Goal: Task Accomplishment & Management: Use online tool/utility

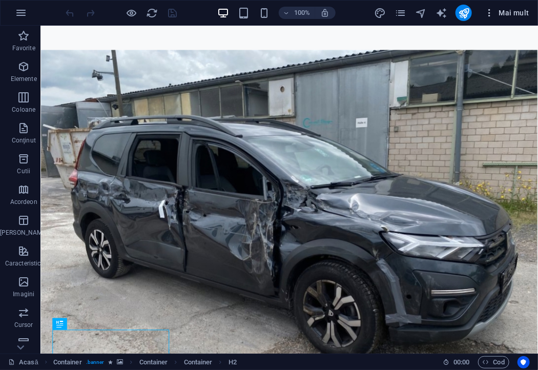
click at [486, 15] on icon "button" at bounding box center [489, 13] width 10 height 10
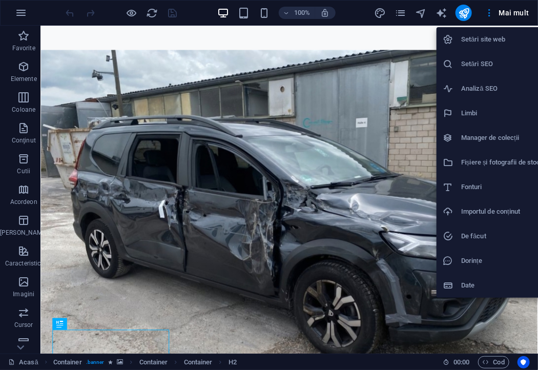
click at [484, 44] on h6 "Setări site web" at bounding box center [500, 39] width 79 height 12
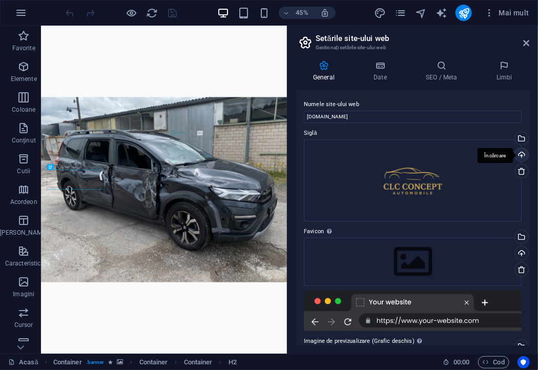
click at [519, 154] on div "Încărcare" at bounding box center [520, 155] width 15 height 15
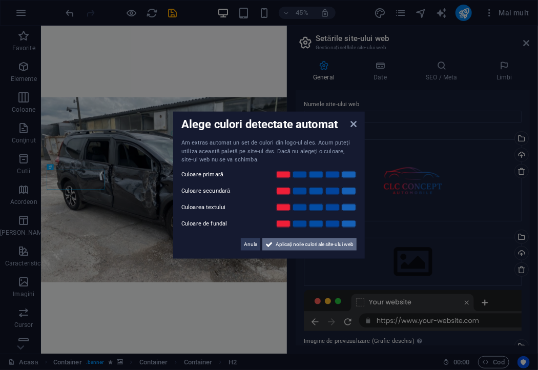
click at [278, 246] on font "Aplicați noile culori ale site-ului web" at bounding box center [315, 244] width 78 height 6
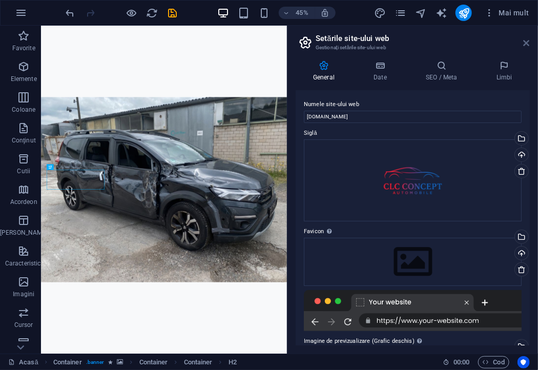
click at [524, 44] on icon at bounding box center [527, 43] width 6 height 8
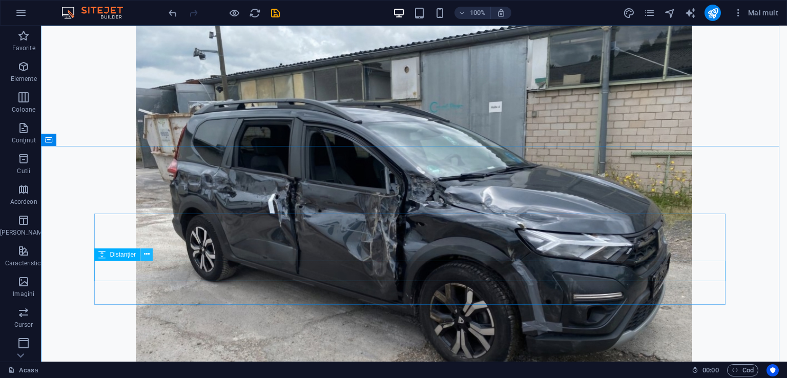
click at [148, 254] on icon at bounding box center [147, 254] width 6 height 11
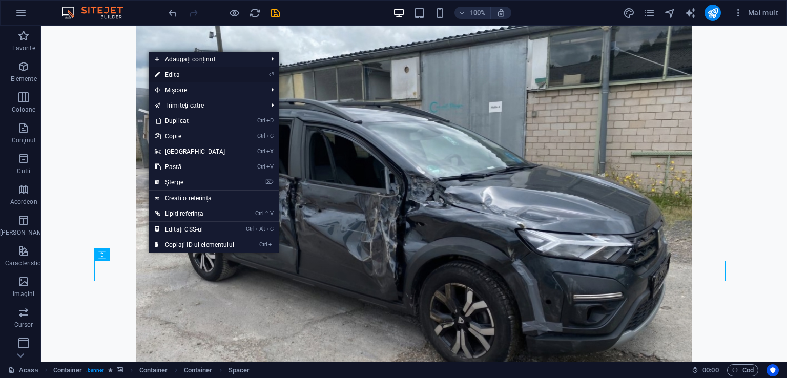
click at [169, 76] on font "Edita" at bounding box center [172, 74] width 15 height 7
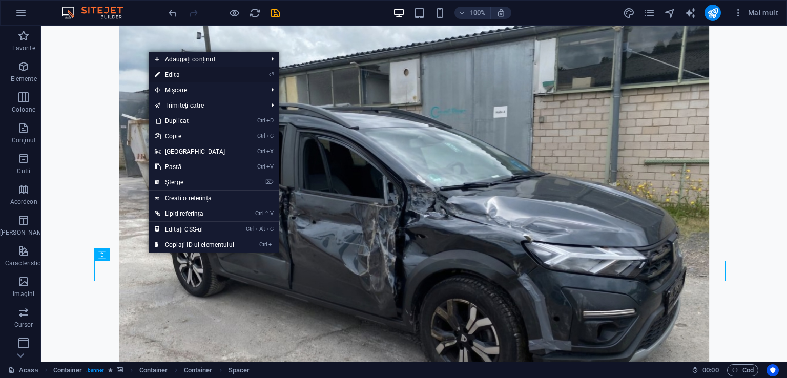
select select "px"
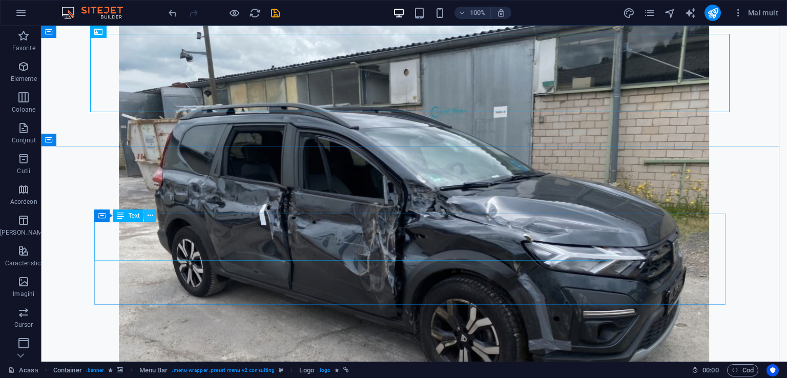
click at [152, 214] on icon at bounding box center [151, 216] width 6 height 11
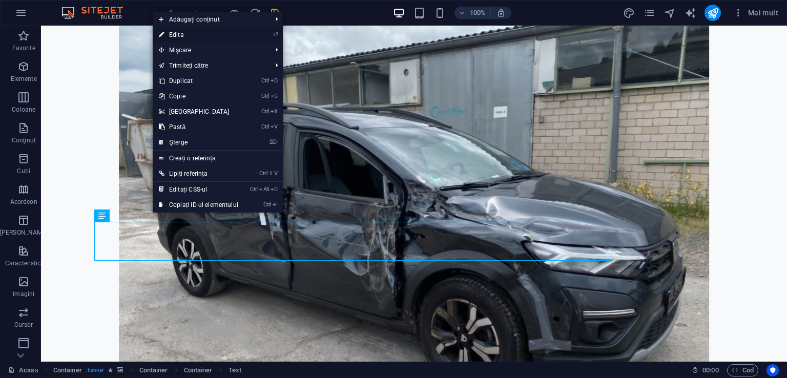
click at [178, 36] on font "Edita" at bounding box center [176, 34] width 15 height 7
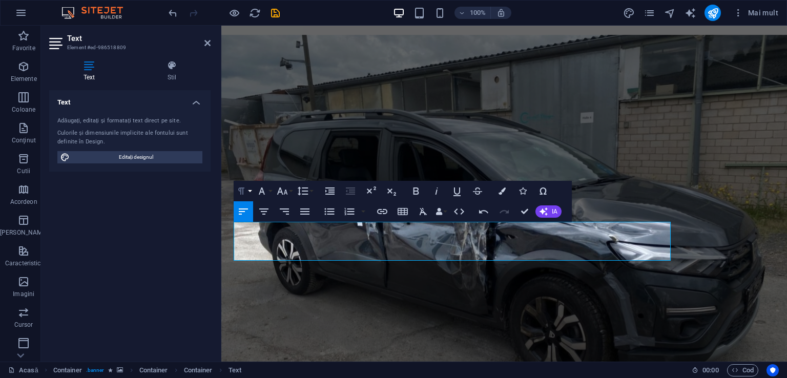
click at [242, 190] on icon "button" at bounding box center [241, 191] width 12 height 12
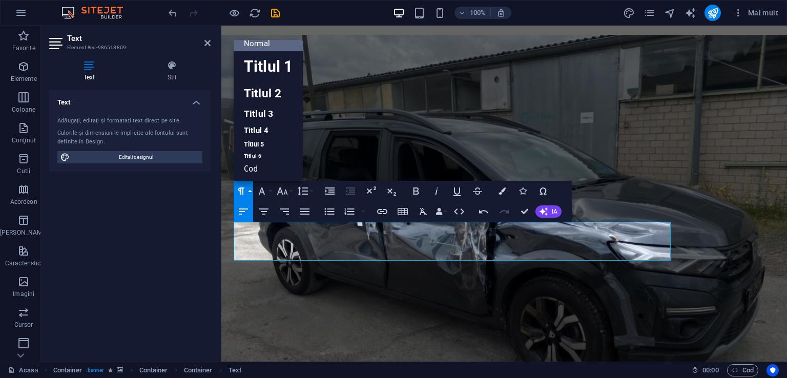
scroll to position [8, 0]
click at [255, 119] on font "Titlul 3" at bounding box center [258, 114] width 29 height 18
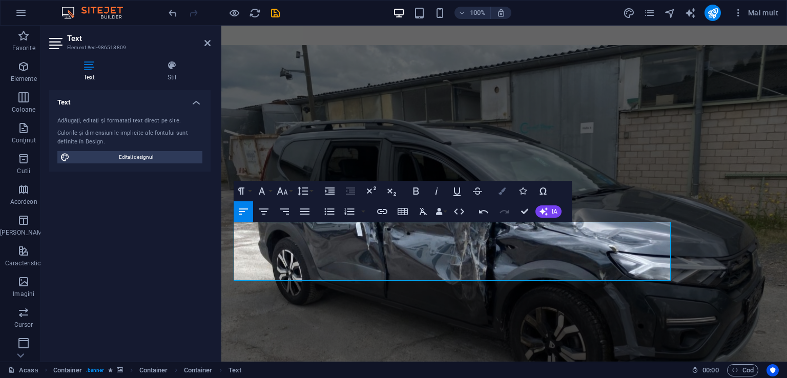
click at [504, 189] on icon "button" at bounding box center [502, 191] width 7 height 7
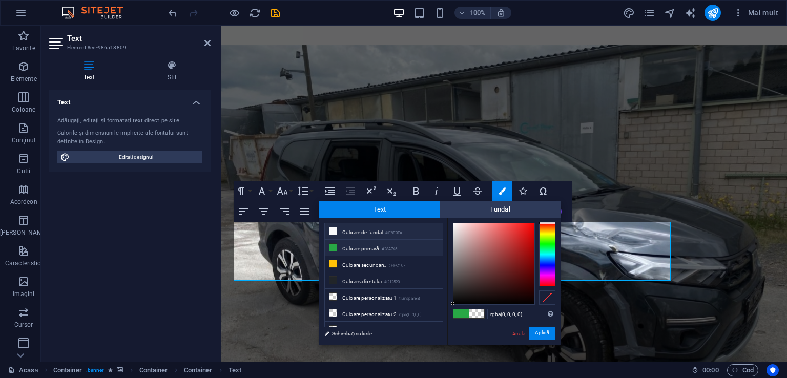
click at [330, 232] on icon at bounding box center [333, 231] width 7 height 7
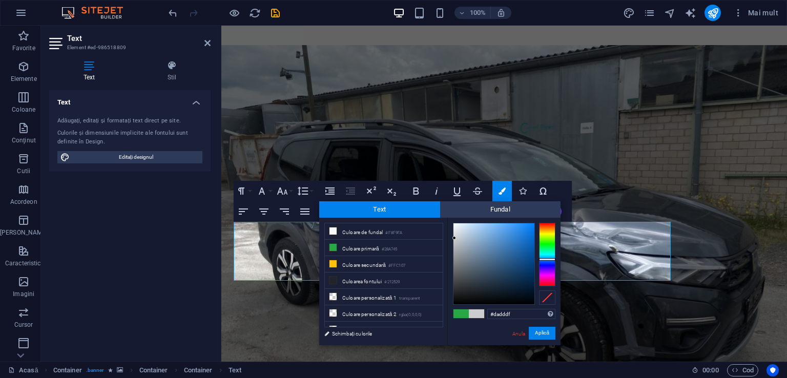
type input "#f5f5f5"
click at [451, 226] on div at bounding box center [453, 226] width 4 height 4
click at [538, 331] on font "Aplică" at bounding box center [542, 334] width 14 height 6
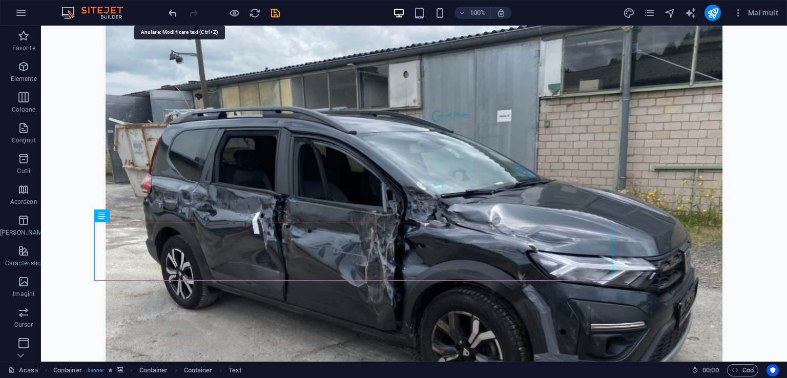
click at [173, 13] on icon "anula" at bounding box center [173, 13] width 12 height 12
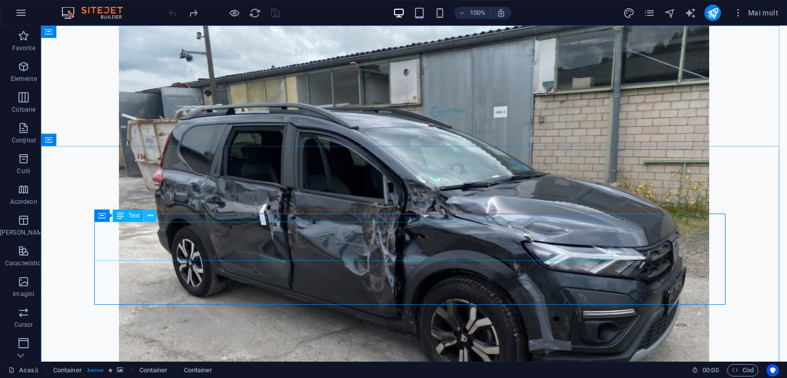
click at [149, 215] on icon at bounding box center [151, 216] width 6 height 11
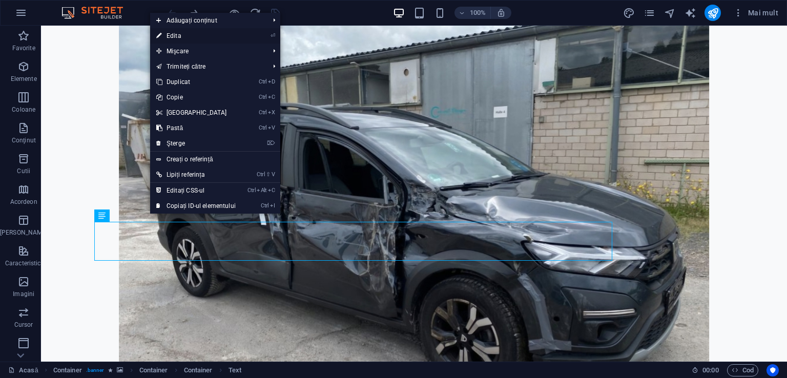
click at [177, 32] on font "Edita" at bounding box center [174, 35] width 15 height 7
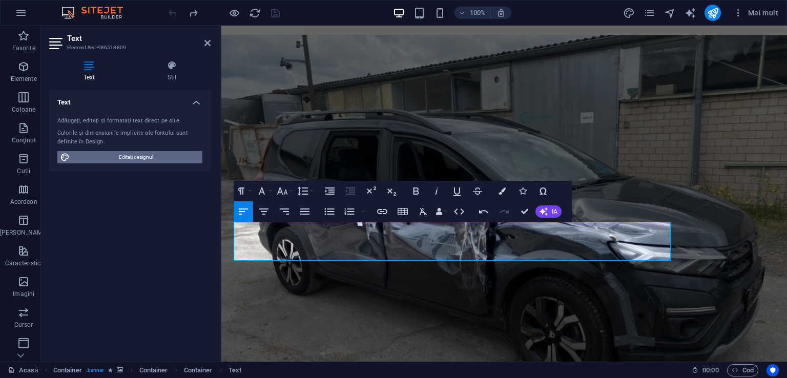
click at [131, 157] on font "Editați designul" at bounding box center [136, 157] width 34 height 6
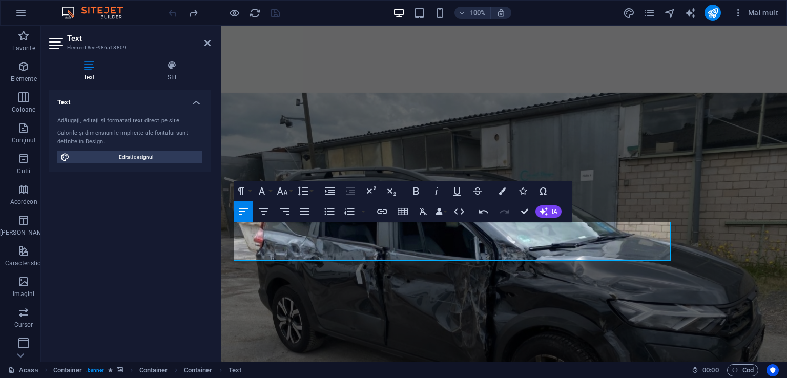
select select "700"
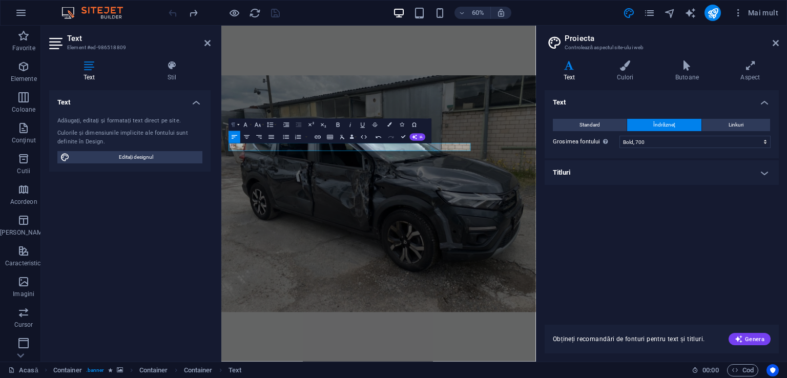
click at [233, 120] on button "Formatul paragrafului" at bounding box center [235, 125] width 12 height 12
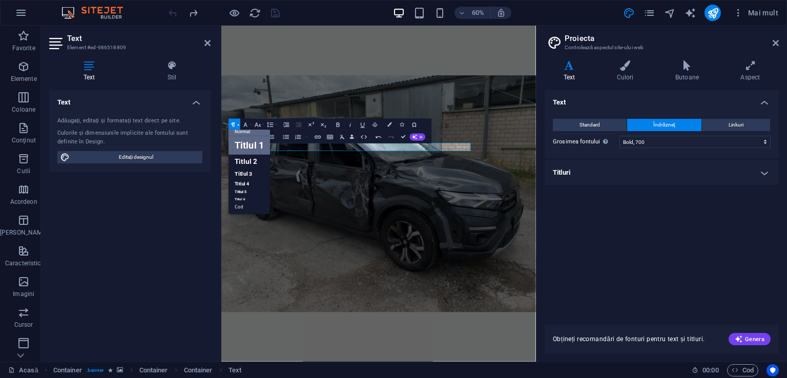
click at [237, 143] on font "Titlul 1" at bounding box center [249, 145] width 29 height 11
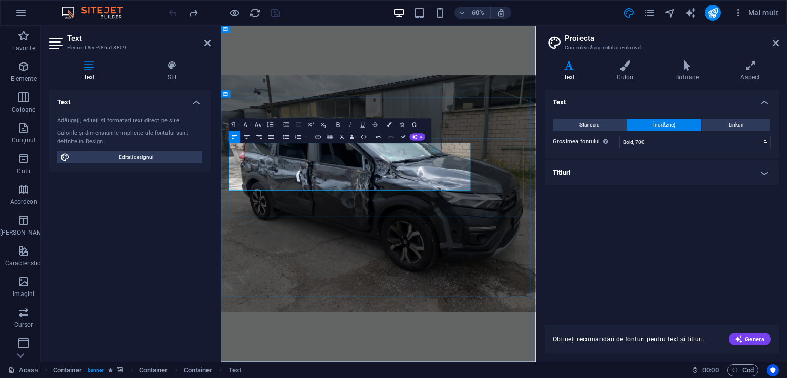
drag, startPoint x: 410, startPoint y: 292, endPoint x: 231, endPoint y: 247, distance: 185.6
click at [236, 124] on icon "button" at bounding box center [233, 124] width 7 height 7
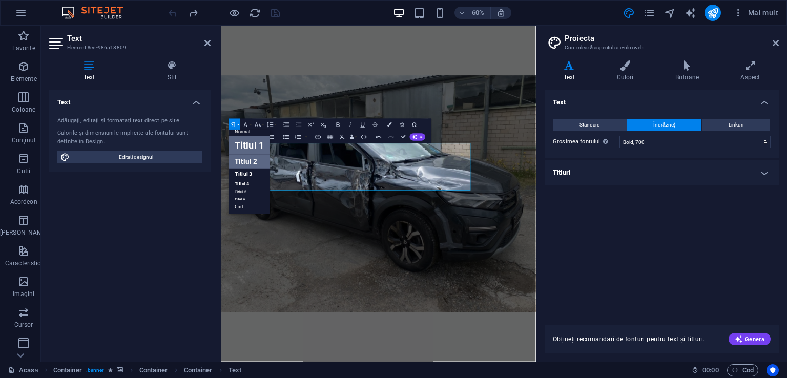
click at [238, 162] on font "Titlul 2" at bounding box center [246, 162] width 23 height 8
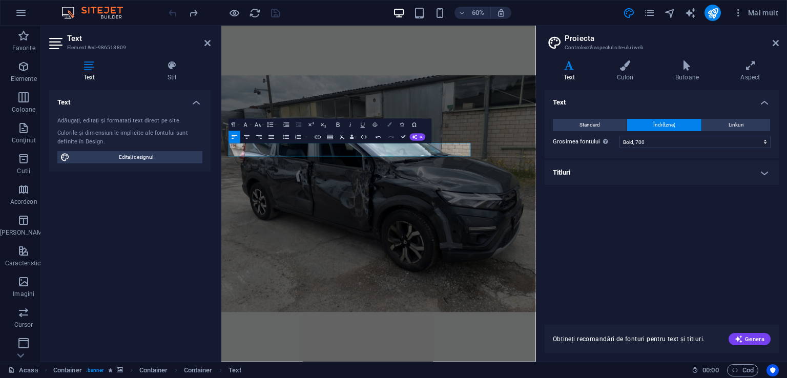
click at [388, 126] on icon "button" at bounding box center [390, 125] width 4 height 4
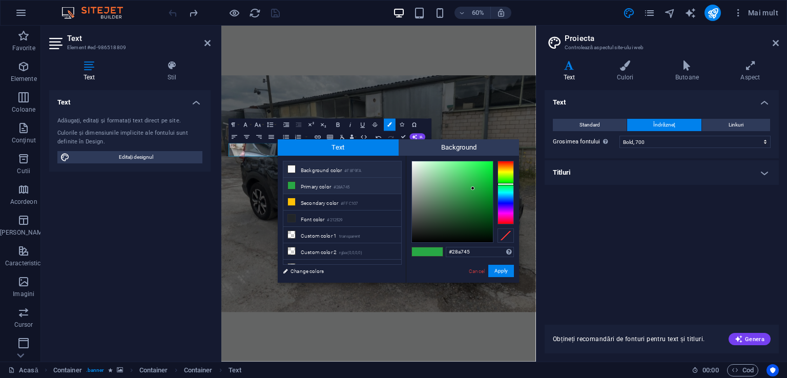
click at [288, 170] on icon at bounding box center [291, 169] width 7 height 7
type input "#f8f9fa"
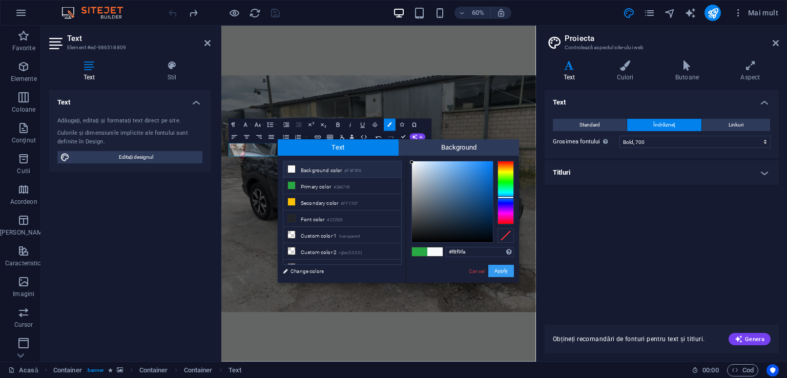
click at [497, 269] on button "Apply" at bounding box center [501, 271] width 26 height 12
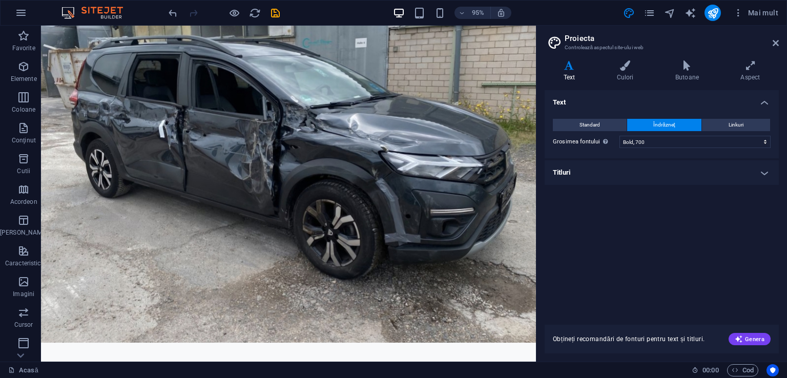
scroll to position [63, 0]
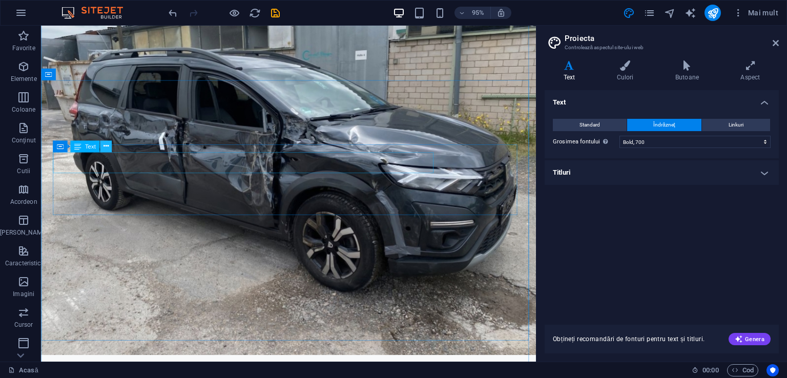
click at [106, 145] on icon at bounding box center [105, 146] width 5 height 10
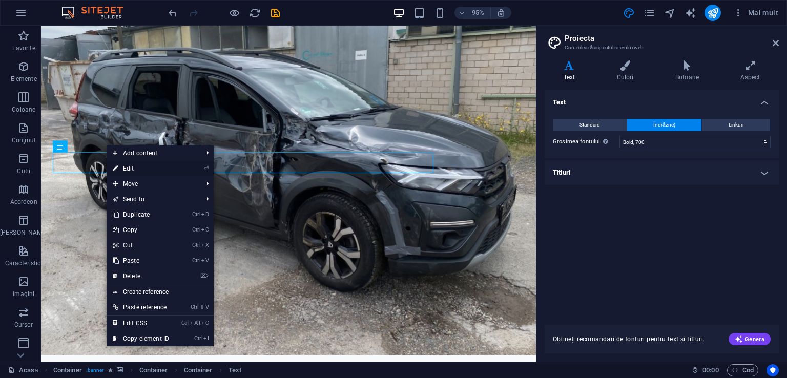
click at [117, 164] on icon at bounding box center [115, 168] width 5 height 15
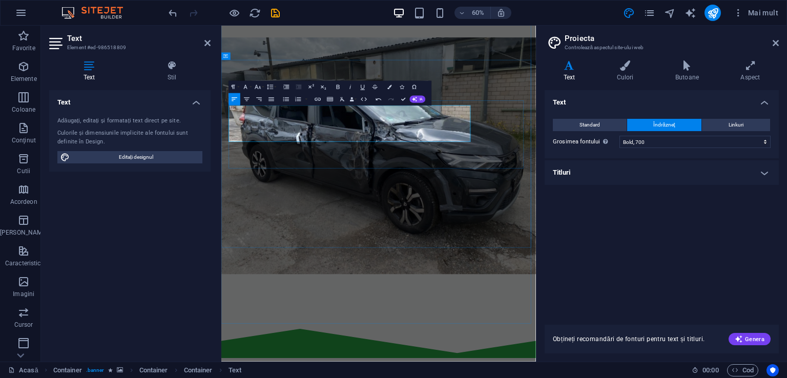
drag, startPoint x: 561, startPoint y: 171, endPoint x: 537, endPoint y: 195, distance: 33.7
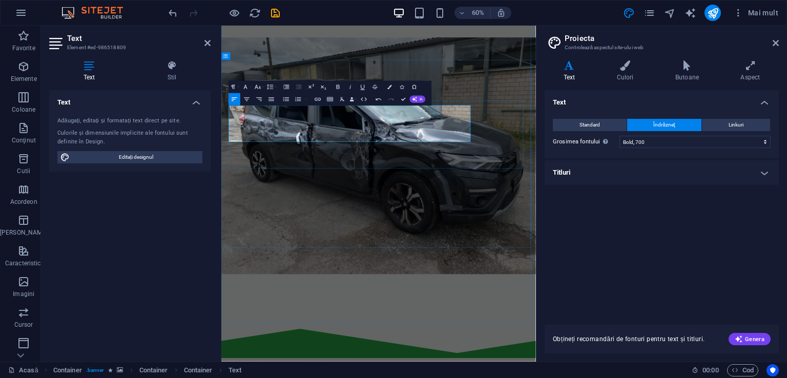
click at [248, 101] on icon "button" at bounding box center [246, 99] width 7 height 7
drag, startPoint x: 630, startPoint y: 173, endPoint x: 225, endPoint y: 178, distance: 405.4
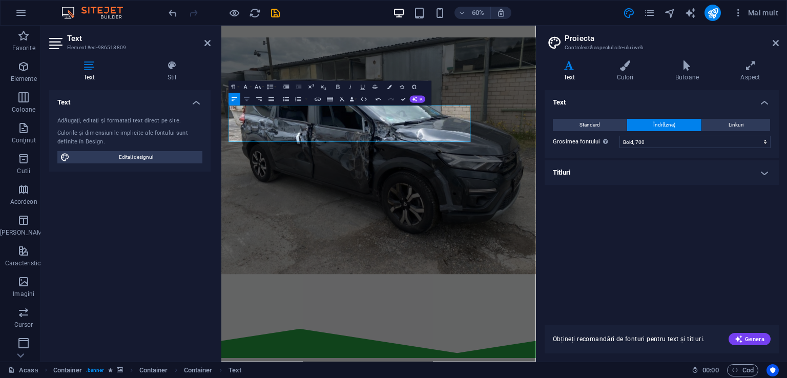
click at [243, 100] on icon "button" at bounding box center [246, 99] width 7 height 7
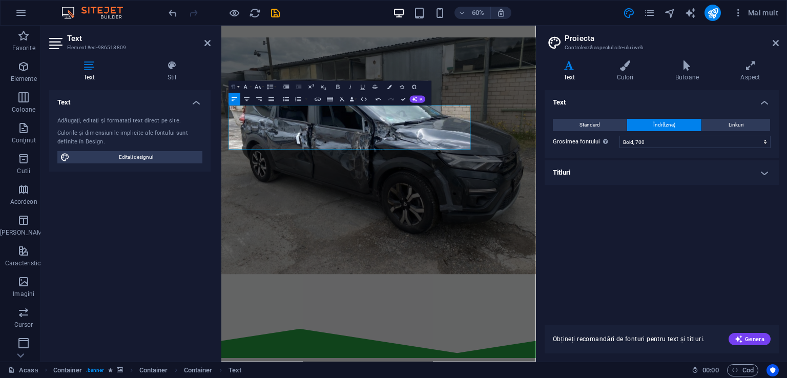
click at [234, 85] on icon "button" at bounding box center [233, 87] width 7 height 7
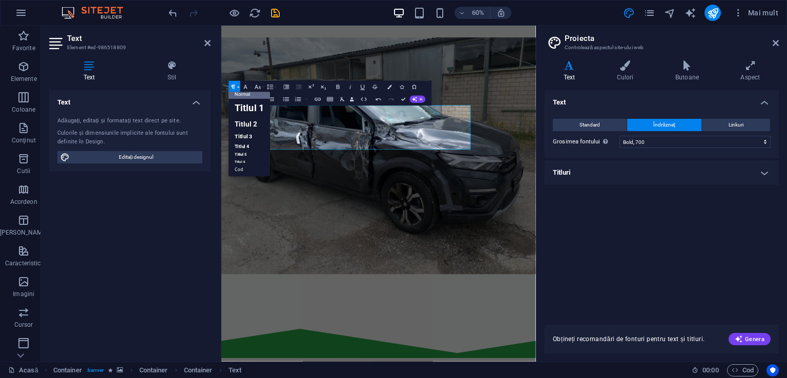
scroll to position [8, 0]
click at [253, 122] on font "Titlul 2" at bounding box center [246, 124] width 23 height 8
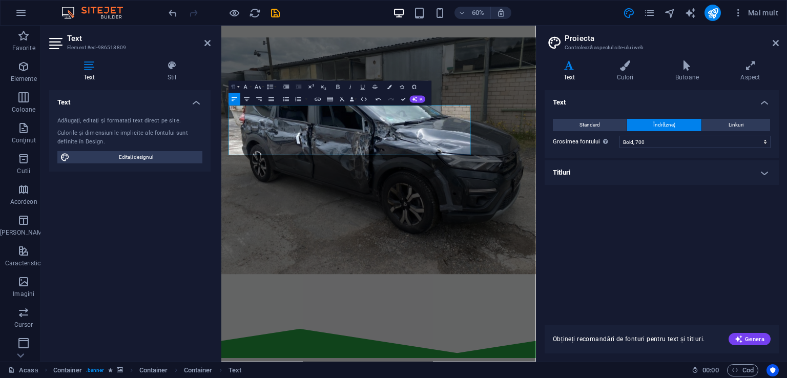
click at [233, 87] on icon "button" at bounding box center [234, 87] width 4 height 4
click at [243, 104] on font "Titlul 1" at bounding box center [249, 107] width 29 height 11
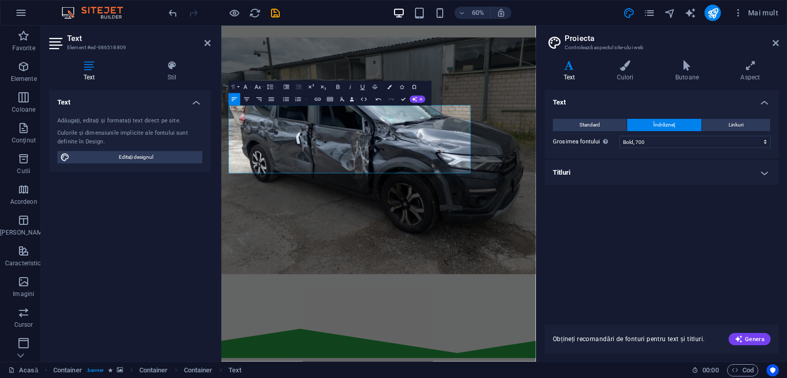
click at [235, 86] on icon "button" at bounding box center [233, 87] width 7 height 7
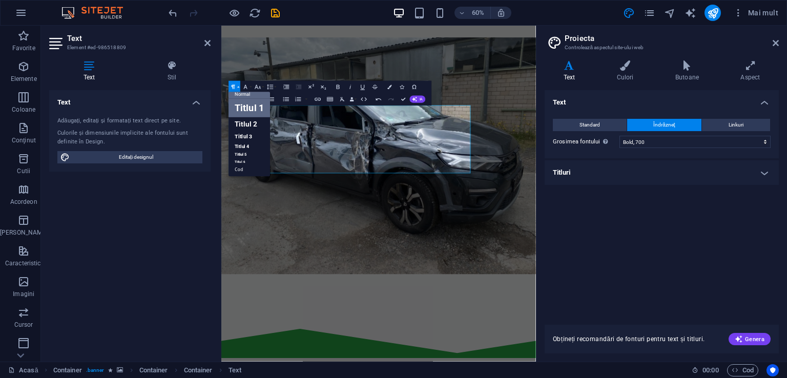
click at [252, 108] on font "Titlul 1" at bounding box center [249, 107] width 29 height 11
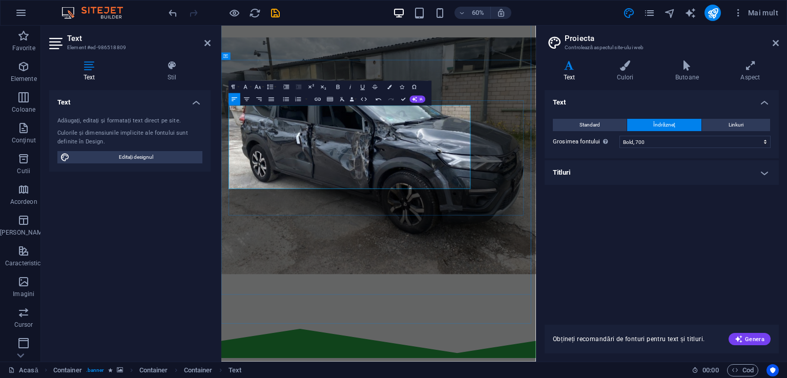
drag, startPoint x: 473, startPoint y: 253, endPoint x: 243, endPoint y: 215, distance: 233.1
click at [245, 99] on icon "button" at bounding box center [246, 99] width 7 height 7
click at [389, 87] on icon "button" at bounding box center [390, 87] width 4 height 4
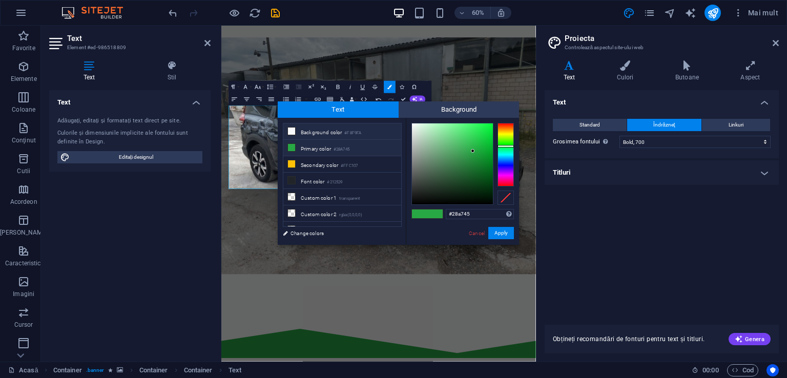
click at [290, 132] on icon at bounding box center [291, 131] width 7 height 7
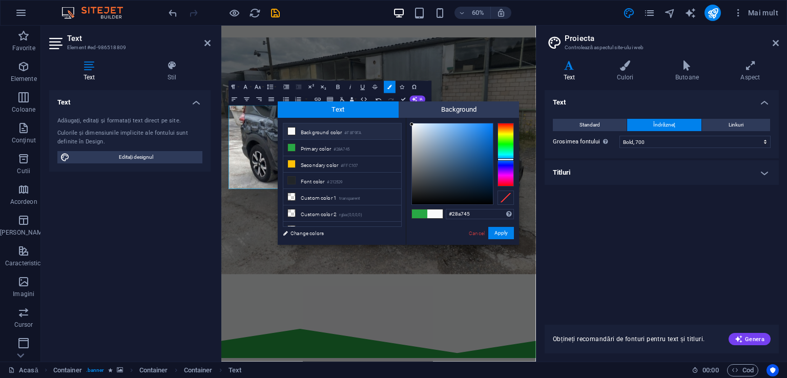
type input "#f8f9fa"
click at [501, 228] on button "Apply" at bounding box center [501, 233] width 26 height 12
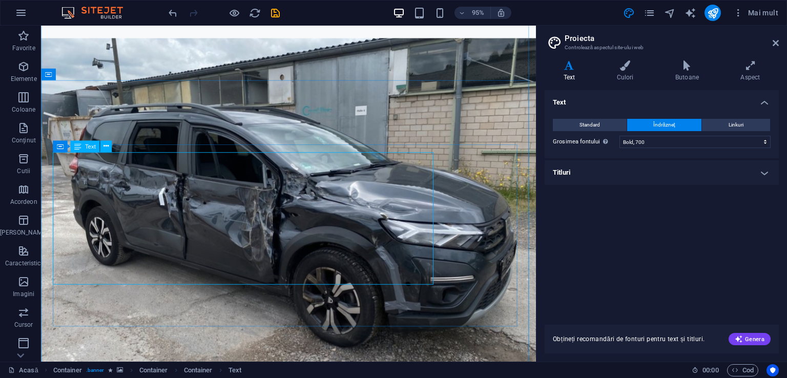
click at [105, 146] on icon at bounding box center [105, 146] width 5 height 10
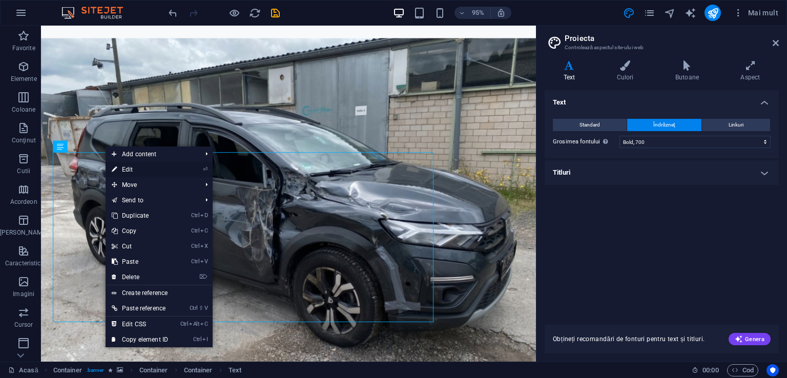
click at [121, 168] on link "⏎ Edit" at bounding box center [140, 169] width 69 height 15
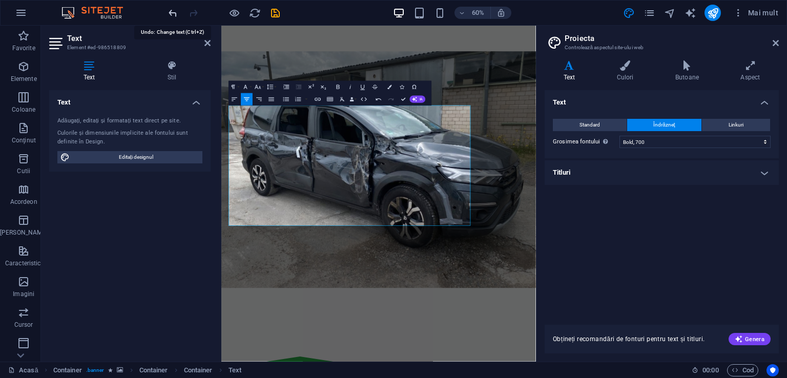
click at [170, 10] on icon "anula" at bounding box center [173, 13] width 12 height 12
click at [171, 9] on icon "anula" at bounding box center [173, 13] width 12 height 12
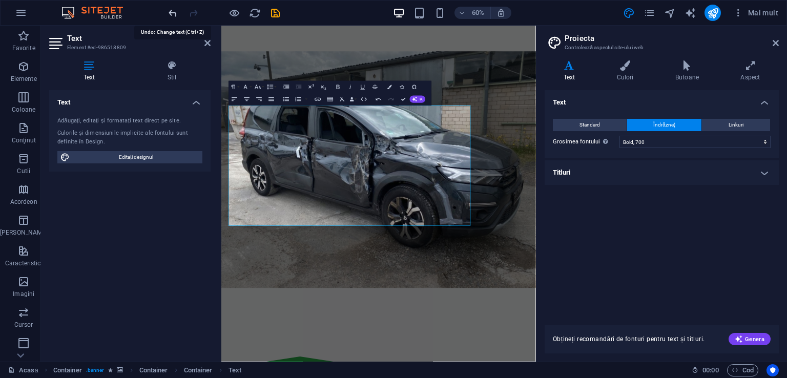
click at [171, 9] on icon "anula" at bounding box center [173, 13] width 12 height 12
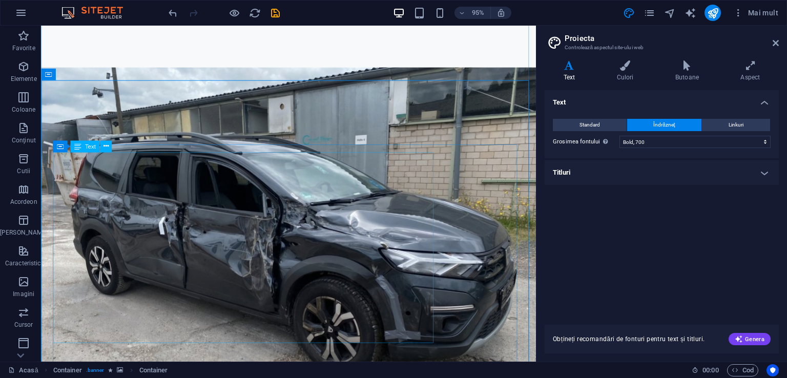
click at [105, 145] on icon at bounding box center [105, 146] width 5 height 10
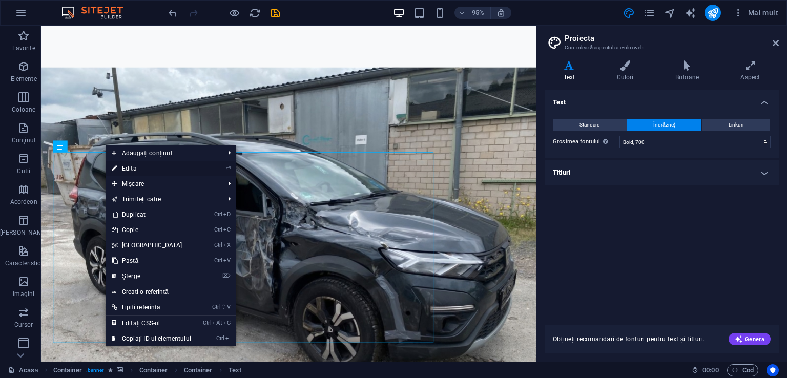
click at [121, 164] on link "⏎ Edita" at bounding box center [152, 168] width 92 height 15
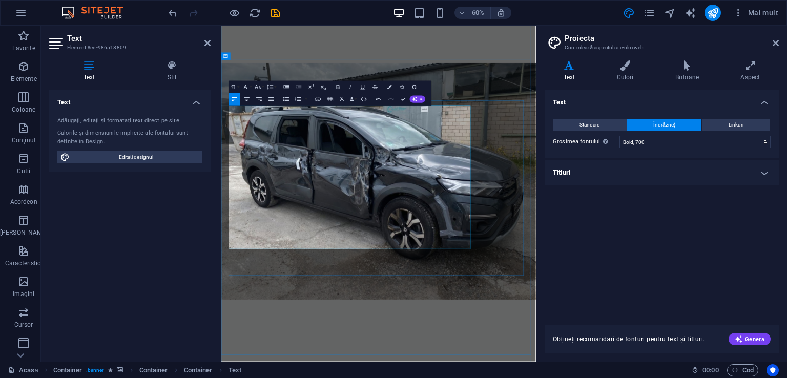
drag, startPoint x: 474, startPoint y: 191, endPoint x: 626, endPoint y: 200, distance: 152.5
drag, startPoint x: 549, startPoint y: 333, endPoint x: 341, endPoint y: 273, distance: 216.5
click at [388, 87] on icon "button" at bounding box center [390, 87] width 4 height 4
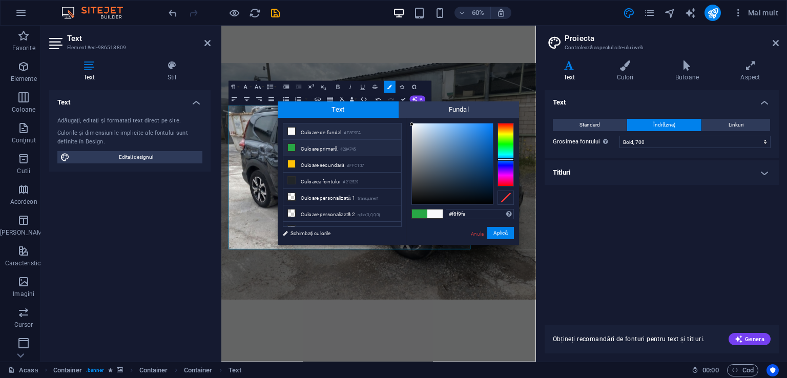
click at [290, 130] on icon at bounding box center [291, 131] width 7 height 7
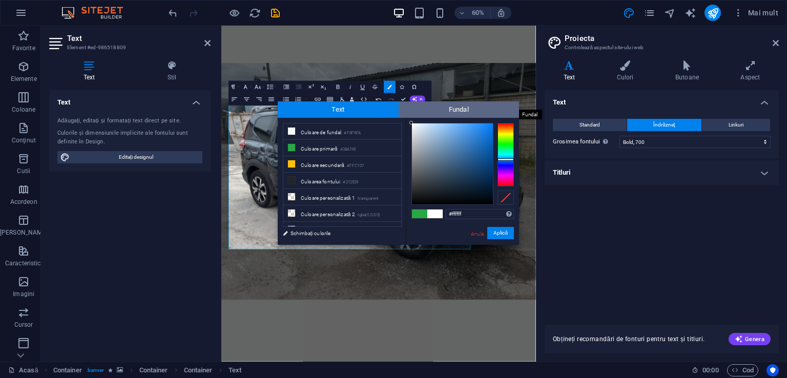
drag, startPoint x: 410, startPoint y: 124, endPoint x: 407, endPoint y: 117, distance: 7.8
click at [407, 117] on div "Text Fundal Mai puțin Culoare de fundal #F8F9FA Culoare primară #28A745 Culoare…" at bounding box center [398, 173] width 241 height 144
type input "#ffffff"
click at [410, 121] on div at bounding box center [411, 123] width 4 height 4
click at [500, 234] on font "Aplică" at bounding box center [501, 233] width 14 height 6
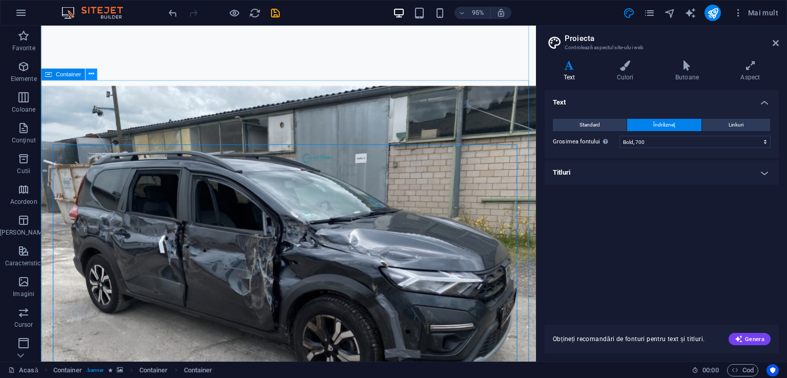
click at [91, 74] on icon at bounding box center [91, 74] width 5 height 10
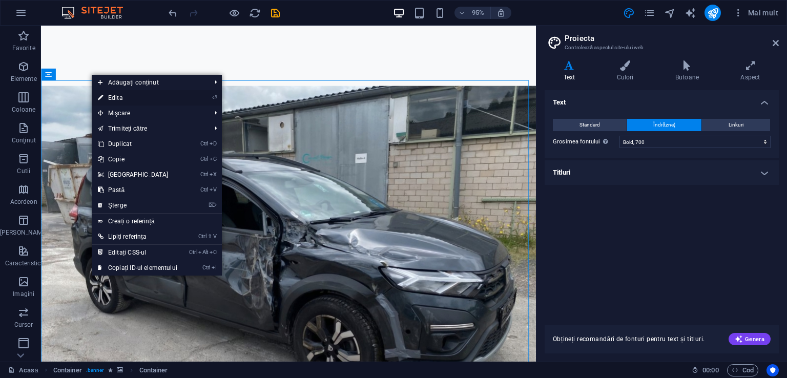
click at [112, 98] on font "Edita" at bounding box center [115, 97] width 15 height 7
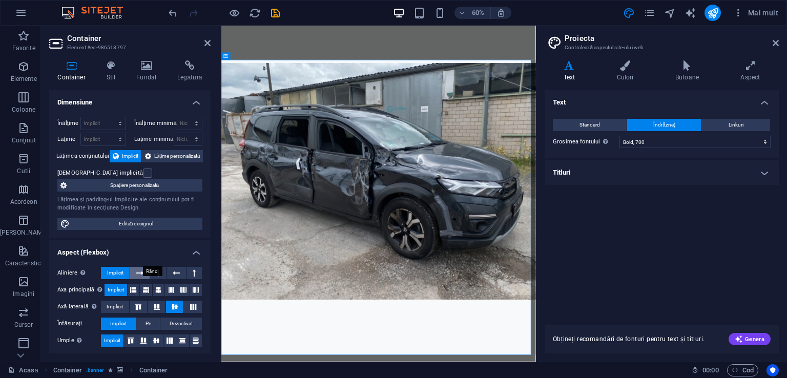
click at [138, 267] on icon at bounding box center [139, 273] width 7 height 12
click at [166, 240] on h4 "Aspect (Flexbox)" at bounding box center [129, 249] width 161 height 18
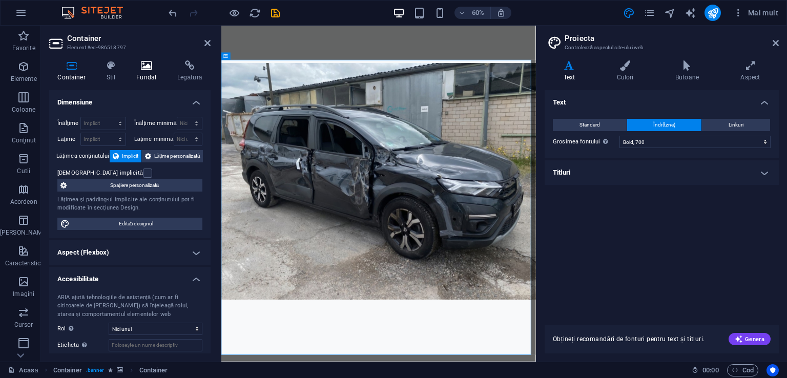
click at [141, 71] on h4 "Fundal" at bounding box center [148, 71] width 41 height 22
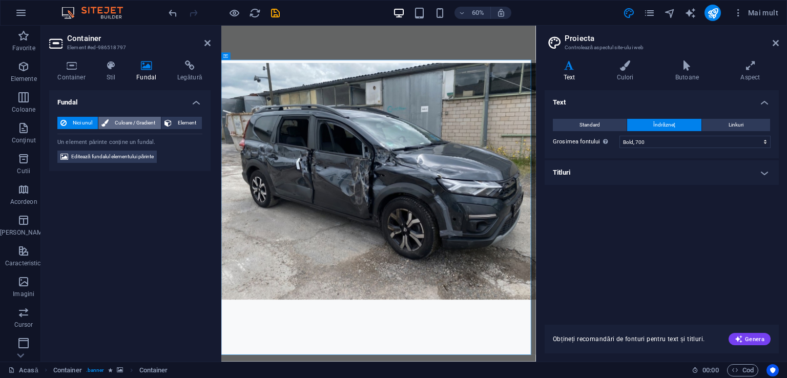
click at [127, 124] on font "Culoare / Gradient" at bounding box center [135, 123] width 40 height 6
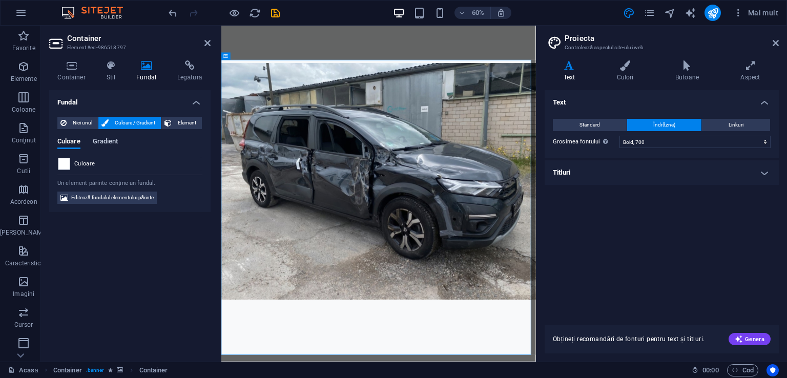
click at [106, 141] on font "Gradient" at bounding box center [106, 141] width 26 height 8
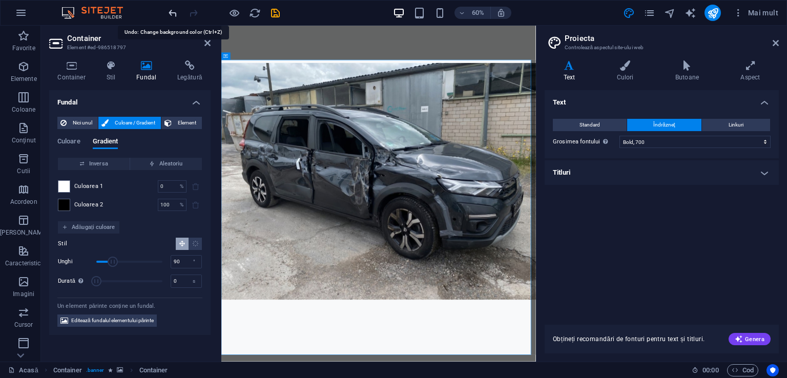
click at [173, 15] on icon "anula" at bounding box center [173, 13] width 12 height 12
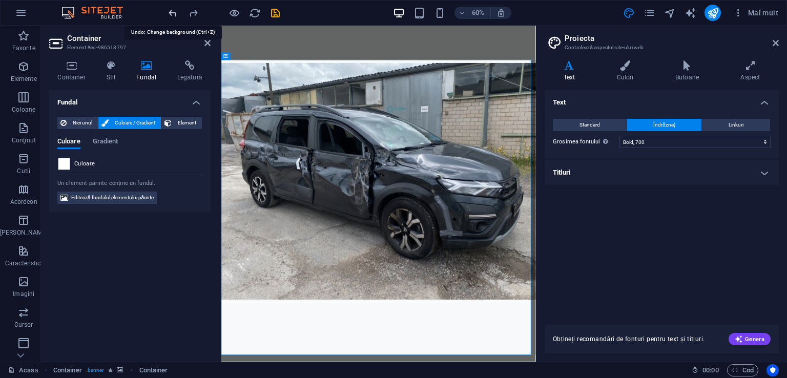
click at [173, 15] on icon "anula" at bounding box center [173, 13] width 12 height 12
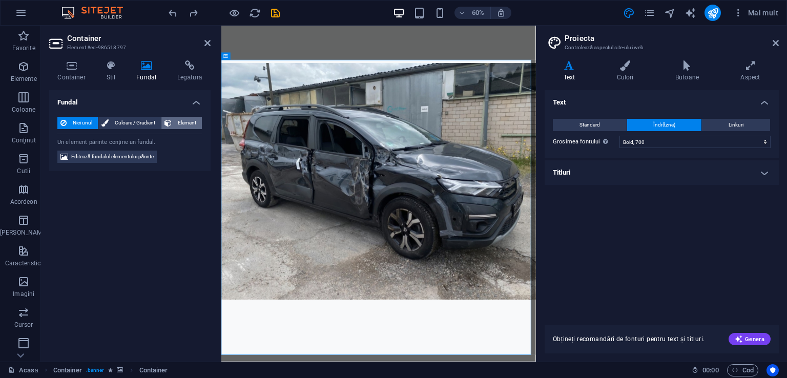
click at [177, 123] on span "Element" at bounding box center [187, 123] width 24 height 12
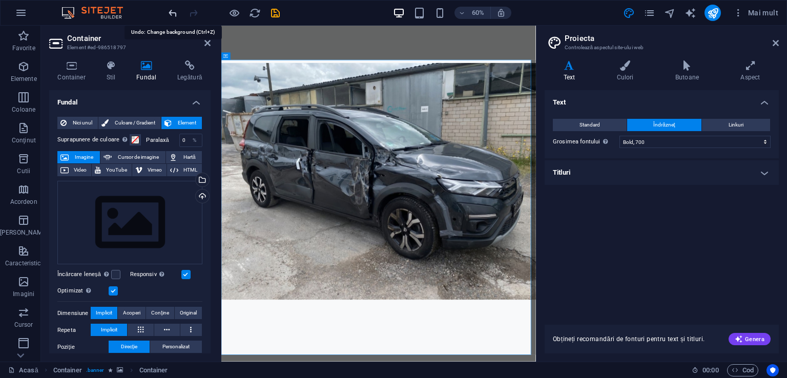
click at [174, 13] on icon "anula" at bounding box center [173, 13] width 12 height 12
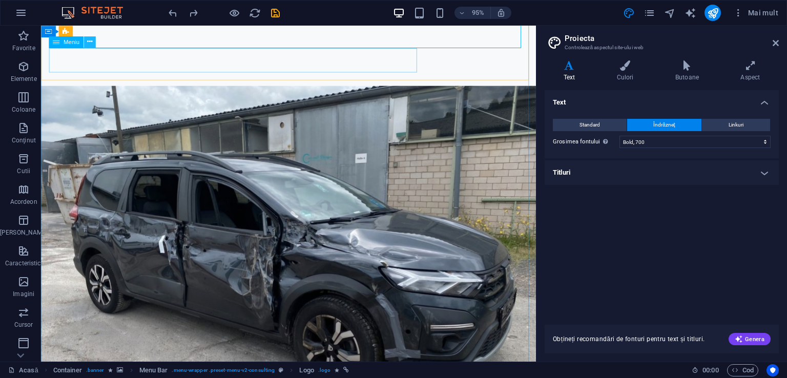
click at [92, 40] on button at bounding box center [90, 42] width 12 height 12
click at [88, 40] on icon at bounding box center [89, 42] width 5 height 10
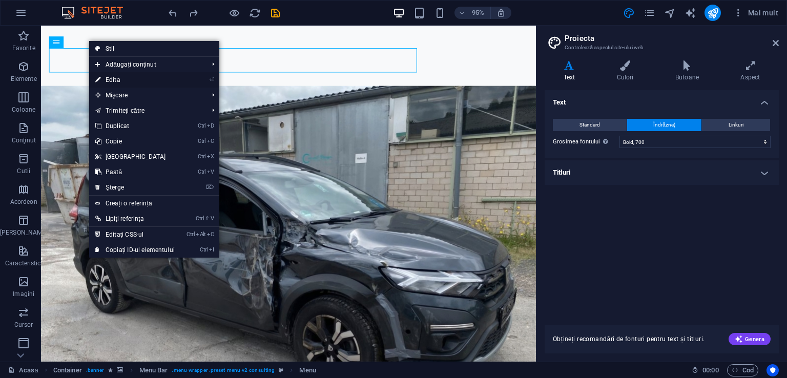
click at [107, 77] on font "Edita" at bounding box center [113, 79] width 15 height 7
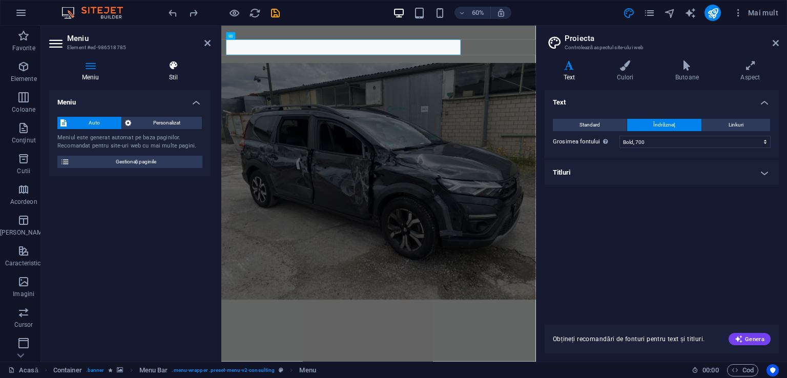
click at [173, 67] on icon at bounding box center [173, 65] width 74 height 10
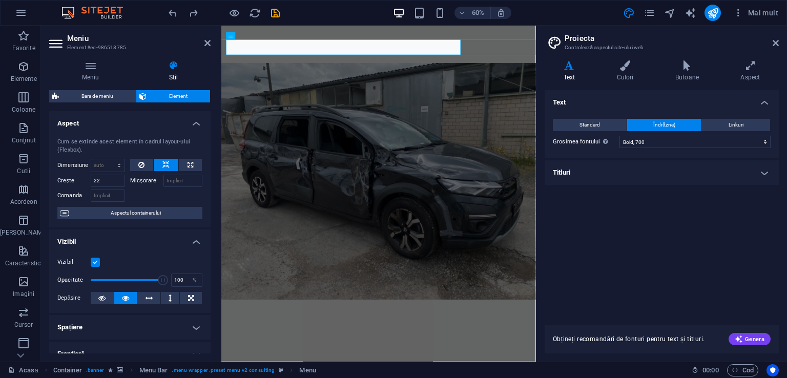
click at [173, 67] on icon at bounding box center [173, 65] width 74 height 10
drag, startPoint x: 110, startPoint y: 183, endPoint x: 88, endPoint y: 184, distance: 21.6
click at [88, 184] on div "Crește 22" at bounding box center [91, 181] width 68 height 12
type input "30"
click at [125, 210] on font "Aspectul containerului" at bounding box center [136, 213] width 50 height 6
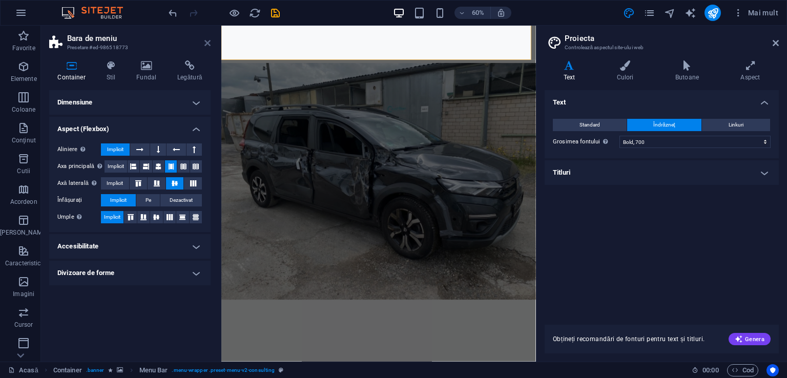
click at [205, 41] on icon at bounding box center [207, 43] width 6 height 8
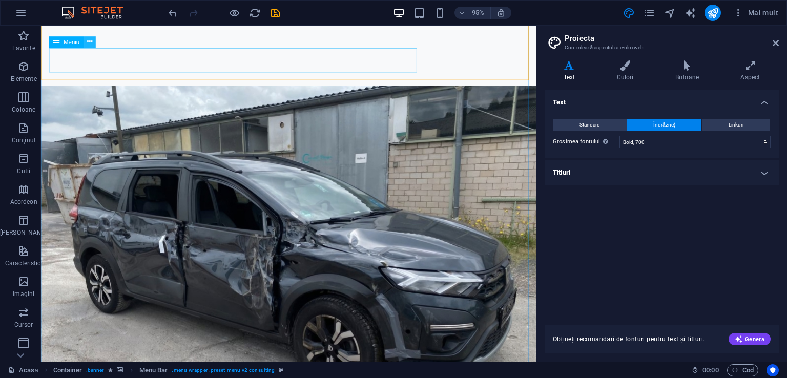
click at [92, 43] on icon at bounding box center [89, 42] width 5 height 10
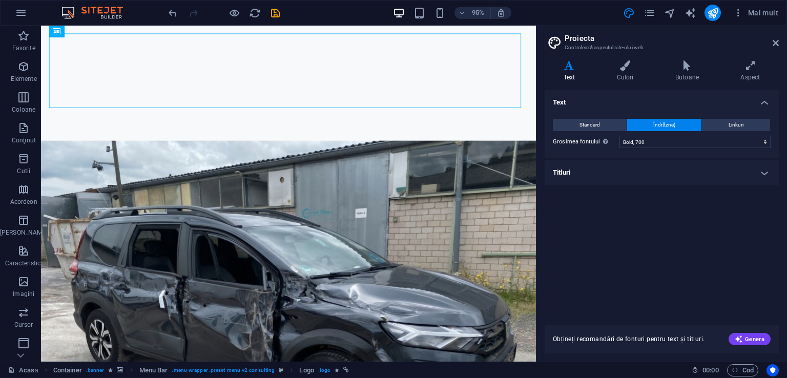
scroll to position [0, 0]
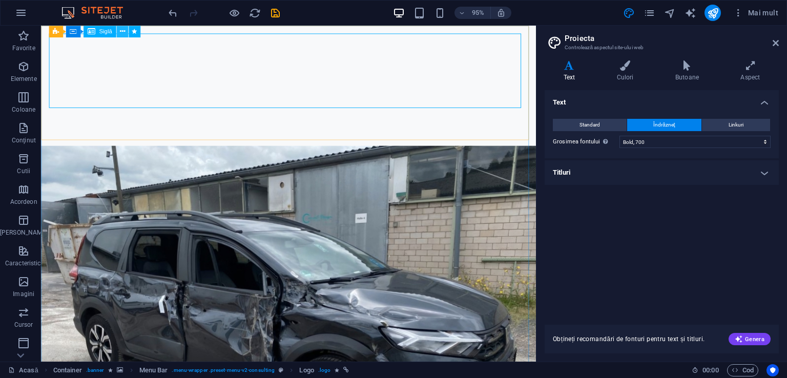
click at [119, 29] on icon at bounding box center [121, 31] width 5 height 10
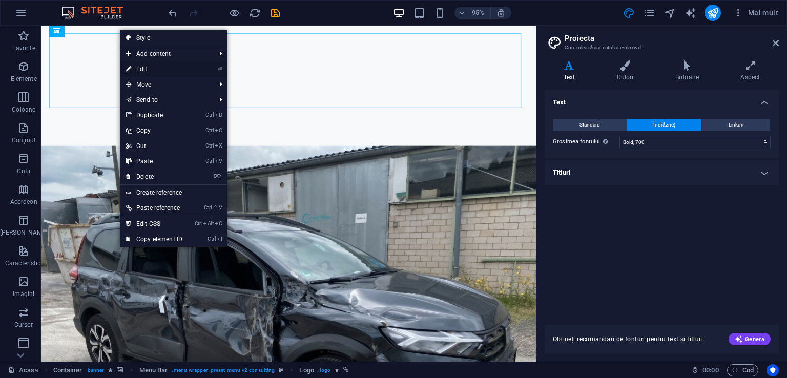
click at [137, 65] on link "⏎ Edit" at bounding box center [154, 68] width 69 height 15
select select "px"
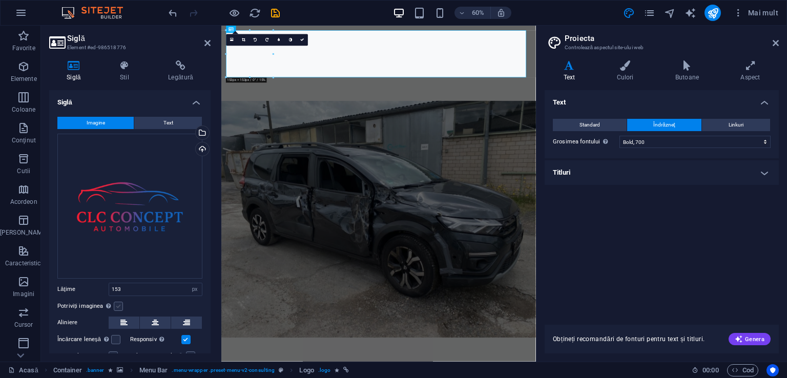
click at [117, 304] on label at bounding box center [118, 306] width 9 height 9
click at [0, 0] on input "Potriviți imaginea Potrivirea automată a imaginii la o lățime și înălțime fixe" at bounding box center [0, 0] width 0 height 0
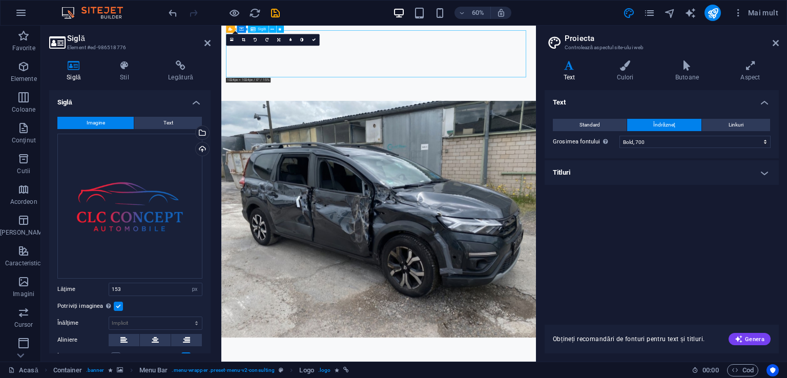
drag, startPoint x: 258, startPoint y: 73, endPoint x: 352, endPoint y: 87, distance: 95.3
click at [154, 335] on icon at bounding box center [155, 340] width 7 height 12
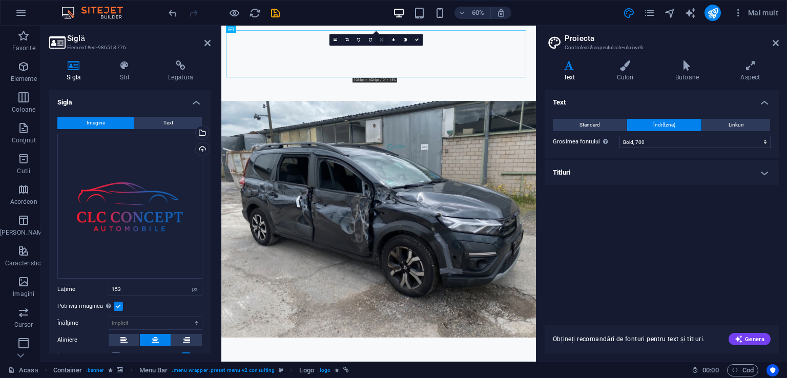
click at [380, 40] on link at bounding box center [382, 40] width 12 height 12
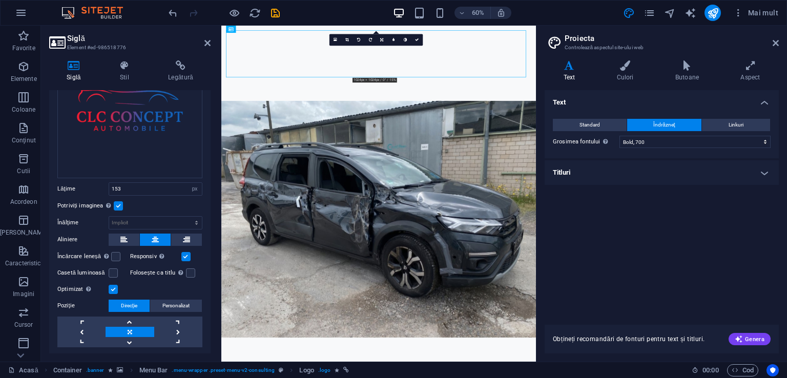
scroll to position [125, 0]
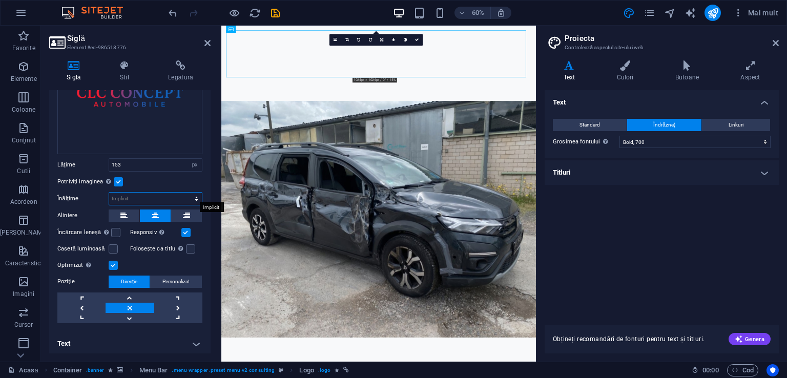
click at [170, 193] on select "Implicit auto px" at bounding box center [155, 199] width 93 height 12
click at [207, 39] on icon at bounding box center [207, 43] width 6 height 8
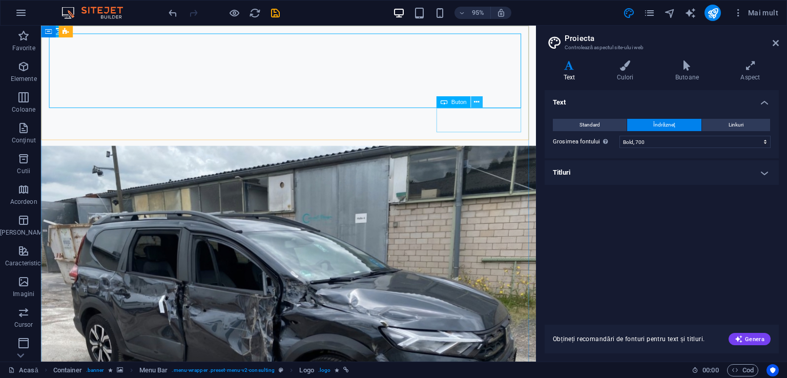
click at [477, 100] on icon at bounding box center [476, 102] width 5 height 10
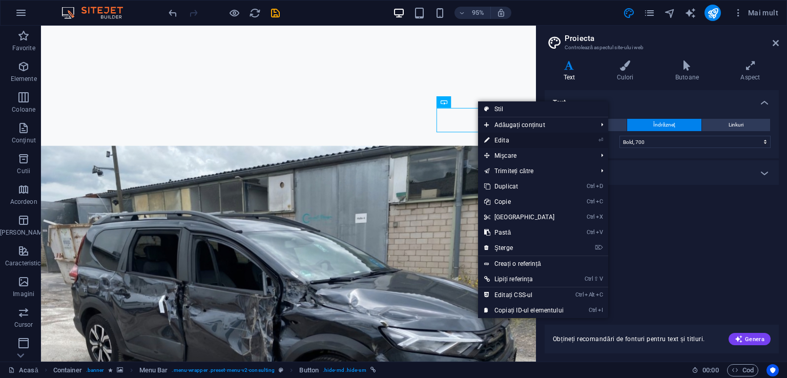
click at [496, 137] on font "Edita" at bounding box center [502, 140] width 15 height 7
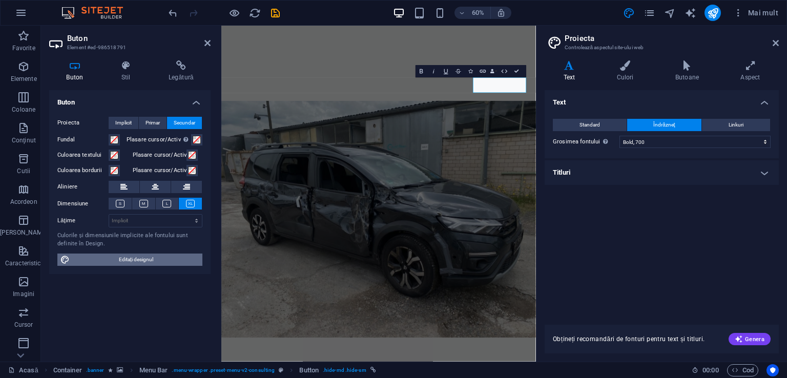
click at [121, 261] on font "Editați designul" at bounding box center [136, 260] width 34 height 6
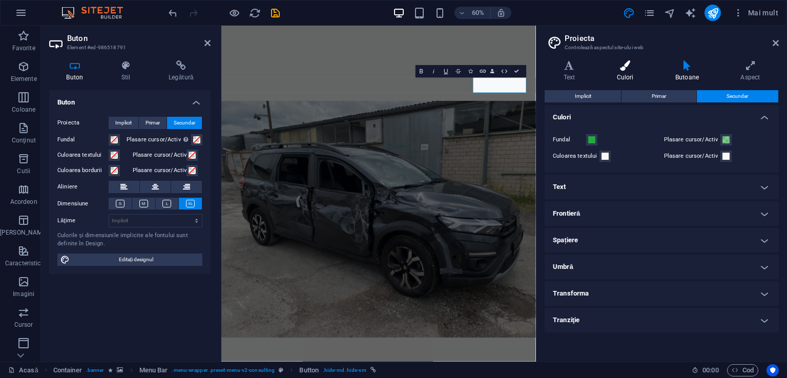
drag, startPoint x: 670, startPoint y: 100, endPoint x: 629, endPoint y: 68, distance: 52.6
click at [538, 68] on div "Text Culori Butoane Aspect Text Standard Îndrăzneţ Linkuri Culoarea fontului Fo…" at bounding box center [662, 206] width 234 height 293
click at [538, 68] on icon at bounding box center [625, 65] width 54 height 10
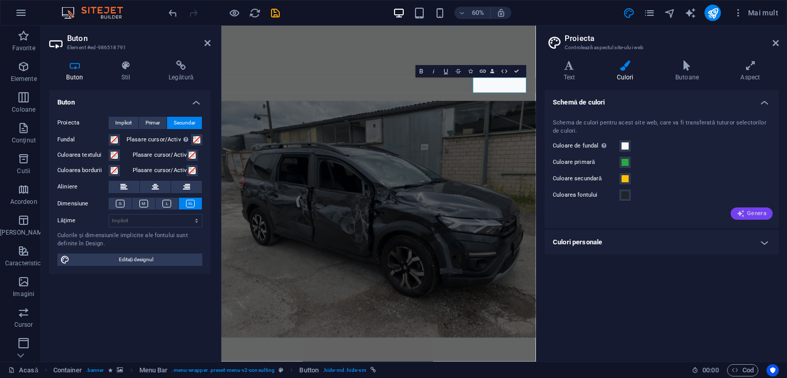
click at [538, 212] on font "Genera" at bounding box center [756, 213] width 19 height 7
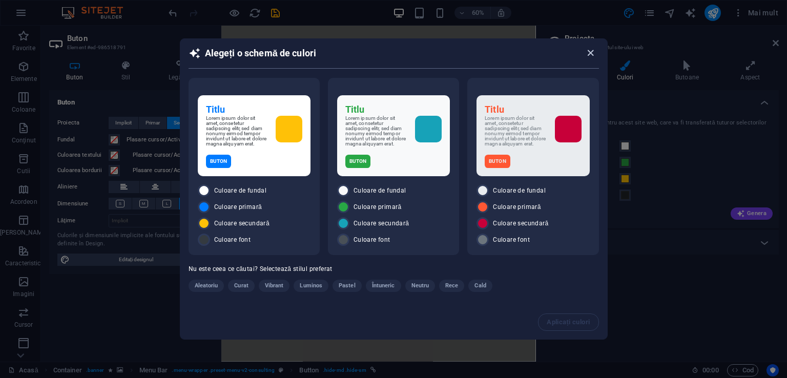
click at [538, 55] on icon "button" at bounding box center [591, 53] width 12 height 12
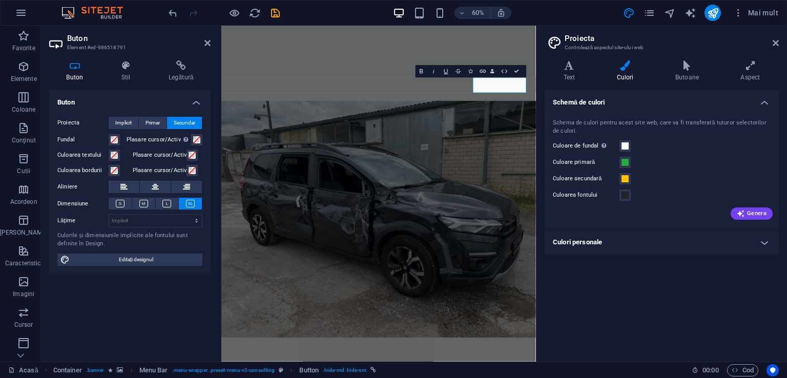
click at [481, 25] on div "60% Mai mult" at bounding box center [394, 13] width 786 height 25
click at [538, 64] on icon at bounding box center [686, 65] width 61 height 10
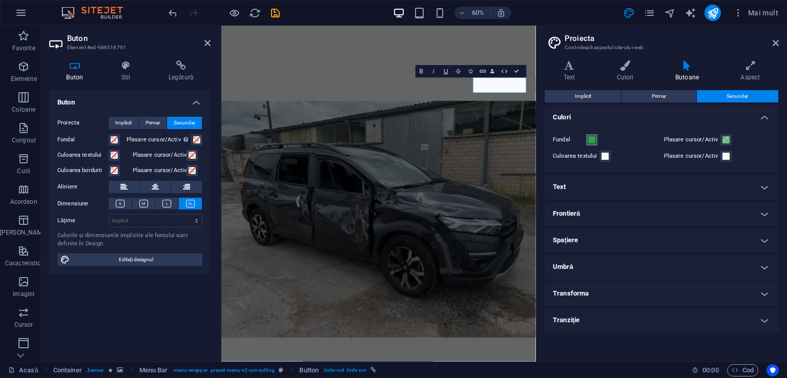
click at [538, 140] on span at bounding box center [592, 140] width 8 height 8
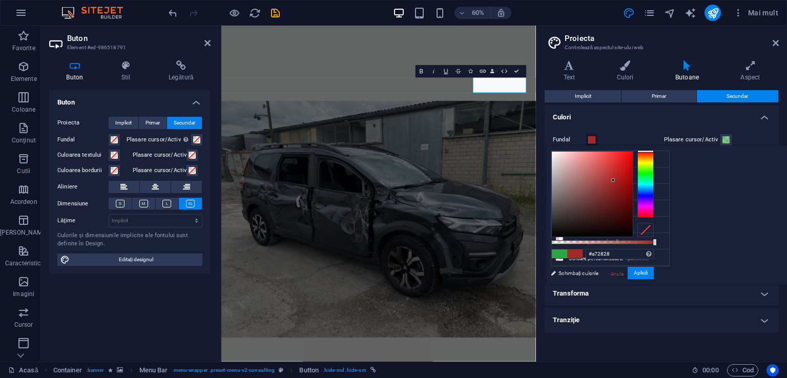
drag, startPoint x: 774, startPoint y: 175, endPoint x: 768, endPoint y: 150, distance: 26.2
click at [538, 150] on div at bounding box center [646, 151] width 16 height 3
drag, startPoint x: 739, startPoint y: 179, endPoint x: 761, endPoint y: 154, distance: 33.0
click at [538, 154] on div at bounding box center [633, 155] width 4 height 4
type input "#ff1717"
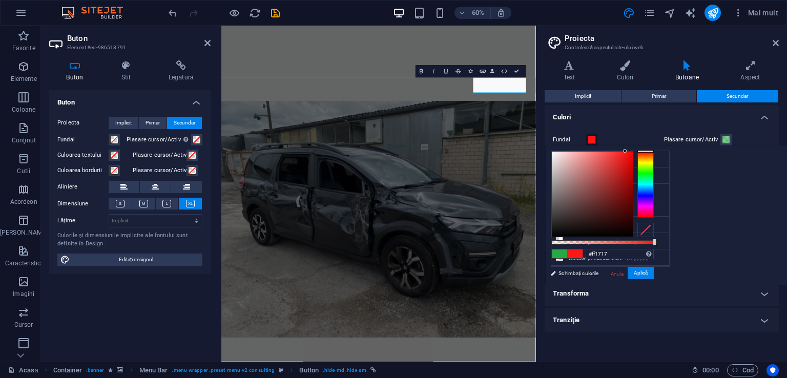
drag, startPoint x: 760, startPoint y: 152, endPoint x: 753, endPoint y: 141, distance: 12.8
click at [538, 141] on body "Text original Evaluați această traducere Feedbackul dvs. va fi folosit pentru a…" at bounding box center [393, 189] width 787 height 378
click at [538, 271] on font "Aplică" at bounding box center [641, 273] width 14 height 6
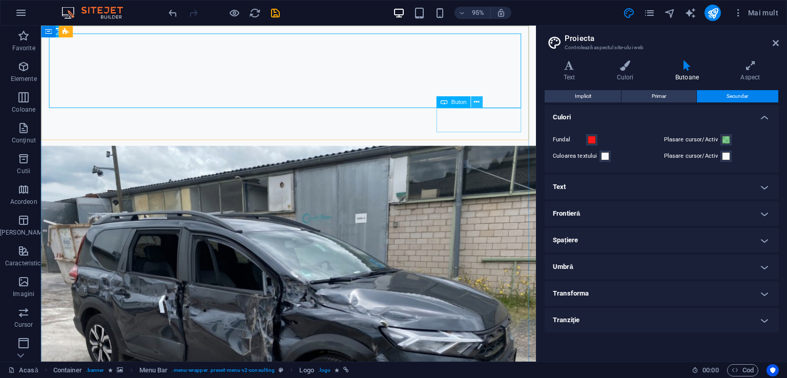
click at [475, 101] on icon at bounding box center [476, 102] width 5 height 10
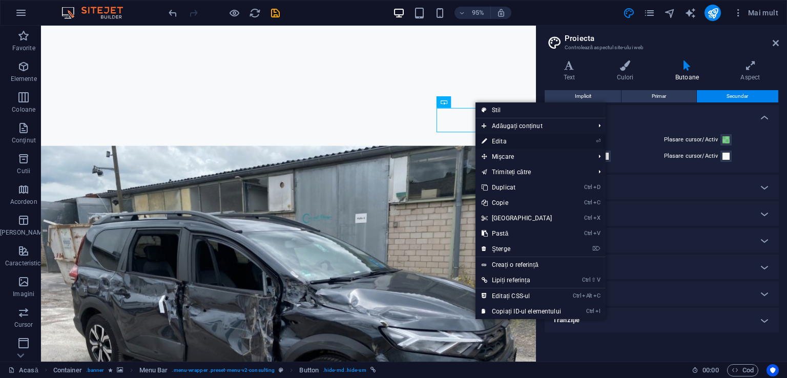
click at [488, 137] on link "⏎ Edita" at bounding box center [522, 141] width 92 height 15
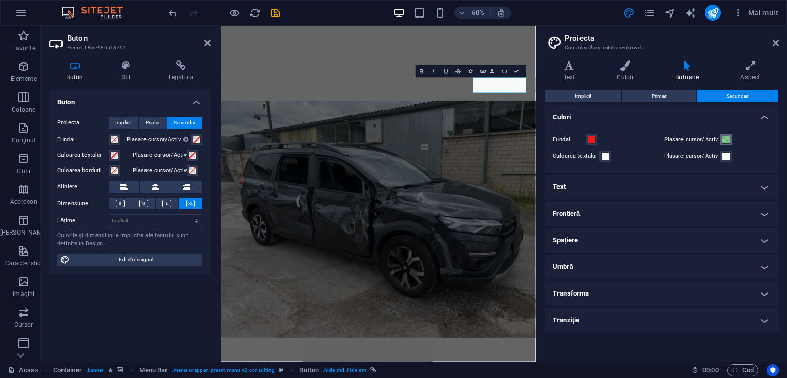
click at [538, 138] on span at bounding box center [726, 140] width 8 height 8
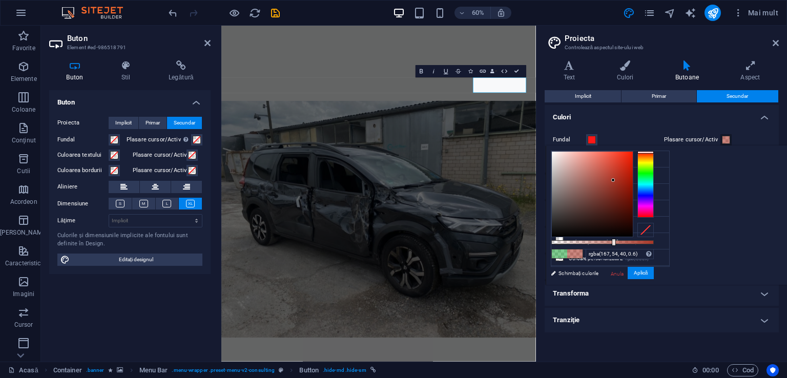
drag, startPoint x: 770, startPoint y: 175, endPoint x: 771, endPoint y: 152, distance: 23.1
click at [538, 152] on div at bounding box center [646, 152] width 16 height 3
drag, startPoint x: 740, startPoint y: 179, endPoint x: 768, endPoint y: 153, distance: 38.4
click at [538, 153] on div at bounding box center [602, 194] width 102 height 86
type input "#f81c00"
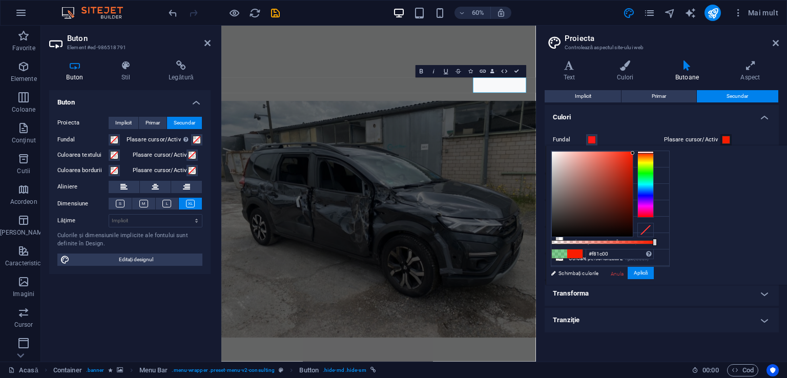
drag, startPoint x: 742, startPoint y: 242, endPoint x: 787, endPoint y: 241, distance: 44.6
click at [538, 241] on div "#f81c00 Formate acceptate #0852ed rgb(8, 82, 237) rgba(8, 82, 237, 90%) hsv(221…" at bounding box center [602, 290] width 113 height 288
click at [538, 274] on button "Aplică" at bounding box center [641, 273] width 27 height 13
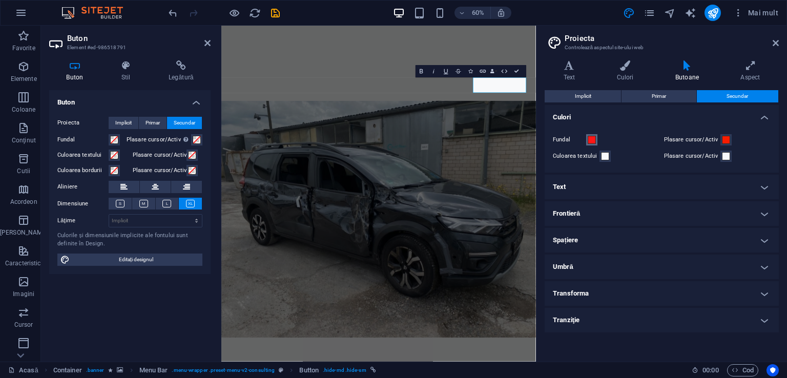
click at [538, 140] on span at bounding box center [592, 140] width 8 height 8
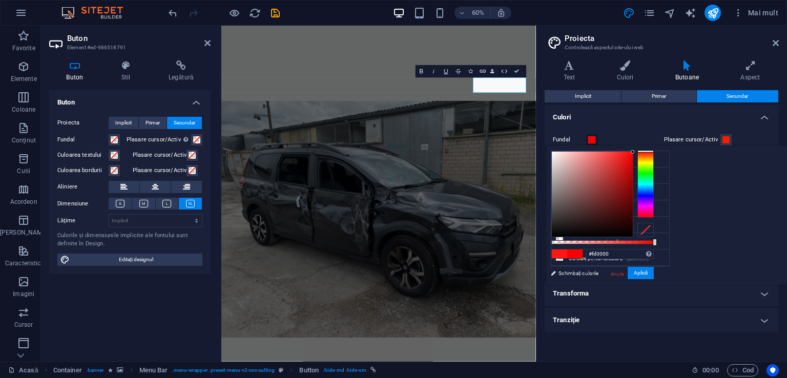
type input "#fb0000"
drag, startPoint x: 751, startPoint y: 148, endPoint x: 763, endPoint y: 152, distance: 11.8
click at [538, 152] on div at bounding box center [602, 194] width 102 height 86
click at [538, 271] on button "Aplică" at bounding box center [641, 273] width 27 height 13
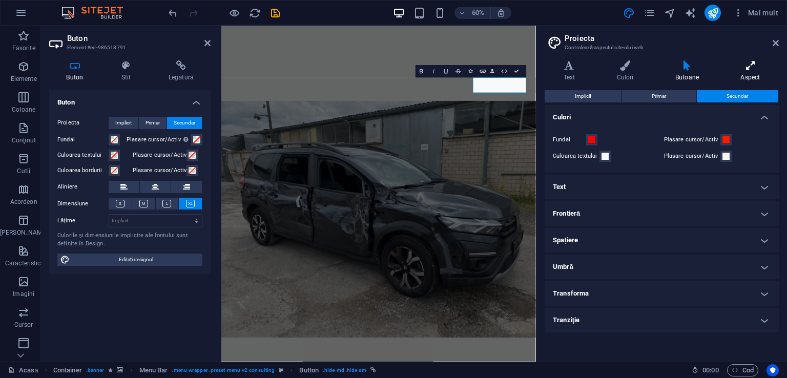
click at [538, 68] on icon at bounding box center [750, 65] width 57 height 10
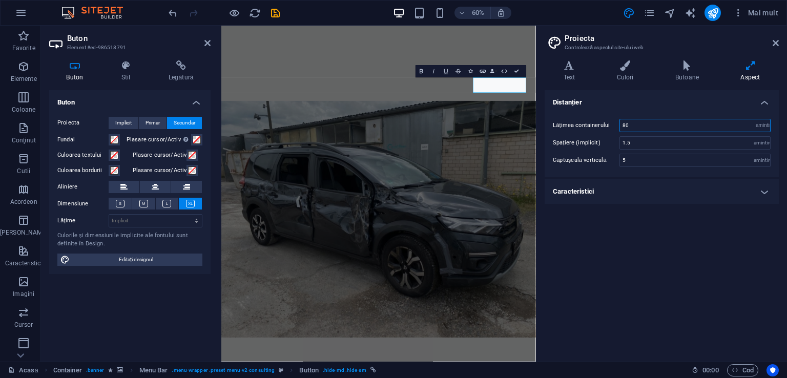
drag, startPoint x: 635, startPoint y: 124, endPoint x: 615, endPoint y: 130, distance: 21.4
click at [538, 130] on div "Lățimea containerului 80 amintire px" at bounding box center [662, 125] width 218 height 13
type input "5"
type input "8"
type input "1"
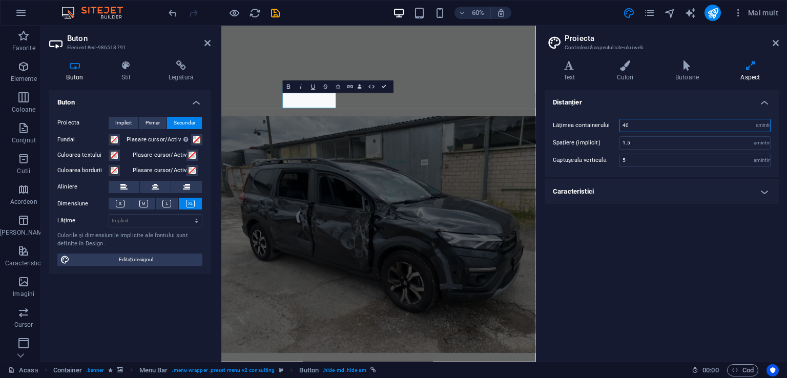
drag, startPoint x: 630, startPoint y: 125, endPoint x: 597, endPoint y: 126, distance: 32.8
click at [538, 126] on div "Lățimea containerului 40 amintire px" at bounding box center [662, 125] width 218 height 13
type input "80"
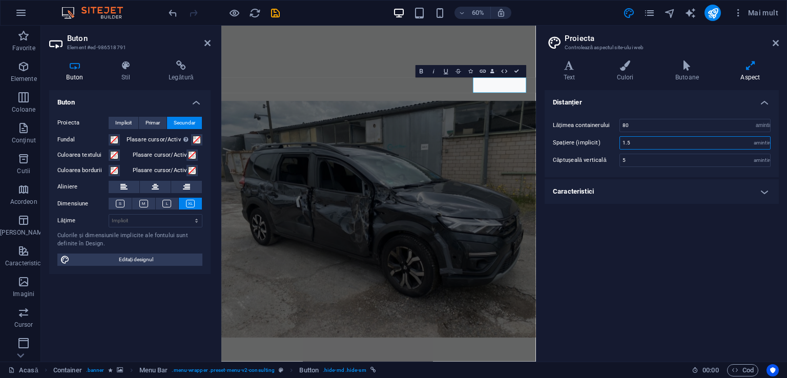
drag, startPoint x: 638, startPoint y: 140, endPoint x: 614, endPoint y: 143, distance: 23.8
click at [538, 143] on div "Spațiere (implicit) 1.5 amintire" at bounding box center [662, 142] width 218 height 13
click at [538, 141] on input "2" at bounding box center [695, 143] width 150 height 12
type input "2"
type input "1.5"
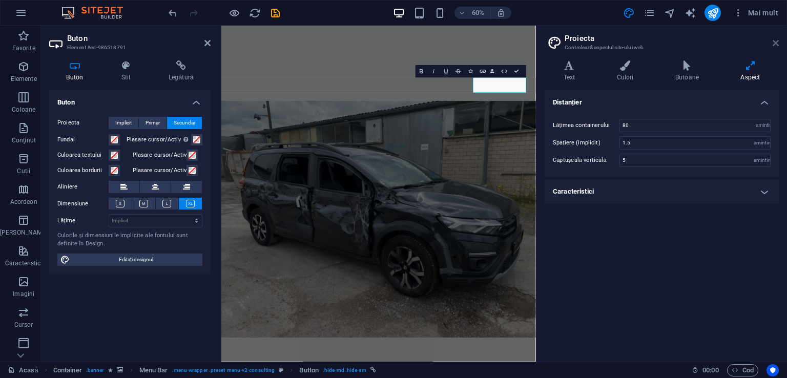
click at [538, 40] on icon at bounding box center [776, 43] width 6 height 8
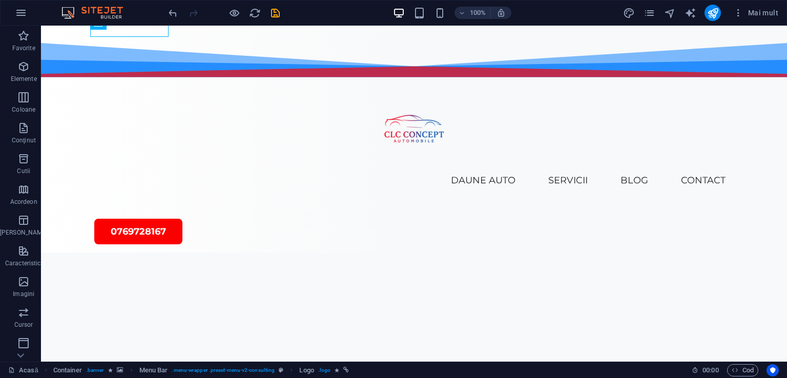
scroll to position [467, 0]
click at [87, 110] on icon at bounding box center [89, 110] width 6 height 11
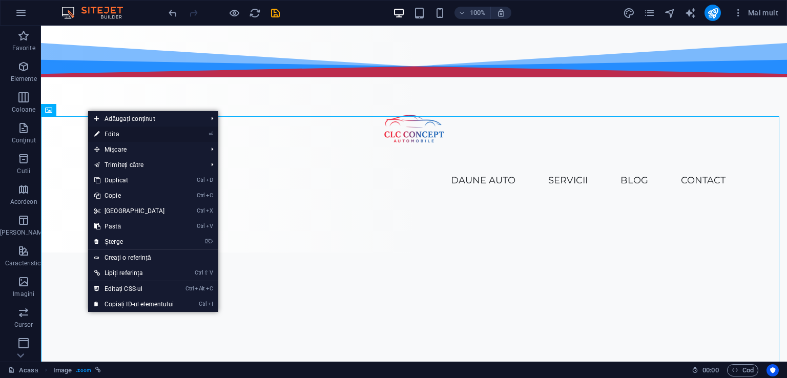
click at [104, 136] on link "⏎ Edita" at bounding box center [134, 134] width 92 height 15
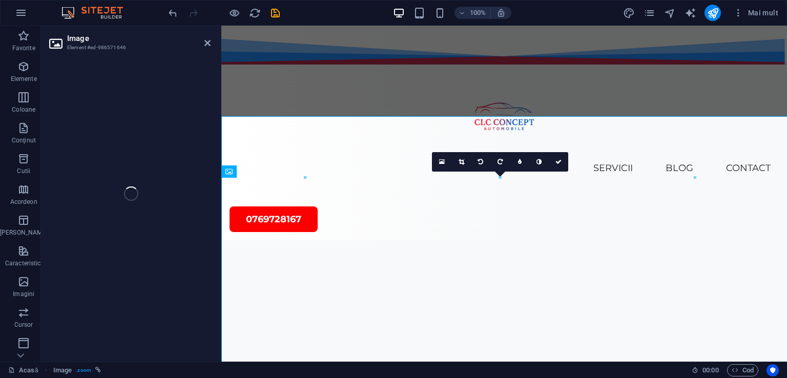
select select "px"
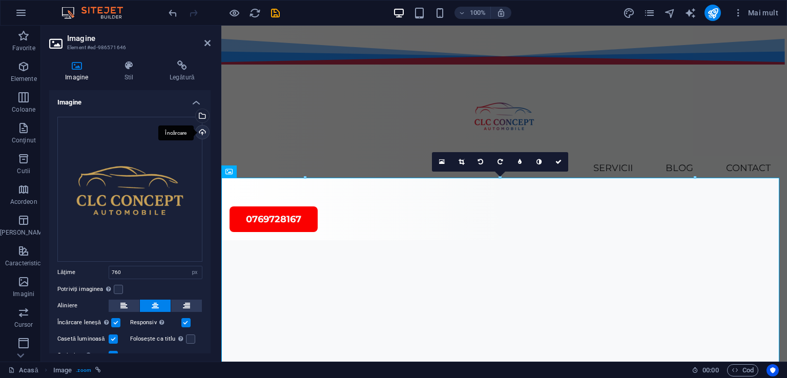
click at [201, 130] on div "Încărcare" at bounding box center [201, 133] width 15 height 15
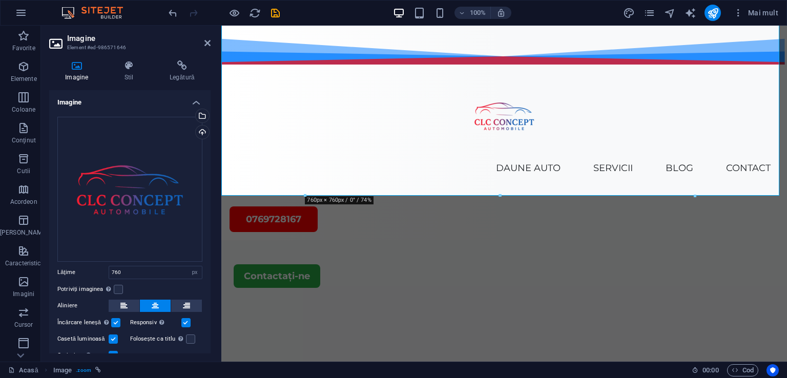
scroll to position [838, 0]
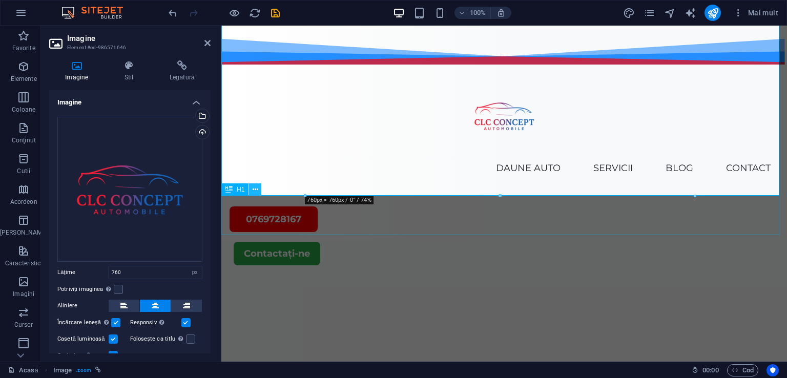
click at [255, 187] on icon at bounding box center [256, 189] width 6 height 11
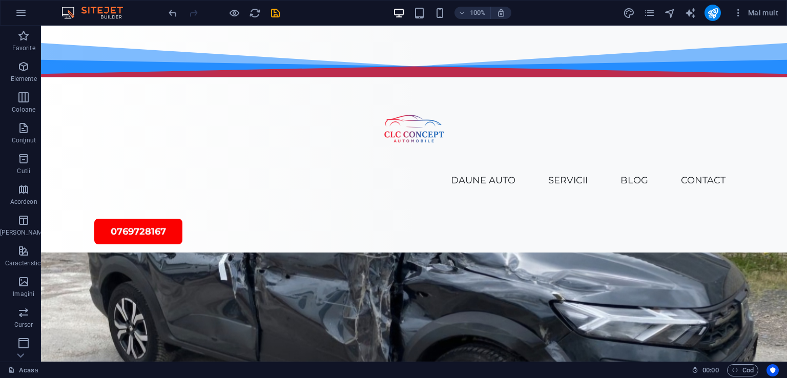
scroll to position [174, 0]
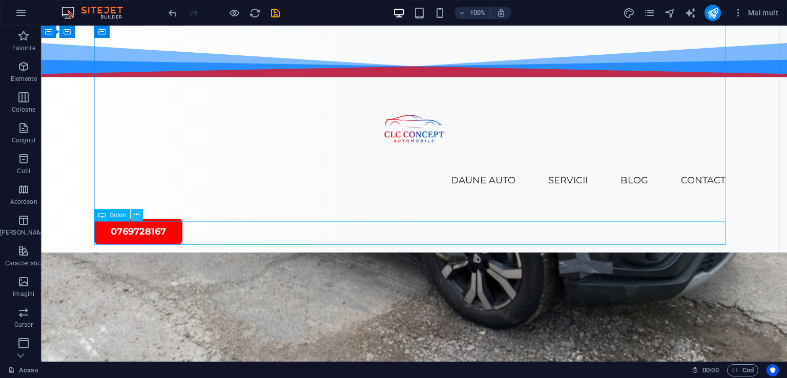
click at [135, 213] on icon at bounding box center [137, 215] width 6 height 11
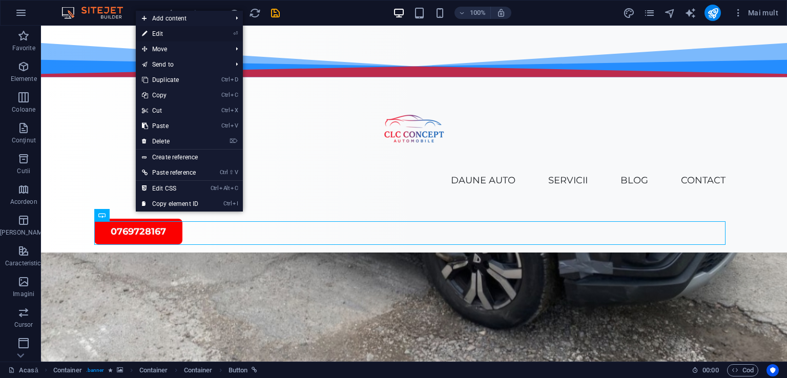
click at [157, 33] on link "⏎ Edit" at bounding box center [170, 33] width 69 height 15
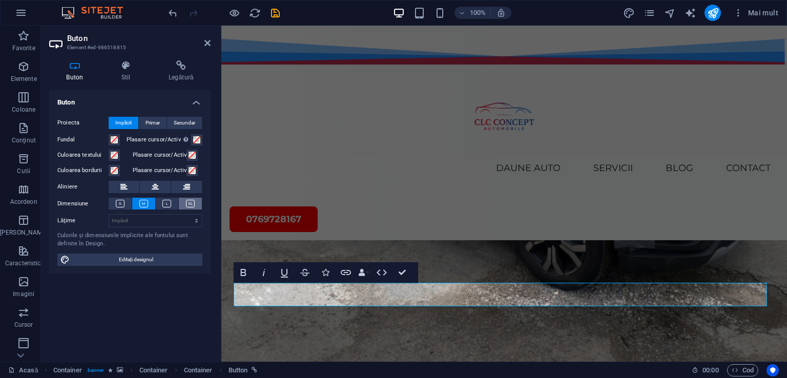
click at [189, 201] on icon at bounding box center [190, 204] width 9 height 8
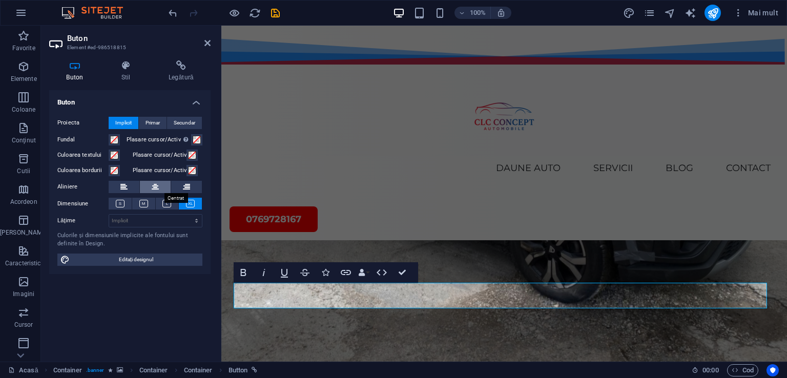
click at [158, 185] on icon at bounding box center [155, 187] width 7 height 12
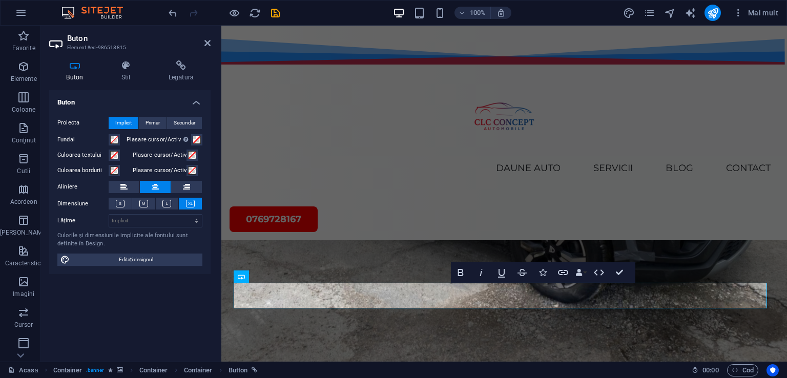
click at [158, 185] on icon at bounding box center [155, 187] width 7 height 12
click at [131, 185] on button at bounding box center [124, 187] width 31 height 12
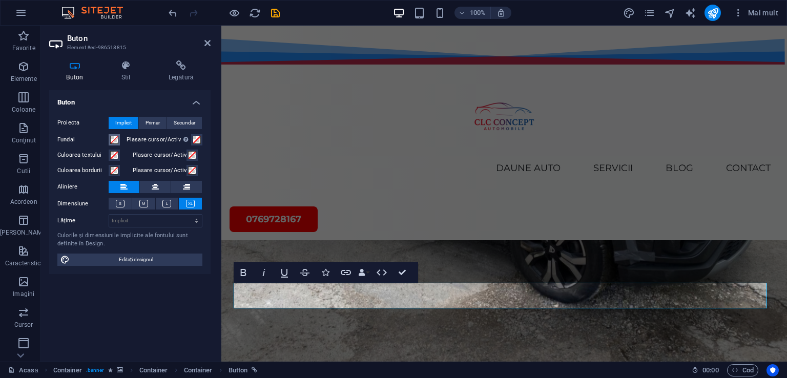
click at [114, 139] on span at bounding box center [114, 140] width 8 height 8
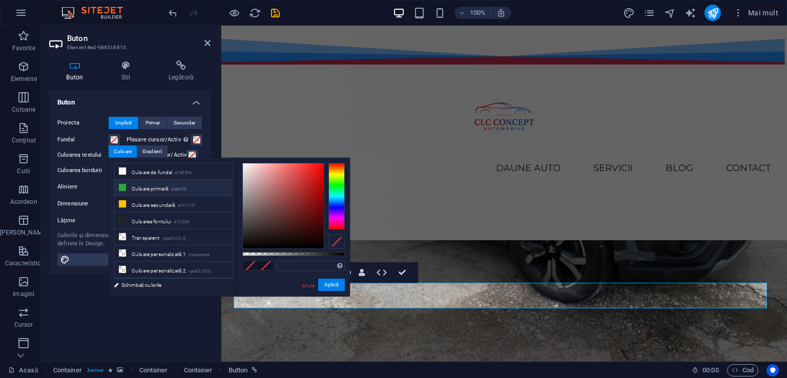
click at [122, 189] on icon at bounding box center [122, 187] width 7 height 7
drag, startPoint x: 335, startPoint y: 187, endPoint x: 334, endPoint y: 234, distance: 47.7
click at [334, 234] on div at bounding box center [293, 206] width 102 height 86
type input "#ff0000"
drag, startPoint x: 302, startPoint y: 191, endPoint x: 328, endPoint y: 157, distance: 42.4
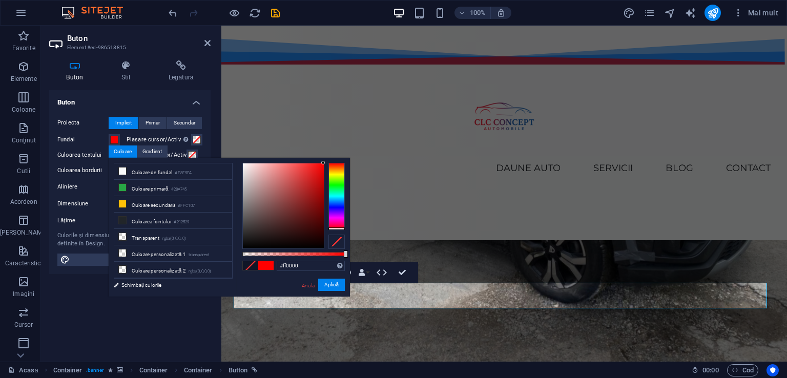
click at [328, 158] on div "#ff0000 Formate acceptate #0852ed rgb(8, 82, 237) rgba(8, 82, 237, 90%) hsv(221…" at bounding box center [293, 302] width 113 height 288
click at [337, 285] on font "Aplică" at bounding box center [331, 285] width 14 height 6
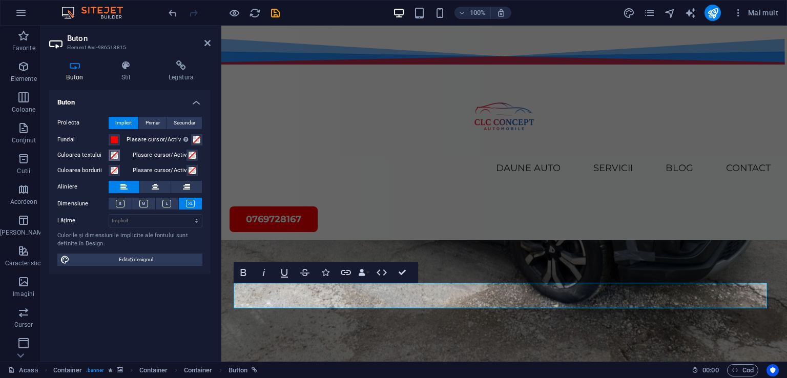
click at [113, 154] on span at bounding box center [114, 155] width 8 height 8
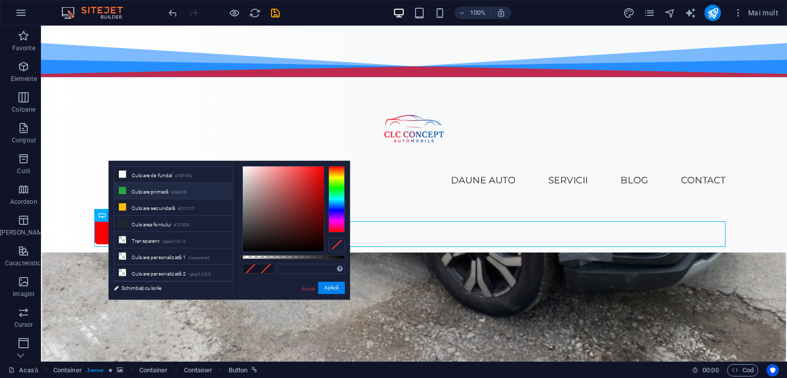
click at [117, 189] on li "Culoare primară #28A745" at bounding box center [173, 191] width 118 height 16
drag, startPoint x: 337, startPoint y: 190, endPoint x: 336, endPoint y: 242, distance: 52.3
click at [336, 242] on div at bounding box center [293, 209] width 102 height 86
drag, startPoint x: 303, startPoint y: 194, endPoint x: 291, endPoint y: 121, distance: 73.8
click at [332, 147] on body "Text original Evaluați această traducere Feedbackul dvs. va fi folosit pentru a…" at bounding box center [393, 189] width 787 height 378
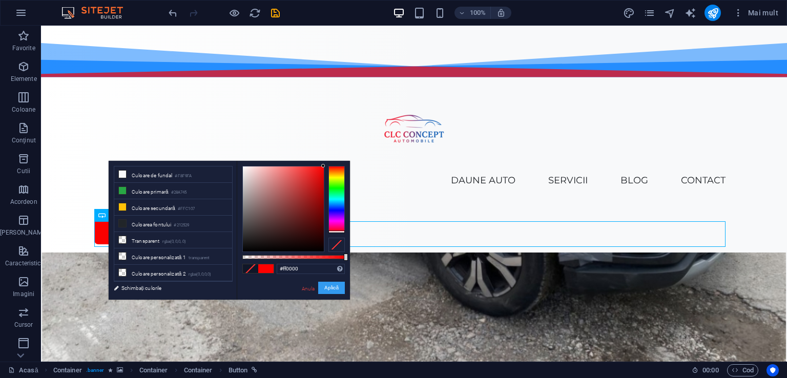
click at [324, 288] on font "Aplică" at bounding box center [331, 288] width 14 height 6
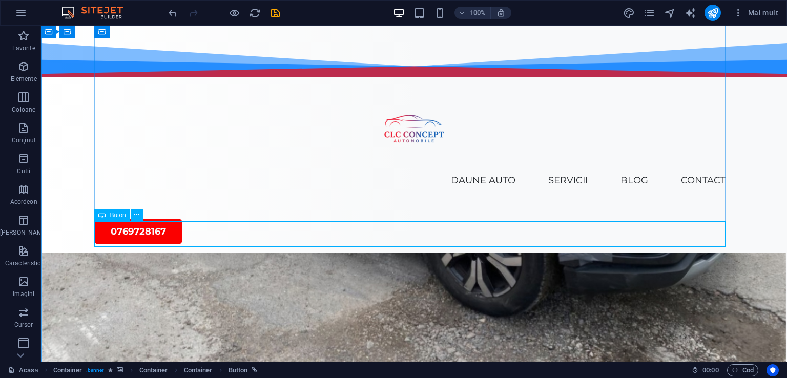
click at [136, 213] on icon at bounding box center [137, 215] width 6 height 11
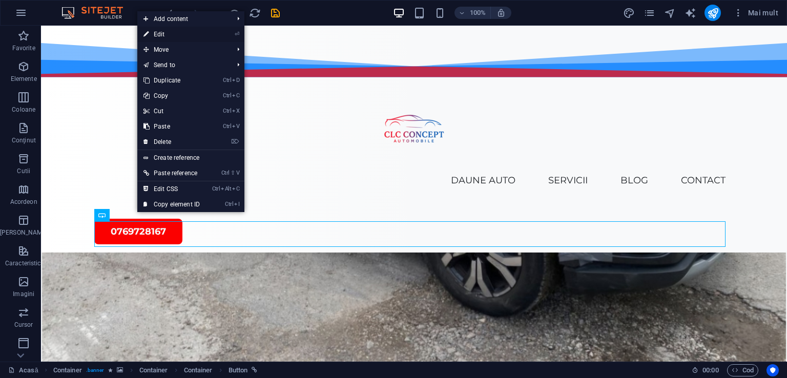
click at [163, 35] on link "⏎ Edit" at bounding box center [171, 34] width 69 height 15
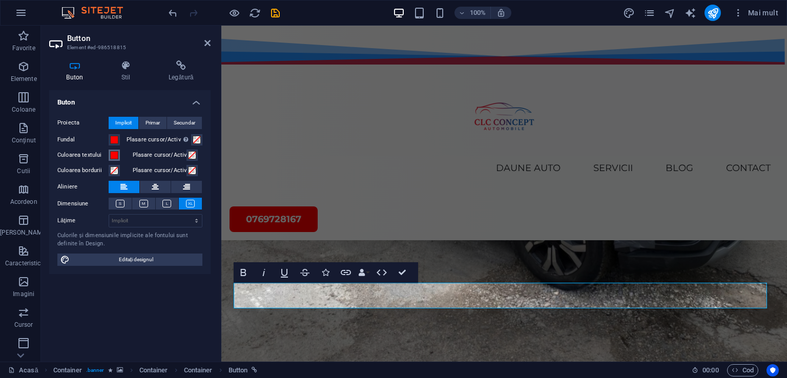
click at [113, 156] on span at bounding box center [114, 155] width 8 height 8
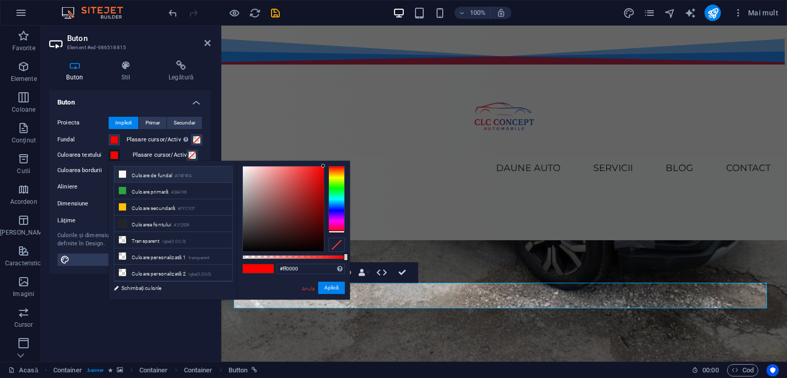
click at [122, 173] on icon at bounding box center [122, 174] width 7 height 7
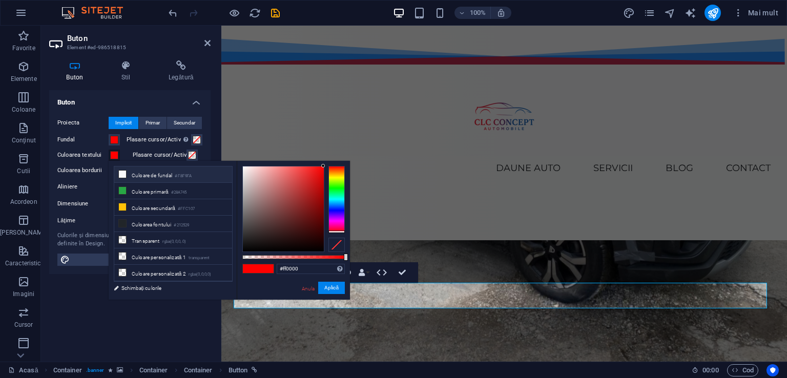
type input "#f8f9fa"
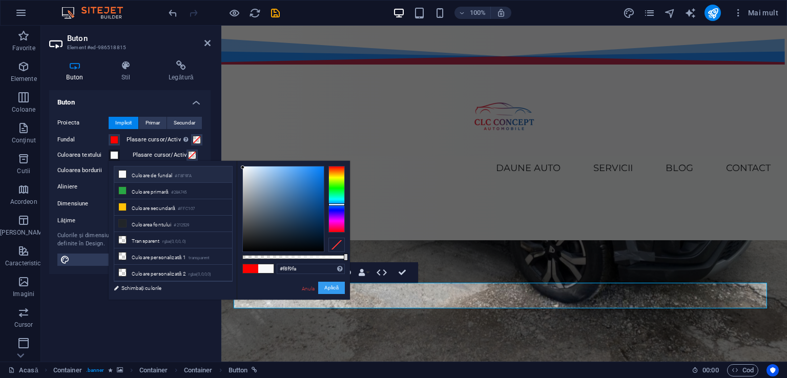
click at [332, 290] on font "Aplică" at bounding box center [331, 288] width 14 height 6
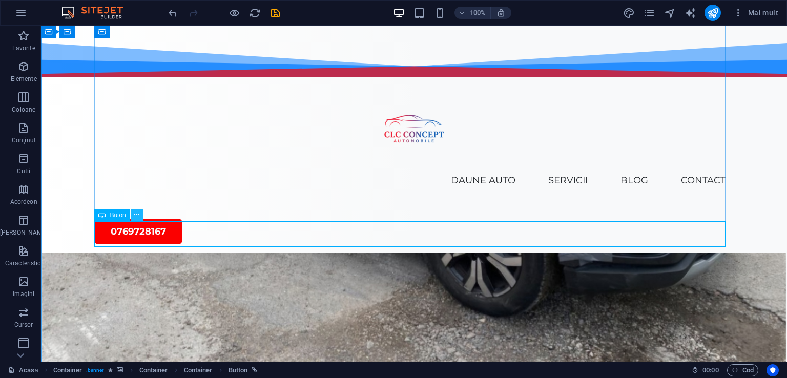
click at [134, 215] on icon at bounding box center [137, 215] width 6 height 11
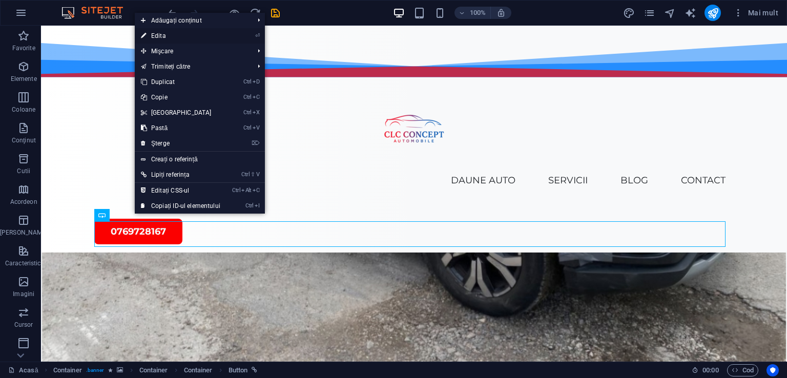
click at [154, 37] on font "Edita" at bounding box center [158, 35] width 15 height 7
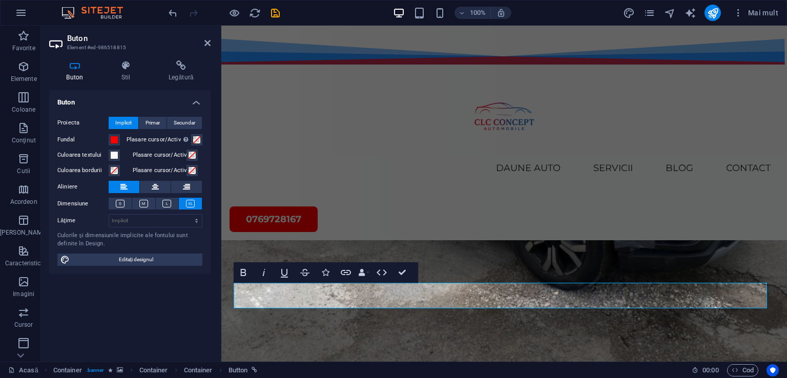
scroll to position [174, 0]
click at [123, 258] on font "Editați designul" at bounding box center [136, 260] width 34 height 6
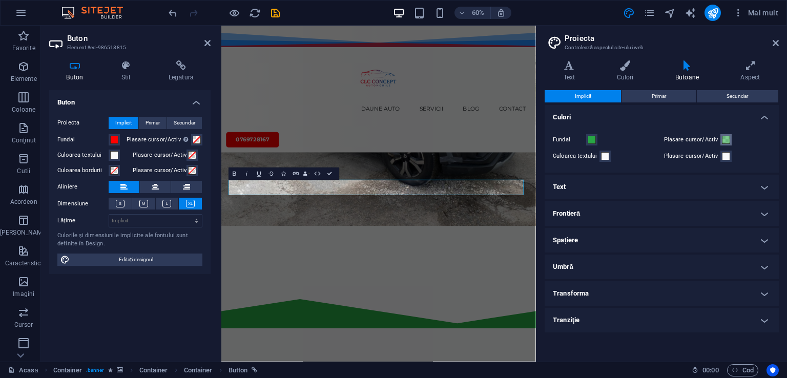
click at [723, 140] on span at bounding box center [726, 140] width 8 height 8
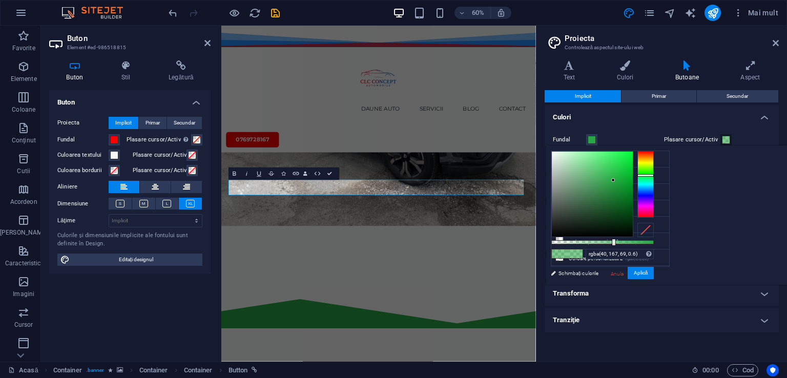
click at [764, 290] on h4 "Transforma" at bounding box center [662, 293] width 234 height 25
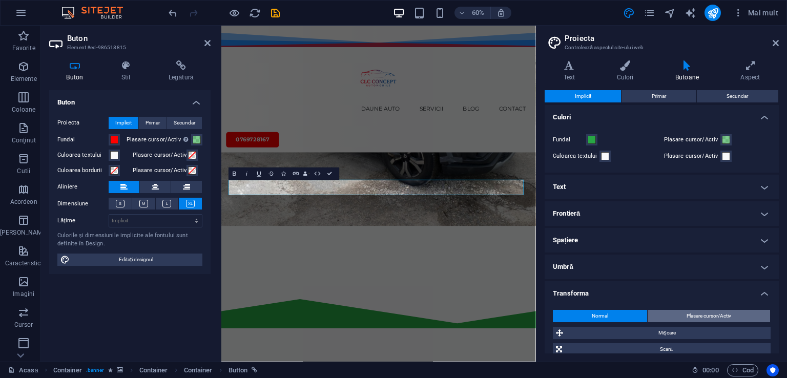
click at [691, 314] on font "Plasare cursor/Activ" at bounding box center [709, 316] width 45 height 6
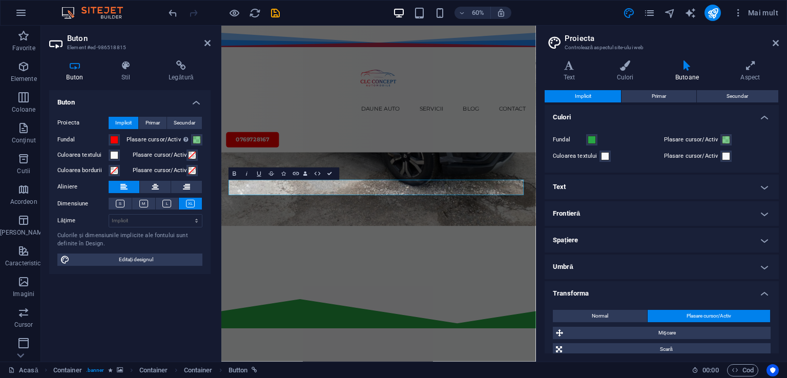
drag, startPoint x: 776, startPoint y: 147, endPoint x: 778, endPoint y: 170, distance: 23.7
click at [778, 170] on div "Implicit Primar Secundar Culori Fundal Plasare cursor/Activ Culoarea textului P…" at bounding box center [662, 221] width 234 height 263
click at [660, 350] on font "Scară" at bounding box center [666, 349] width 13 height 6
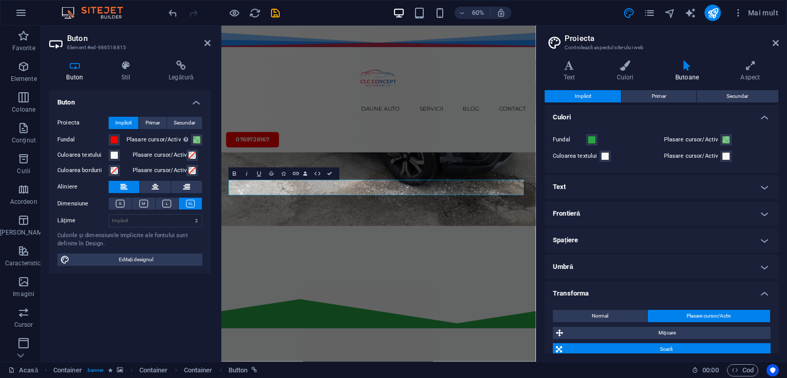
click at [660, 350] on font "Scară" at bounding box center [666, 349] width 13 height 6
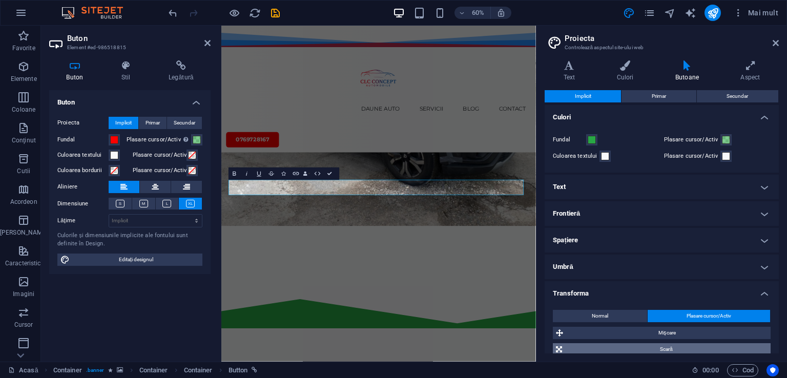
click at [660, 350] on font "Scară" at bounding box center [666, 349] width 13 height 6
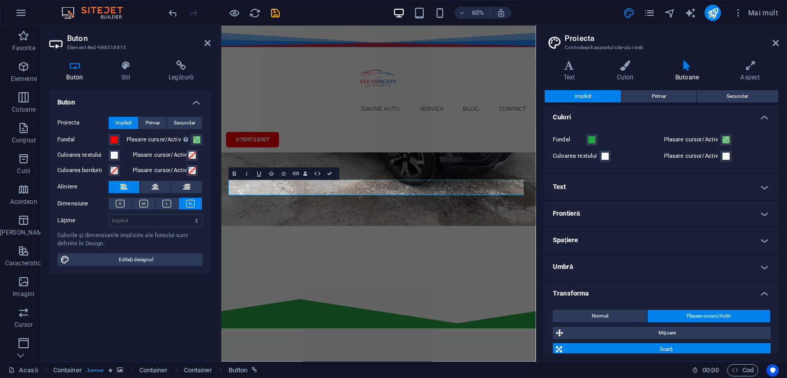
click at [660, 350] on font "Scară" at bounding box center [666, 349] width 13 height 6
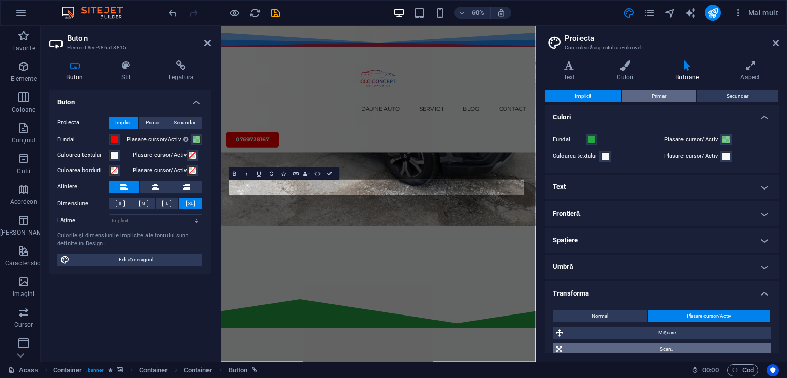
click at [655, 97] on font "Primar" at bounding box center [659, 96] width 14 height 6
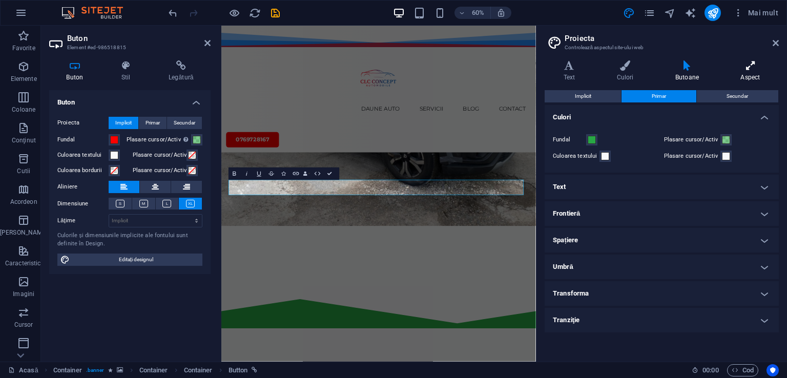
click at [751, 61] on icon at bounding box center [750, 65] width 57 height 10
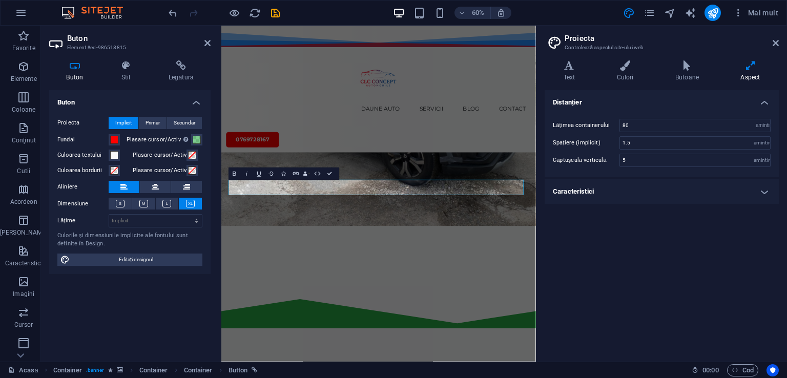
click at [763, 189] on h4 "Caracteristici" at bounding box center [662, 191] width 234 height 25
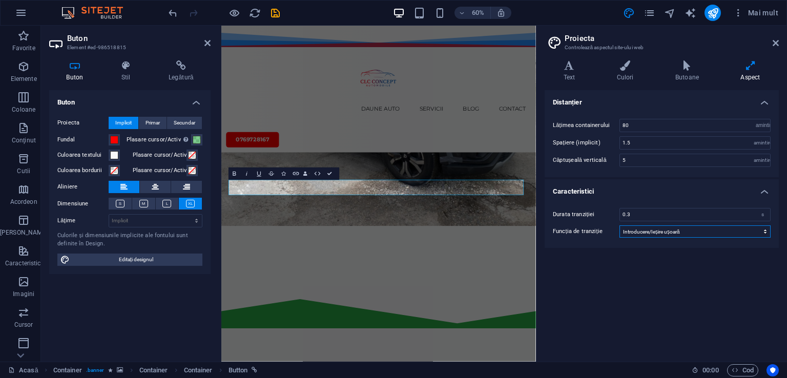
click at [765, 229] on select "Uşura Ușurință în Relaxează-te Introducere/Ieșire ușoară Liniar" at bounding box center [695, 231] width 151 height 12
click at [568, 64] on icon at bounding box center [569, 65] width 49 height 10
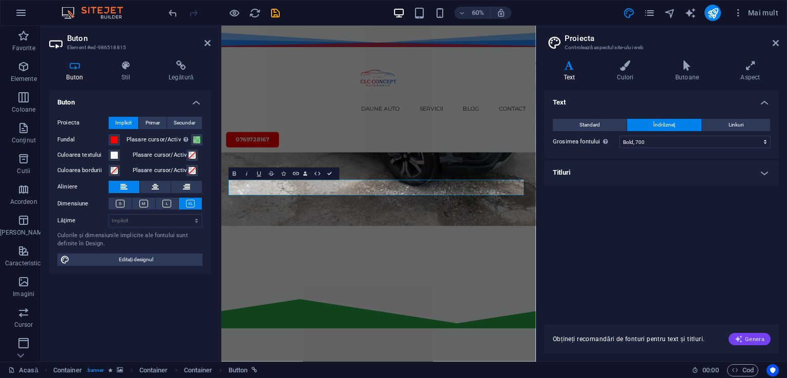
click at [746, 334] on button "Genera" at bounding box center [750, 339] width 42 height 12
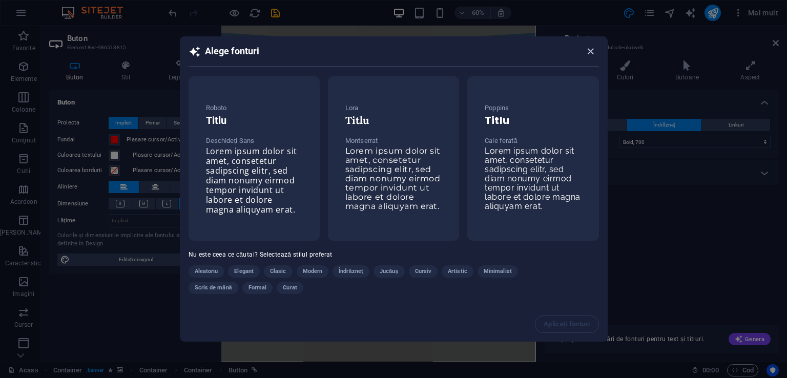
click at [590, 53] on icon "button" at bounding box center [591, 52] width 12 height 12
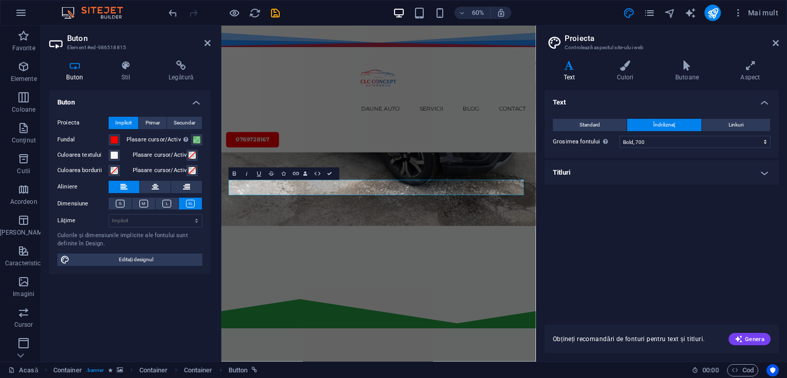
click at [640, 234] on div "Text Standard Îndrăzneţ Linkuri Culoarea fontului Font Montserrat Dimensiunea f…" at bounding box center [662, 201] width 234 height 222
click at [778, 44] on icon at bounding box center [776, 43] width 6 height 8
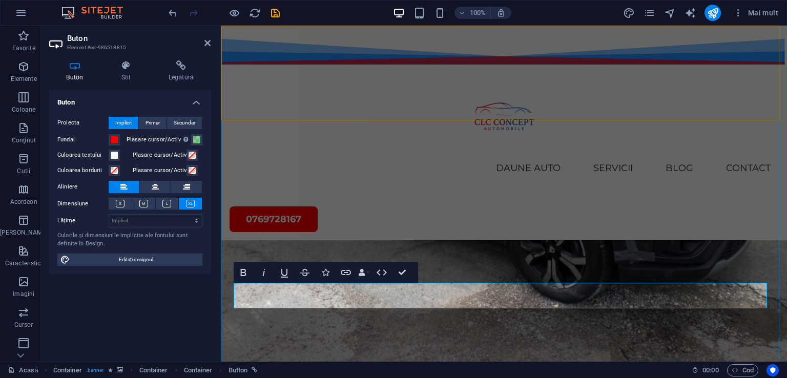
click at [542, 50] on div "Daune auto Constatari Daune Easy Insure Constatari Daune Hellas Direct Constata…" at bounding box center [504, 133] width 566 height 215
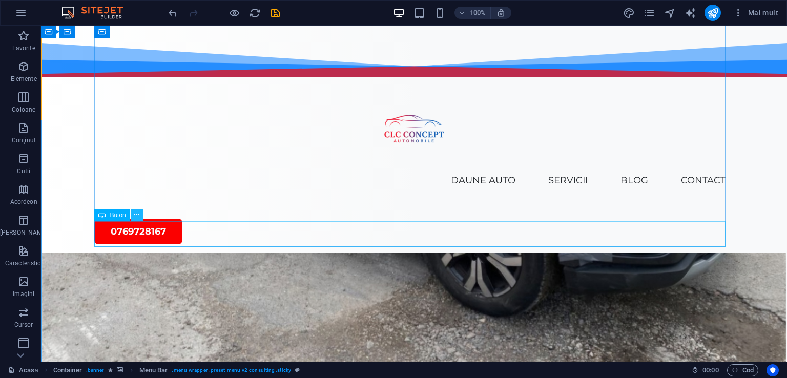
click at [136, 216] on icon at bounding box center [137, 215] width 6 height 11
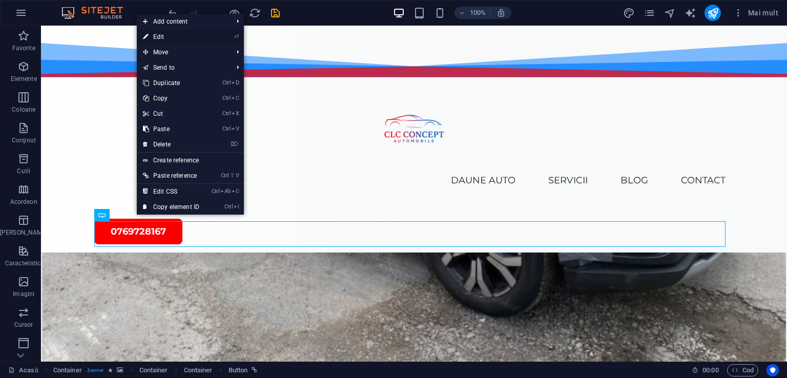
click at [155, 39] on link "⏎ Edit" at bounding box center [171, 36] width 69 height 15
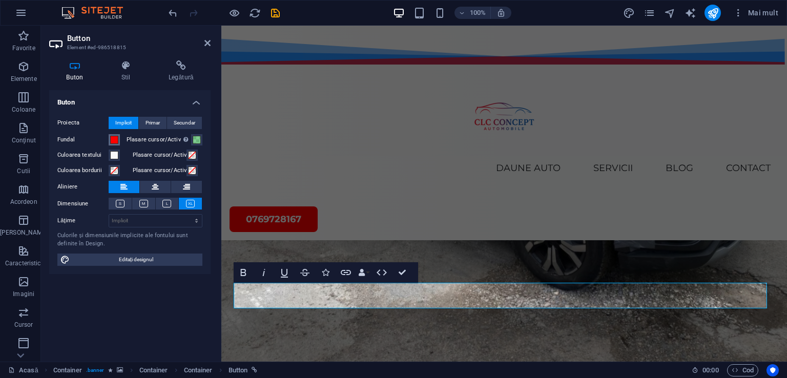
click at [113, 136] on span at bounding box center [114, 140] width 8 height 8
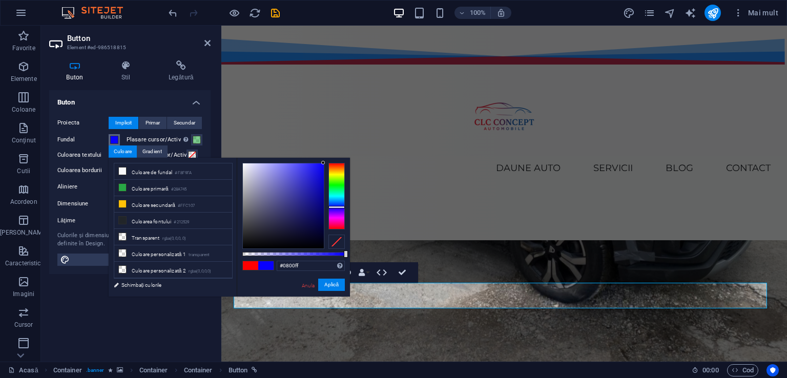
drag, startPoint x: 336, startPoint y: 228, endPoint x: 335, endPoint y: 207, distance: 20.5
click at [335, 207] on div at bounding box center [337, 207] width 16 height 3
type input "#0b04d0"
drag, startPoint x: 321, startPoint y: 161, endPoint x: 322, endPoint y: 178, distance: 17.4
click at [322, 178] on div at bounding box center [322, 178] width 4 height 4
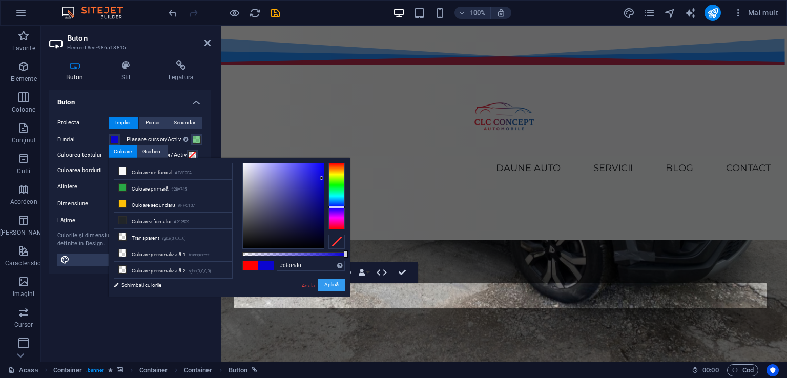
click at [334, 287] on font "Aplică" at bounding box center [331, 285] width 14 height 6
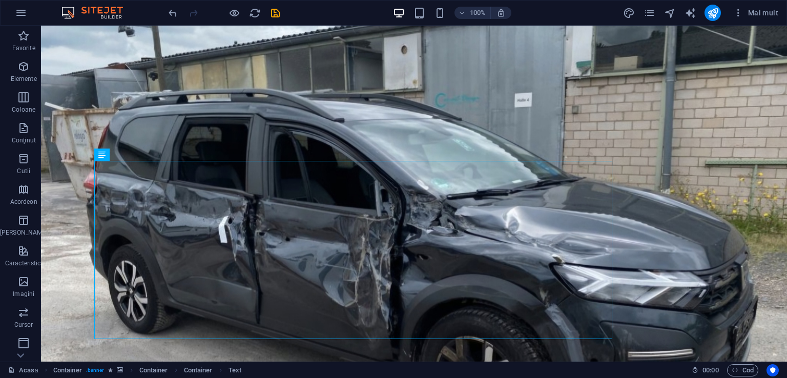
scroll to position [61, 0]
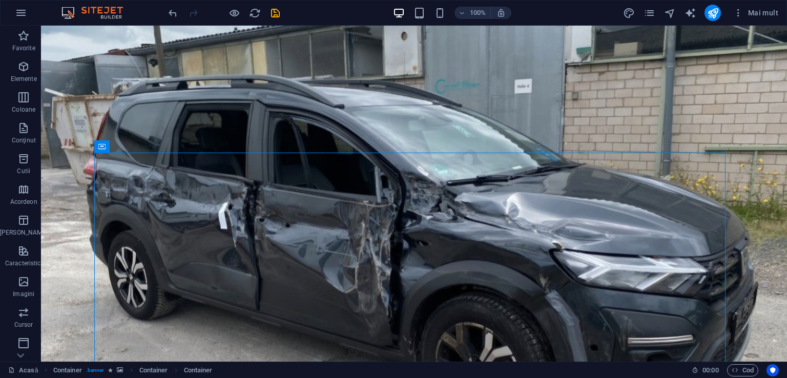
drag, startPoint x: 135, startPoint y: 175, endPoint x: 501, endPoint y: 188, distance: 366.1
click at [121, 146] on icon at bounding box center [120, 146] width 7 height 12
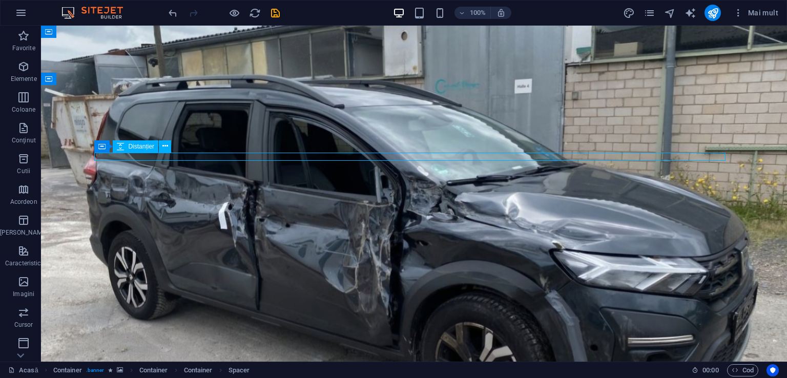
click at [143, 149] on font "Distanțier" at bounding box center [141, 146] width 26 height 7
click at [150, 153] on icon at bounding box center [151, 154] width 6 height 11
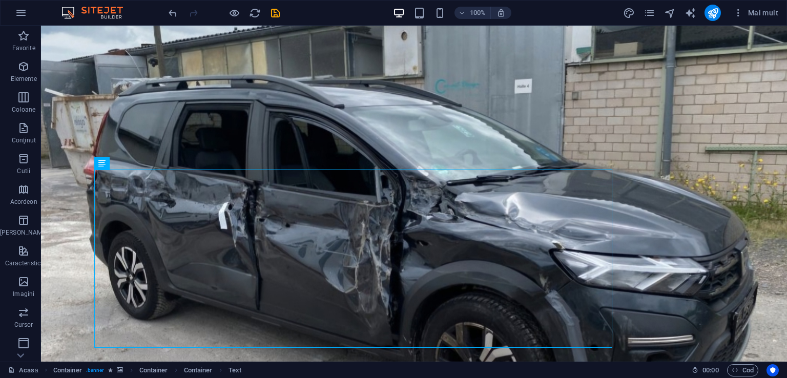
scroll to position [0, 0]
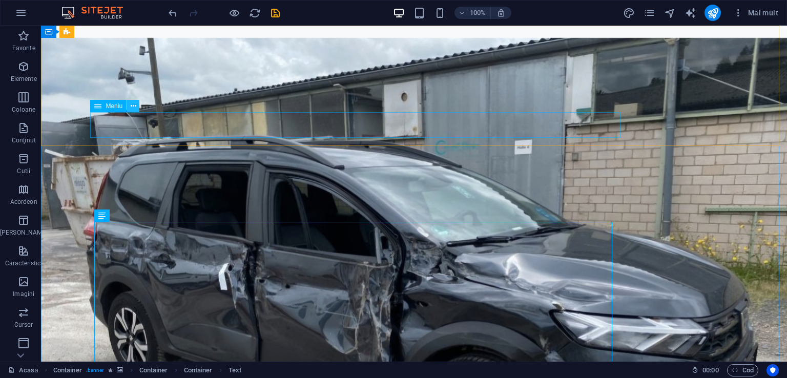
click at [134, 106] on icon at bounding box center [134, 106] width 6 height 11
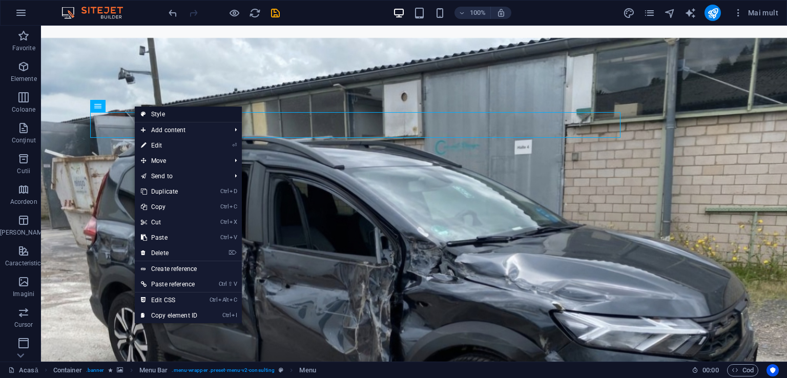
click at [147, 111] on link "Style" at bounding box center [188, 114] width 107 height 15
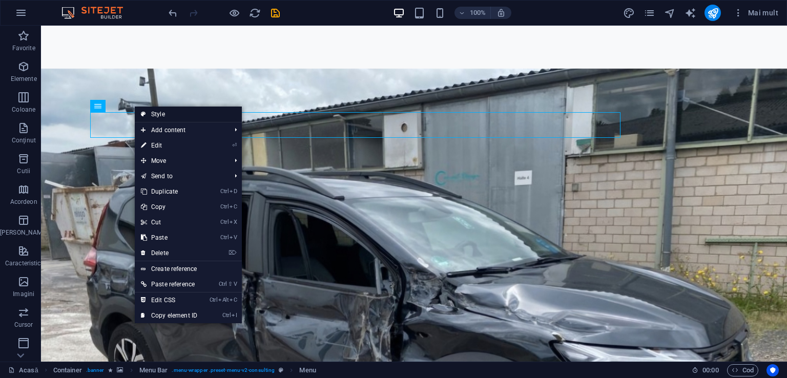
select select "rem"
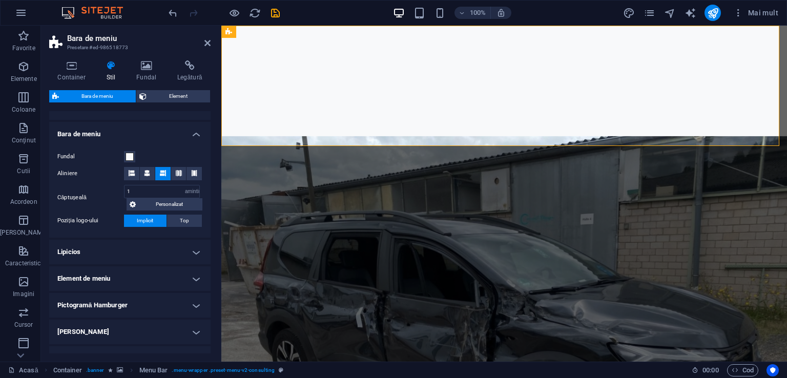
scroll to position [164, 0]
click at [196, 215] on button "Top" at bounding box center [184, 220] width 35 height 12
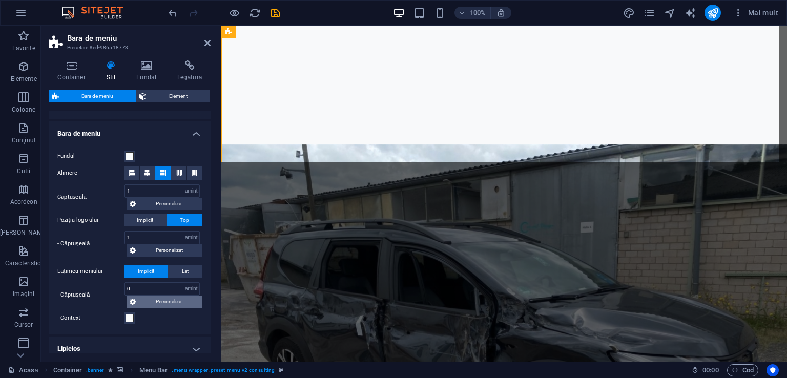
click at [158, 304] on span "Personalizat" at bounding box center [169, 302] width 60 height 12
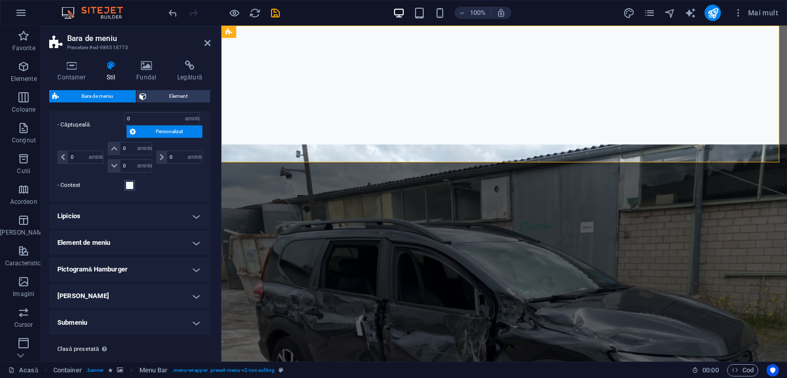
scroll to position [337, 0]
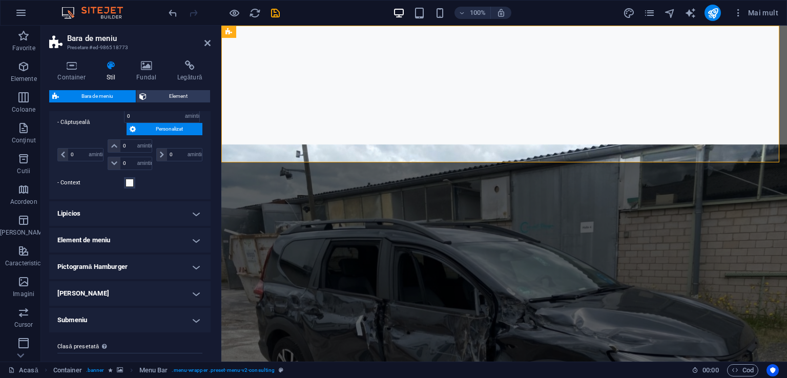
click at [192, 238] on h4 "Element de meniu" at bounding box center [129, 240] width 161 height 25
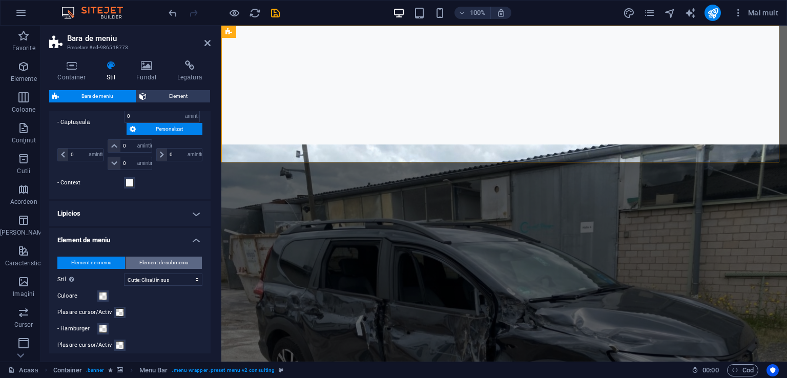
click at [173, 260] on font "Element de submeniu" at bounding box center [163, 263] width 49 height 6
drag, startPoint x: 208, startPoint y: 230, endPoint x: 207, endPoint y: 262, distance: 32.8
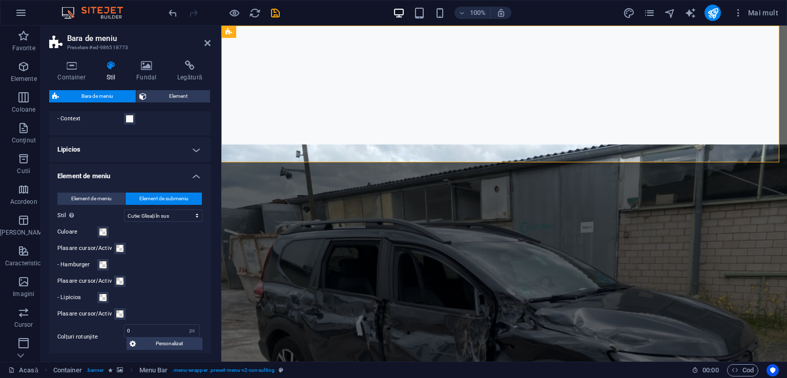
scroll to position [426, 0]
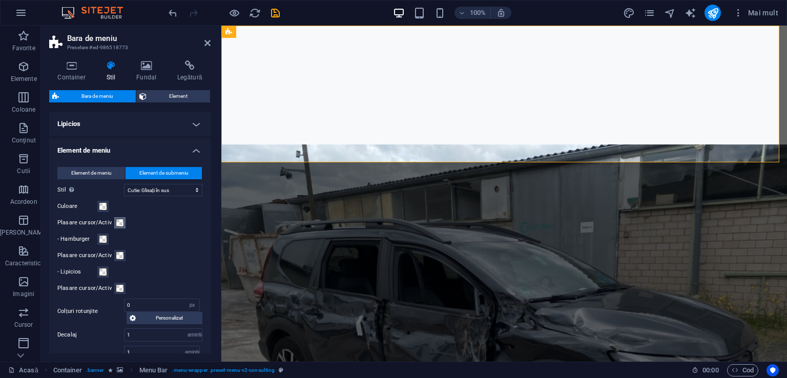
click at [116, 222] on span at bounding box center [120, 223] width 8 height 8
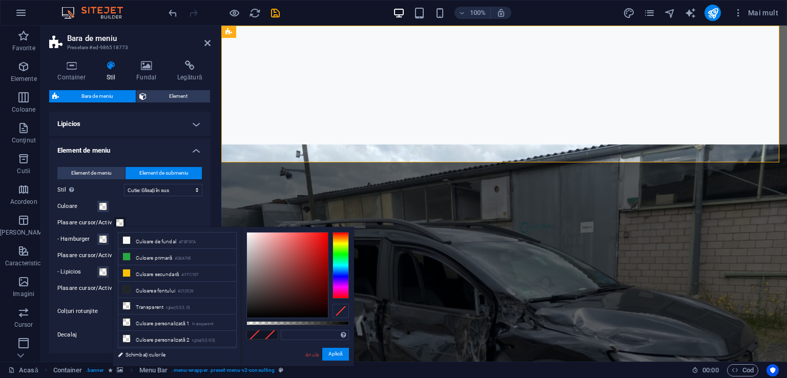
click at [178, 205] on div "Culoare" at bounding box center [129, 206] width 145 height 12
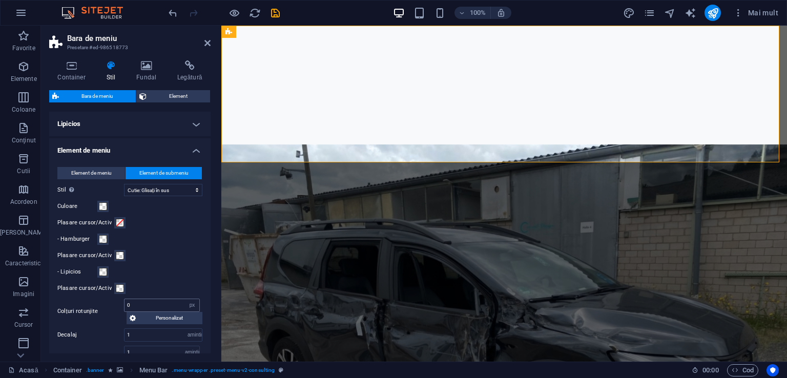
select select
click at [141, 304] on input "0" at bounding box center [162, 305] width 75 height 12
drag, startPoint x: 141, startPoint y: 304, endPoint x: 100, endPoint y: 306, distance: 40.5
click at [100, 306] on div "Colțuri rotunjite 0 px amintire % vh VW Personalizat Personalizat" at bounding box center [129, 312] width 145 height 26
type input "5"
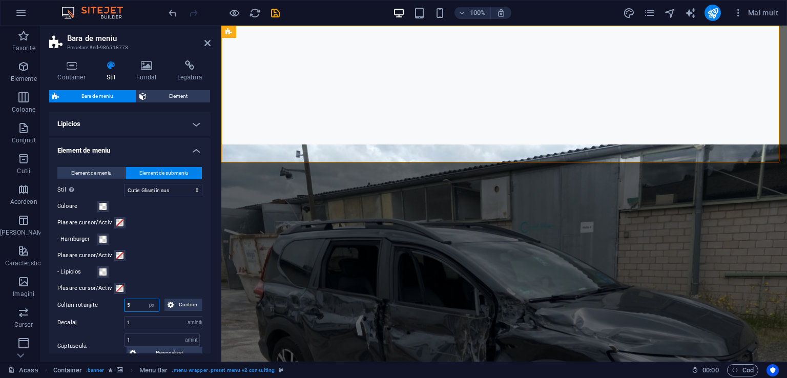
select select
drag, startPoint x: 139, startPoint y: 300, endPoint x: 114, endPoint y: 306, distance: 26.2
click at [114, 306] on div "Colțuri rotunjite 5 px amintire % vh VW Personalizat Personalizat" at bounding box center [129, 312] width 145 height 26
type input "1"
select select
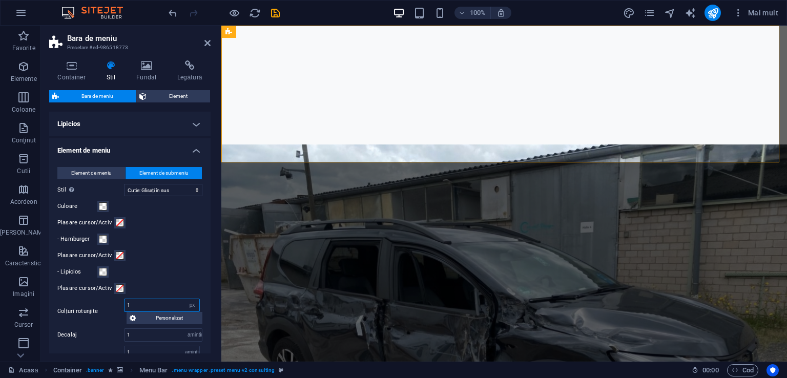
drag, startPoint x: 136, startPoint y: 304, endPoint x: 122, endPoint y: 304, distance: 13.8
click at [122, 304] on div "Colțuri rotunjite 1 px amintire % vh VW Personalizat Personalizat" at bounding box center [129, 312] width 145 height 26
type input "3"
select select
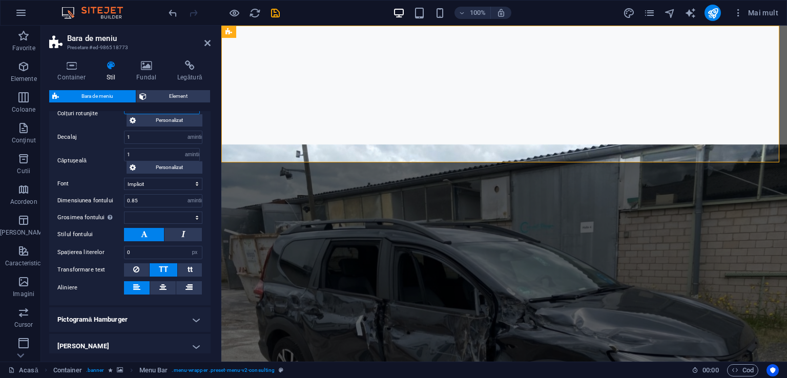
scroll to position [626, 0]
type input "3"
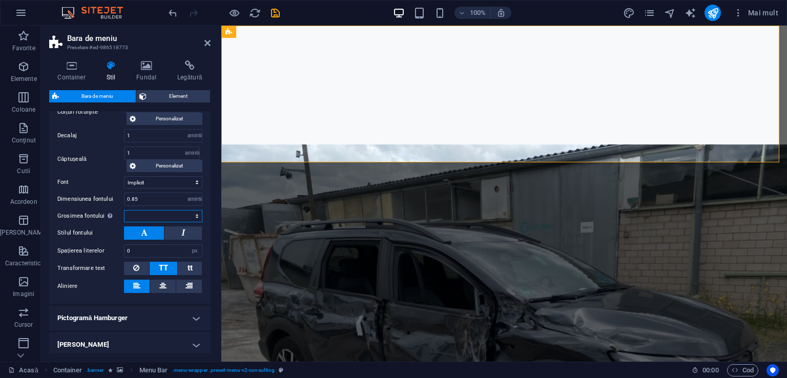
click at [136, 211] on select "Subțire, 100 Extra-ușor, 200 Lumină, 300 Regular, 400 Mediu, 500 Semi-bold, 600…" at bounding box center [163, 216] width 78 height 12
select select "500"
click at [124, 210] on select "Subțire, 100 Extra-ușor, 200 Lumină, 300 Regular, 400 Mediu, 500 Semi-bold, 600…" at bounding box center [163, 216] width 78 height 12
click at [158, 283] on button at bounding box center [163, 286] width 26 height 13
click at [201, 310] on h4 "Pictogramă Hamburger" at bounding box center [129, 318] width 161 height 25
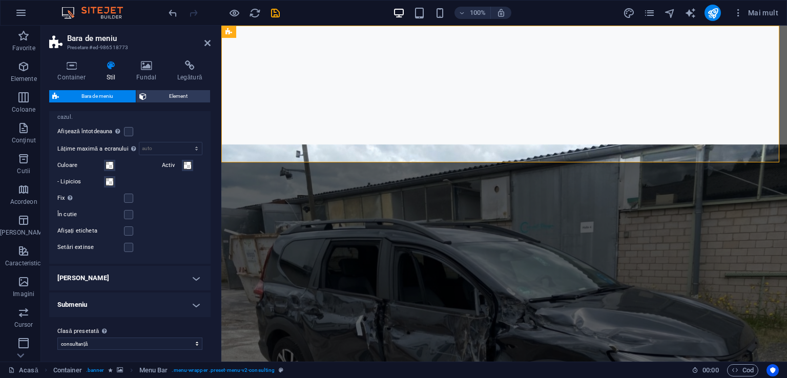
scroll to position [866, 0]
click at [206, 41] on icon at bounding box center [207, 43] width 6 height 8
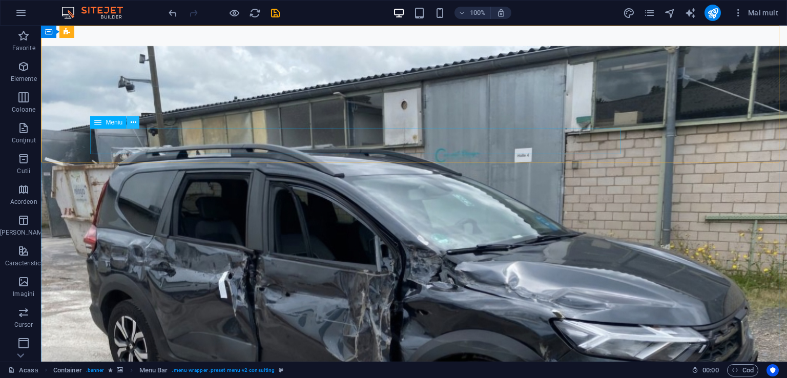
click at [133, 123] on icon at bounding box center [134, 122] width 6 height 11
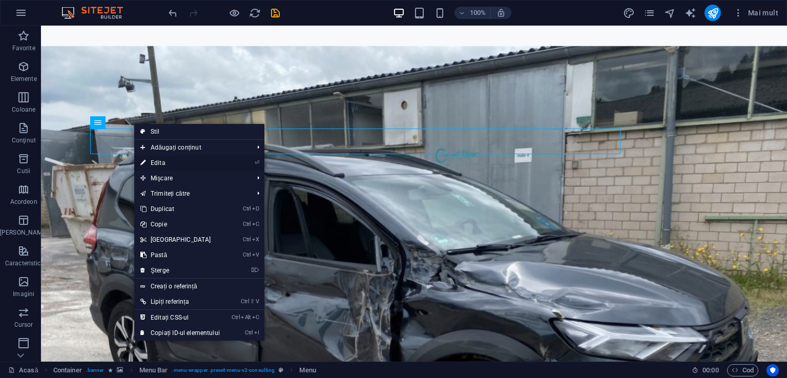
click at [152, 164] on font "Edita" at bounding box center [158, 162] width 15 height 7
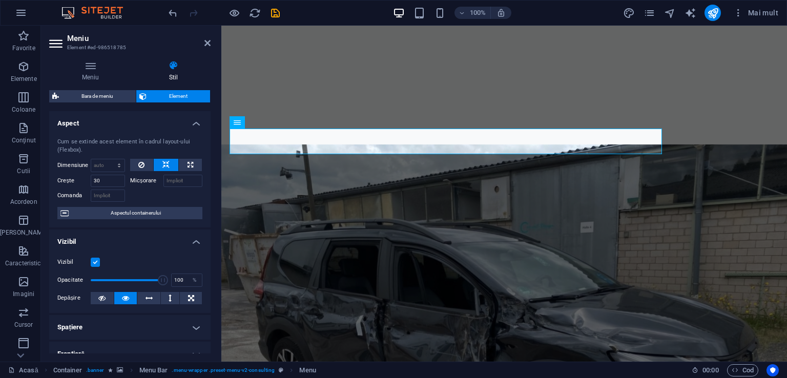
click at [172, 66] on icon at bounding box center [173, 65] width 74 height 10
drag, startPoint x: 211, startPoint y: 133, endPoint x: 209, endPoint y: 155, distance: 22.6
click at [209, 155] on div "Meniu Stil Meniu Auto Personalizat Meniul este generat automat pe baza paginilo…" at bounding box center [130, 207] width 178 height 310
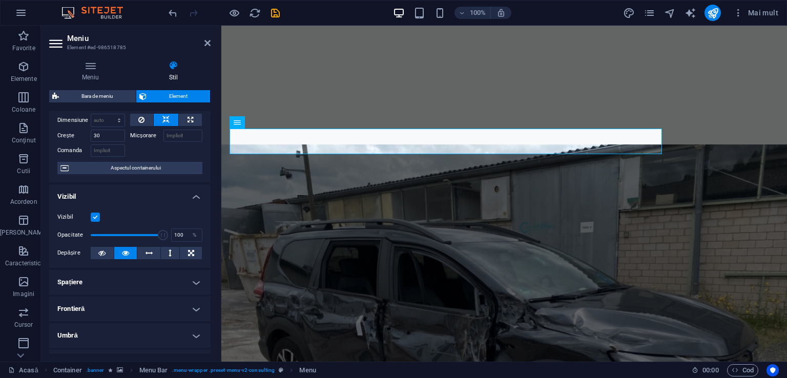
scroll to position [0, 0]
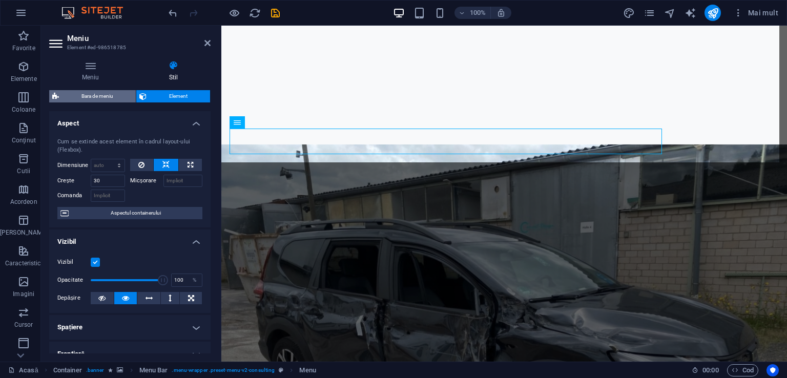
click at [85, 95] on font "Bara de meniu" at bounding box center [97, 96] width 32 height 6
select select "rem"
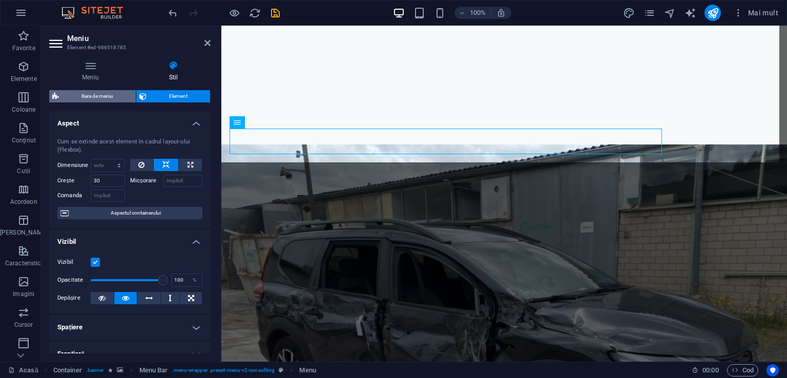
select select "rem"
select select "hover_box_bottom"
select select "px"
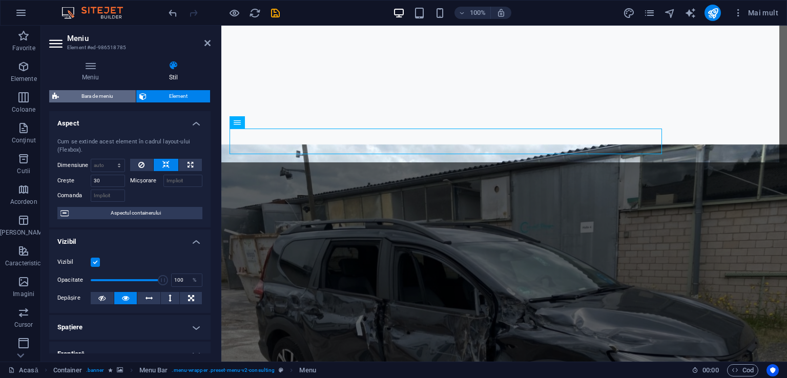
select select "rem"
select select "500"
select select "px"
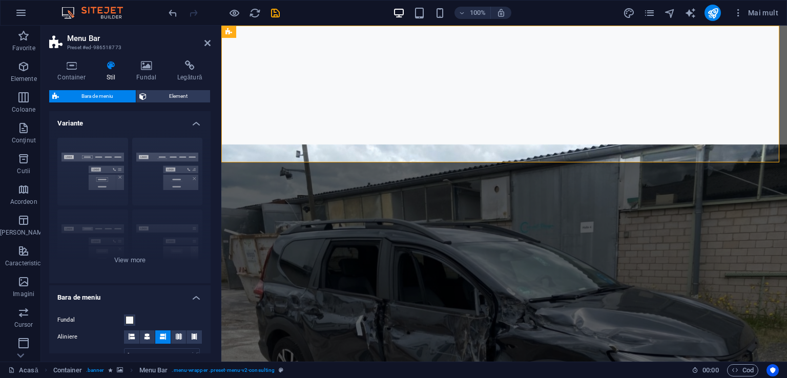
click at [85, 95] on font "Bara de meniu" at bounding box center [97, 96] width 32 height 6
click at [97, 154] on div "Frontieră Centrat Implicit Fix Loki Declanșator Lat XXL" at bounding box center [129, 207] width 161 height 154
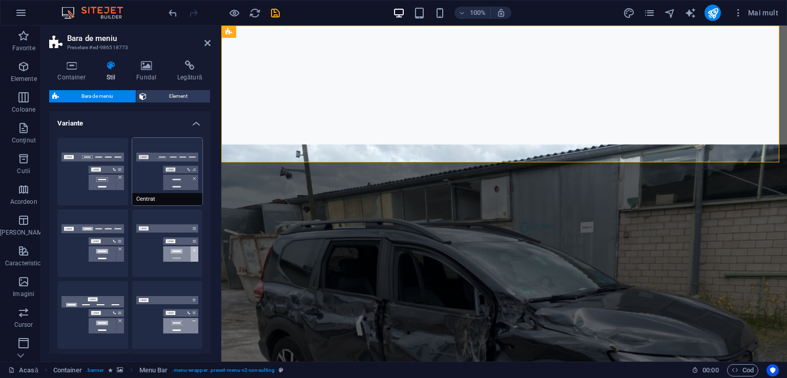
click at [143, 163] on button "Centrat" at bounding box center [167, 172] width 71 height 68
select select "hover_border_bottom"
select select "DISABLED_OPTION_VALUE"
select select "link-special-font"
select select "rem"
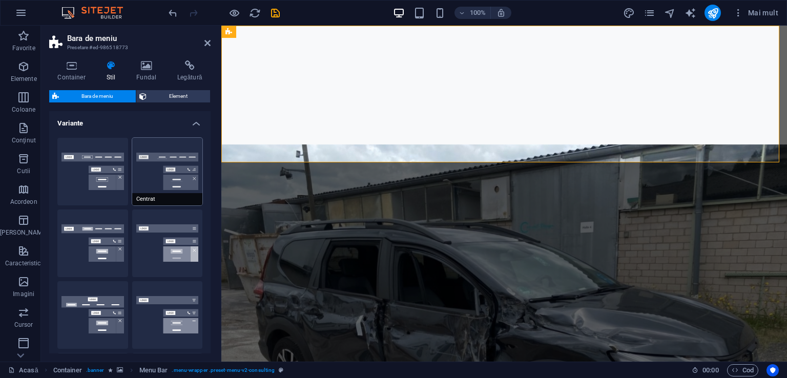
select select
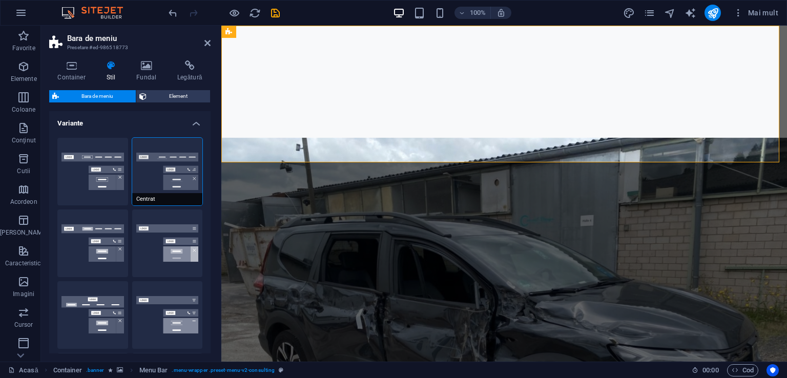
select select "500"
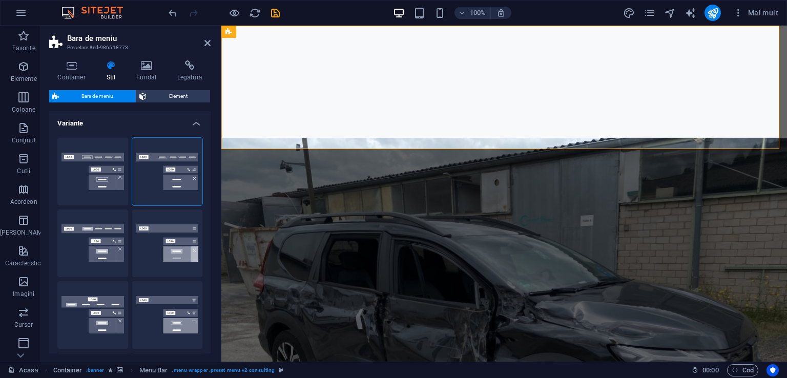
drag, startPoint x: 211, startPoint y: 147, endPoint x: 209, endPoint y: 169, distance: 21.6
click at [209, 169] on div "Container Stil Fundal Legătură Dimensiune Înălţime Implicit px amintire % vh VW…" at bounding box center [130, 207] width 178 height 310
click at [154, 257] on button "Fix" at bounding box center [167, 244] width 71 height 68
select select "hover_box_bottom"
select select "rem"
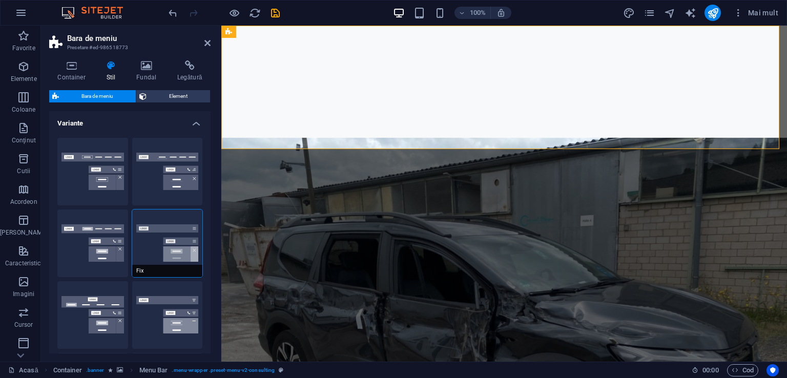
select select "link-special-font"
select select "rem"
select select "700"
select select "500"
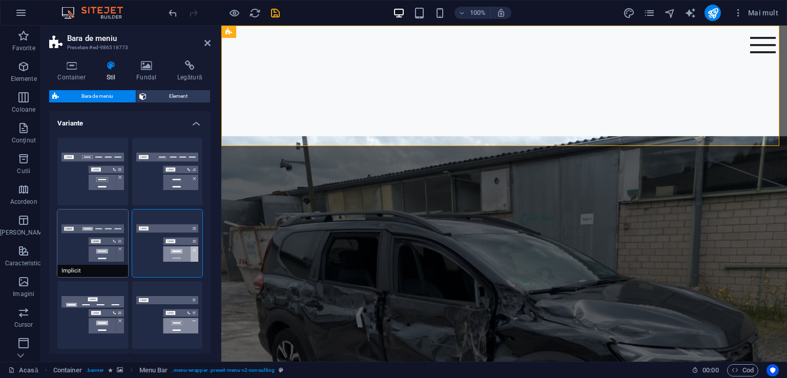
click at [109, 256] on button "Implicit" at bounding box center [92, 244] width 71 height 68
select select "link-default-font"
select select "px"
select select
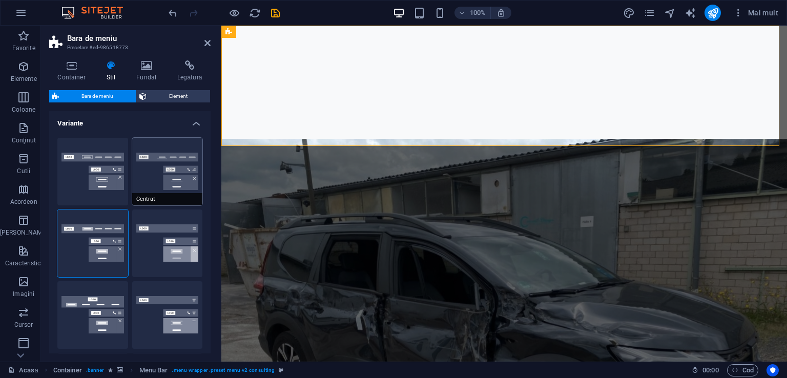
click at [163, 178] on button "Centrat" at bounding box center [167, 172] width 71 height 68
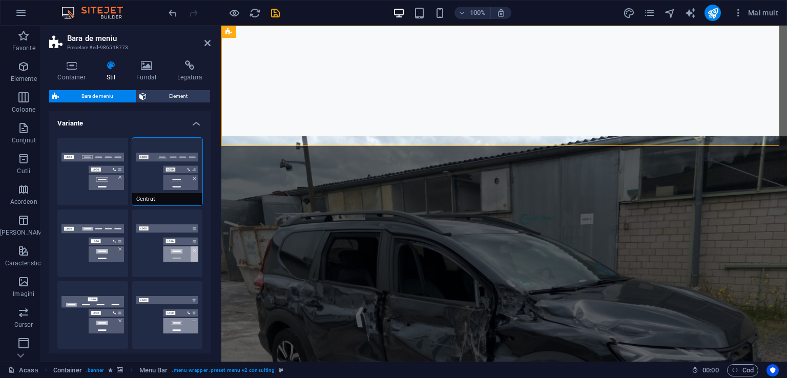
select select "hover_border_bottom"
select select "DISABLED_OPTION_VALUE"
select select "link-special-font"
select select "rem"
select select "400"
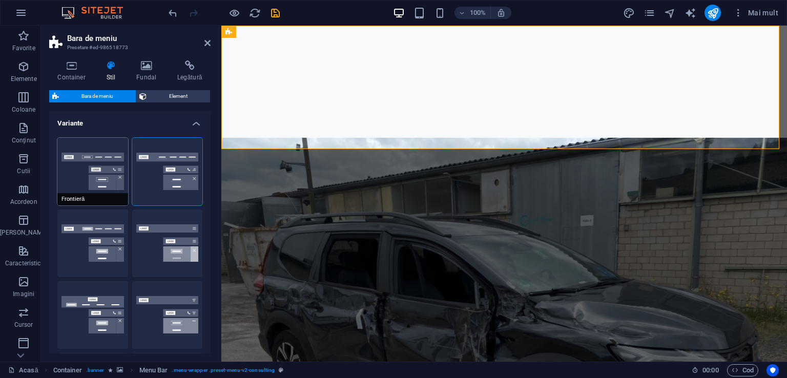
click at [96, 186] on button "Frontieră" at bounding box center [92, 172] width 71 height 68
select select "hover_border"
select select "rem"
select select "link-special-font"
select select "rem"
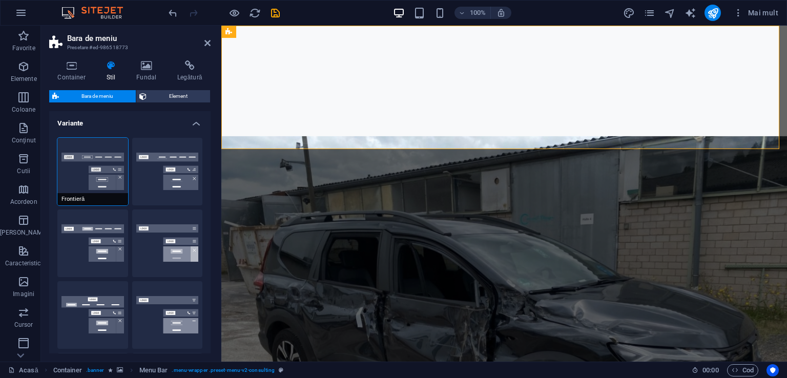
select select "400"
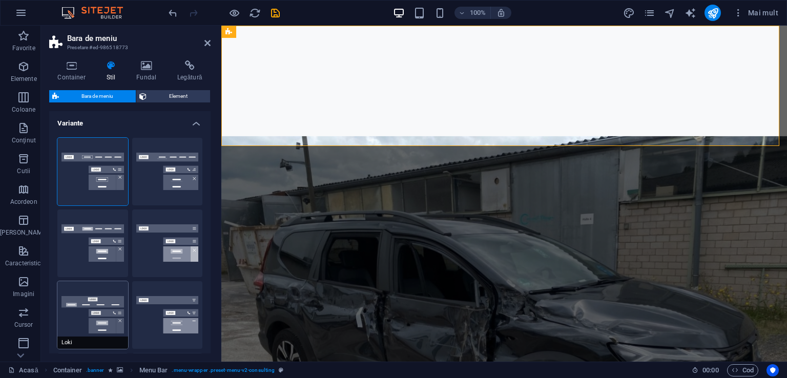
click at [98, 311] on button "Loki" at bounding box center [92, 315] width 71 height 68
select select "DISABLED_OPTION_VALUE"
select select "hover_box_bottom"
select select "link-default-font"
select select "px"
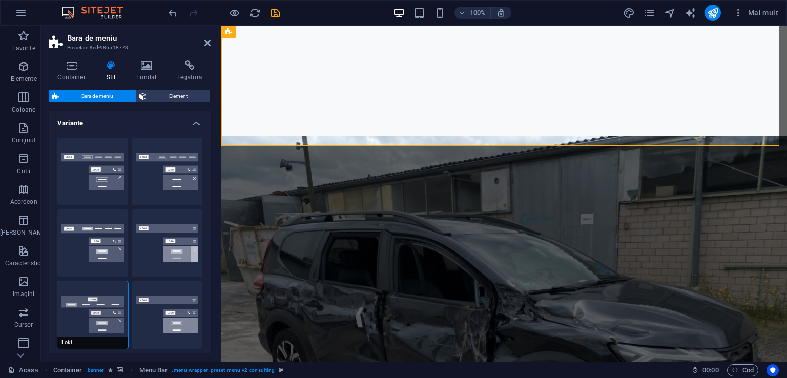
select select "400"
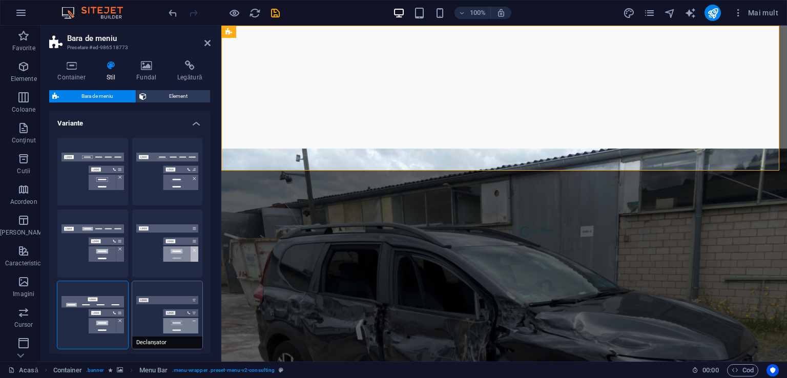
click at [147, 312] on button "Declanșator" at bounding box center [167, 315] width 71 height 68
select select "hover_border_vertical"
select select "link-special-font"
select select "rem"
select select "700"
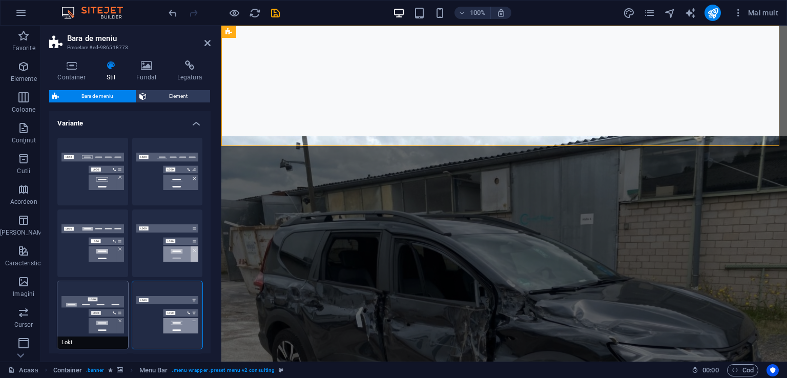
click at [84, 326] on button "Loki" at bounding box center [92, 315] width 71 height 68
select select "DISABLED_OPTION_VALUE"
select select "hover_box_bottom"
select select "link-default-font"
select select "px"
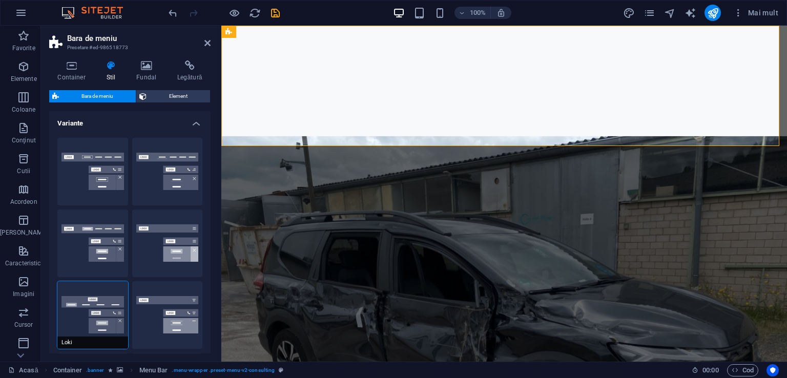
select select "400"
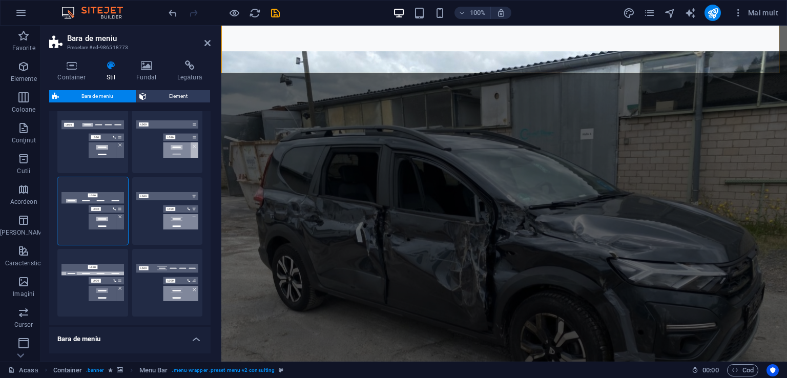
scroll to position [117, 0]
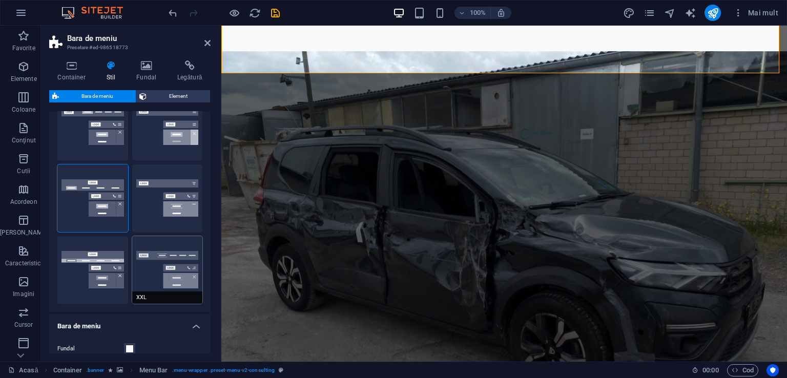
click at [176, 259] on button "XXL" at bounding box center [167, 270] width 71 height 68
select select "hover_border_vertical"
select select "link-special-font"
select select "rem"
select select "700"
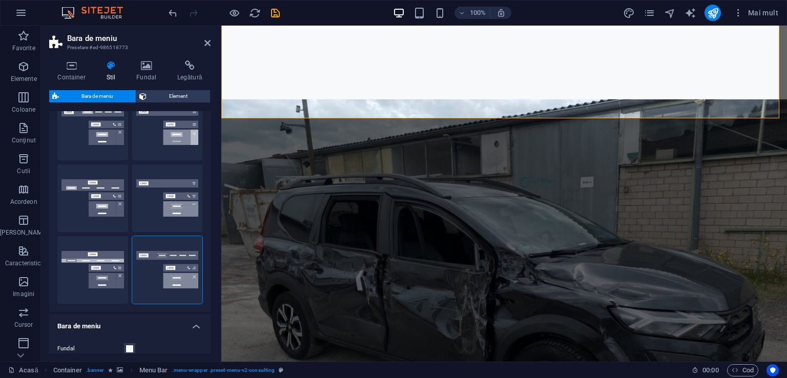
scroll to position [23, 0]
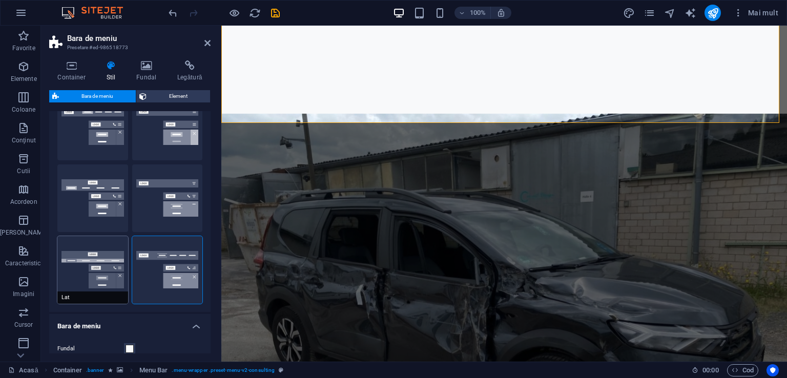
click at [74, 281] on button "Lat" at bounding box center [92, 270] width 71 height 68
select select "hover_box_bottom"
select select "link-default-font"
select select "px"
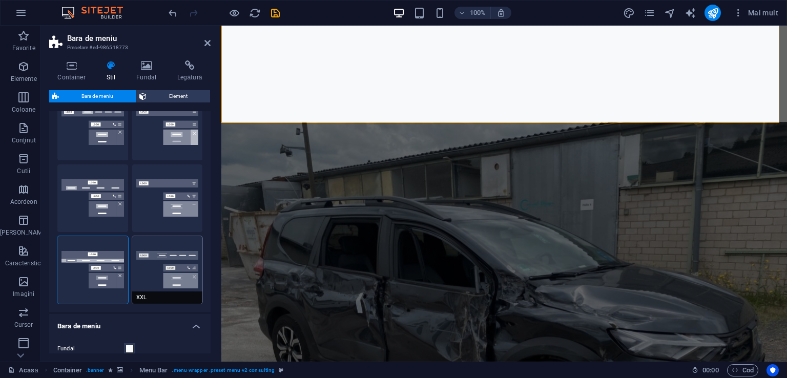
select select "400"
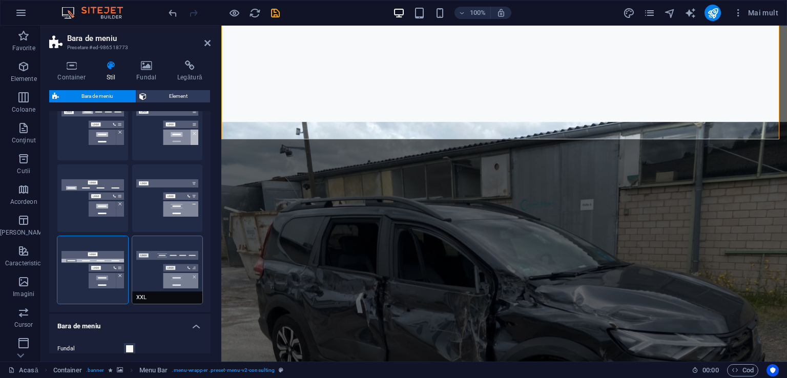
click at [149, 278] on button "XXL" at bounding box center [167, 270] width 71 height 68
select select "hover_border_vertical"
select select "link-special-font"
select select "rem"
select select "700"
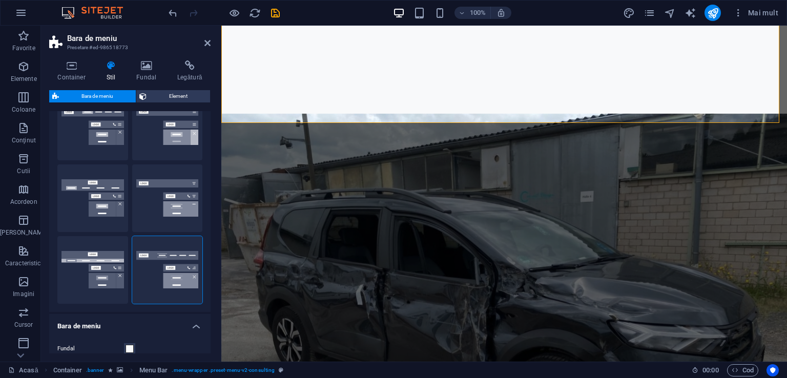
drag, startPoint x: 208, startPoint y: 175, endPoint x: 208, endPoint y: 186, distance: 11.3
click at [208, 186] on div "Frontieră Centrat Implicit Fix Loki Declanșator Lat XXL" at bounding box center [129, 162] width 161 height 299
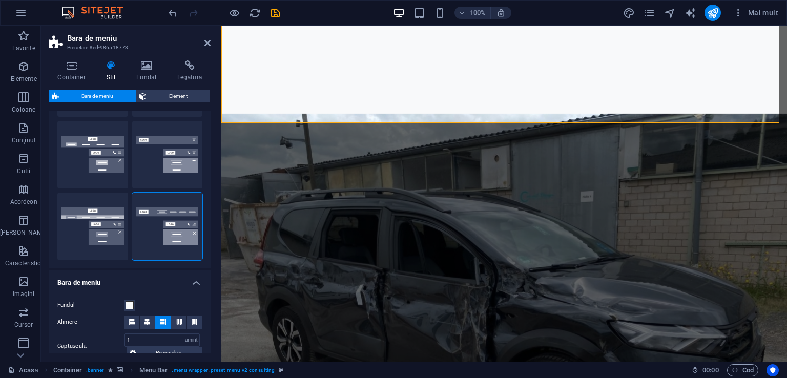
scroll to position [186, 0]
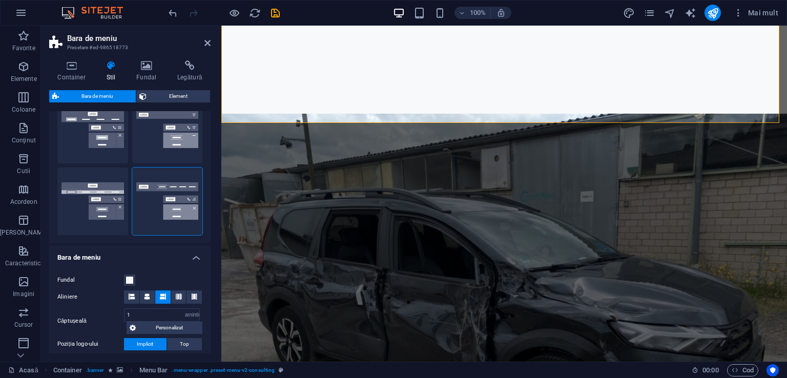
click at [68, 278] on font "Fundal" at bounding box center [65, 280] width 17 height 7
click at [124, 278] on button "Fundal" at bounding box center [129, 280] width 11 height 11
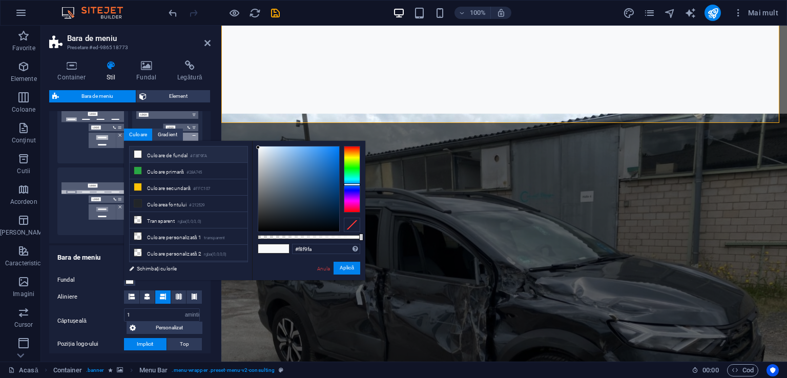
click at [119, 277] on label "Fundal" at bounding box center [90, 280] width 67 height 12
click at [124, 277] on button "Fundal" at bounding box center [129, 280] width 11 height 11
click at [136, 218] on icon at bounding box center [137, 219] width 7 height 7
type input "rgba(0, 0, 0, 0)"
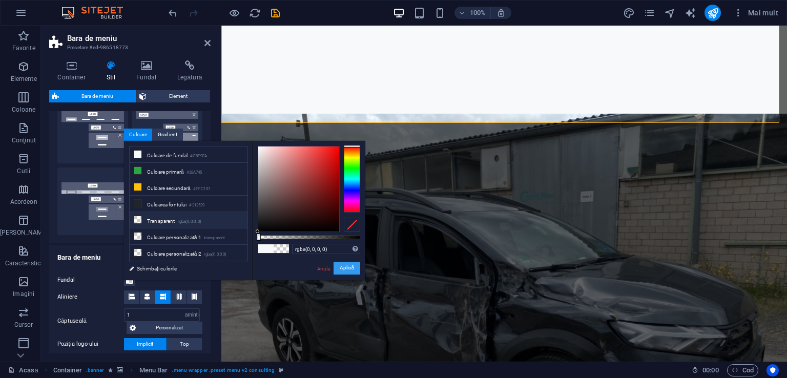
click at [344, 268] on font "Aplică" at bounding box center [347, 268] width 14 height 6
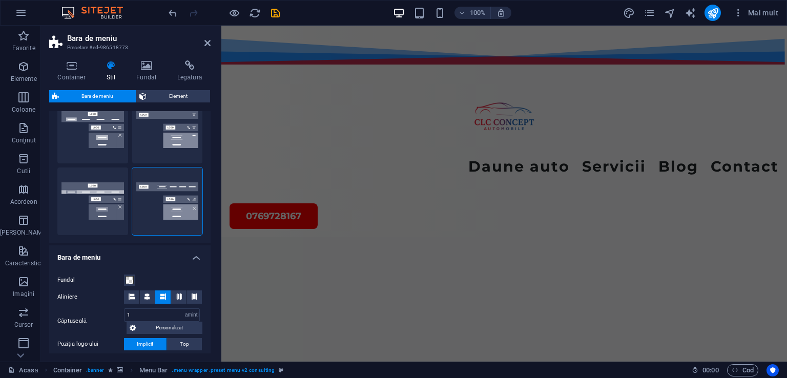
scroll to position [523, 0]
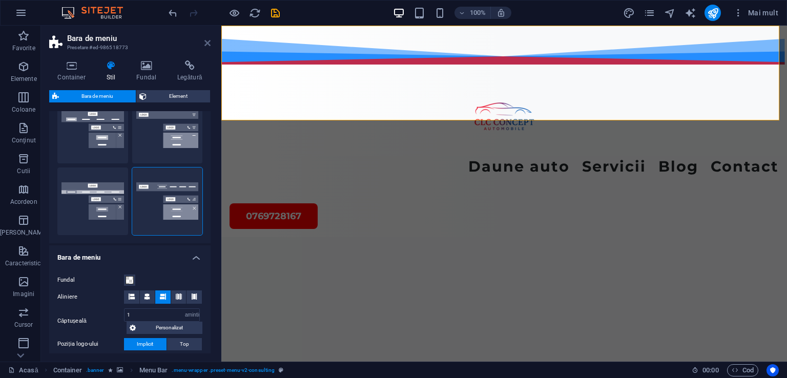
click at [207, 42] on icon at bounding box center [207, 43] width 6 height 8
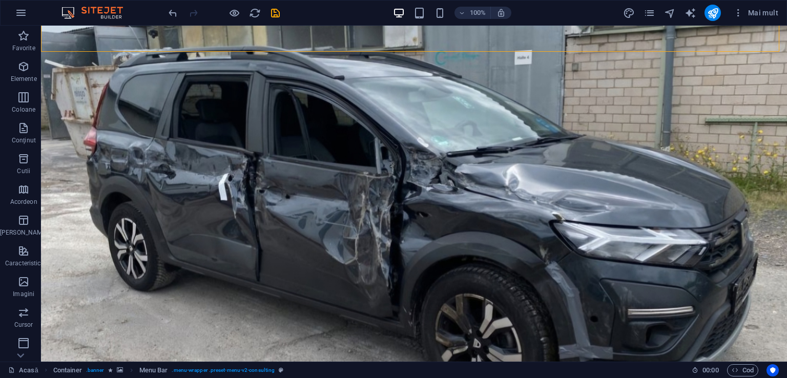
scroll to position [94, 0]
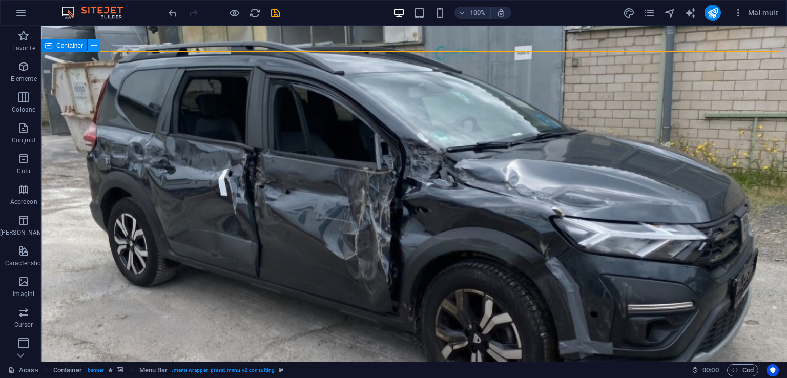
click at [94, 45] on icon at bounding box center [94, 45] width 6 height 11
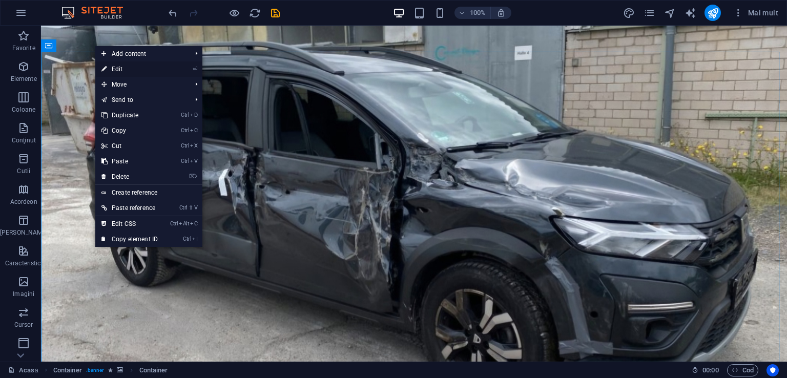
click at [115, 68] on link "⏎ Edit" at bounding box center [129, 68] width 69 height 15
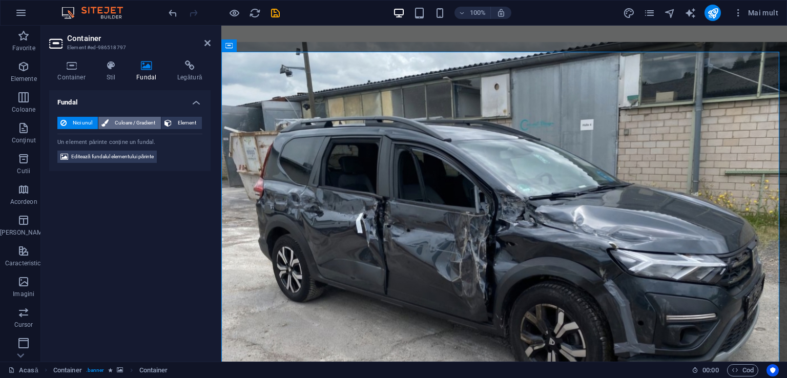
click at [121, 121] on font "Culoare / Gradient" at bounding box center [135, 123] width 40 height 6
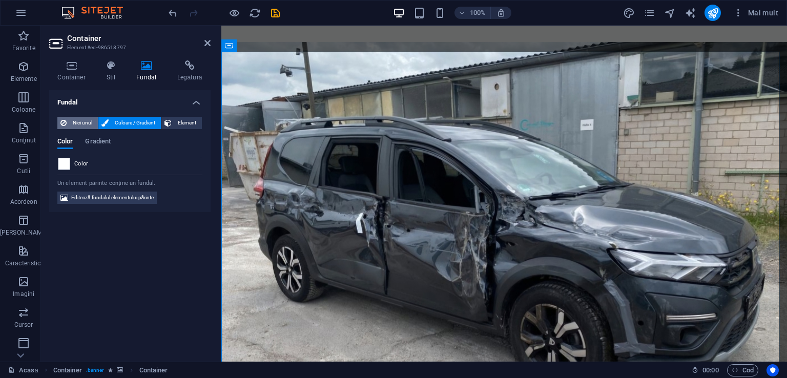
click at [82, 118] on span "Nici unul" at bounding box center [82, 123] width 25 height 12
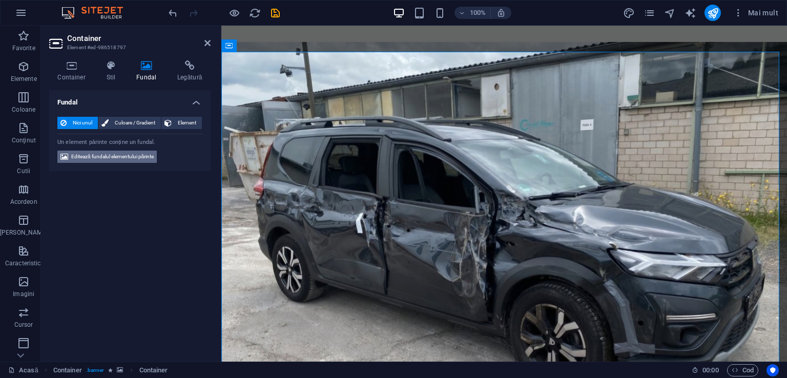
click at [114, 156] on font "Editează fundalul elementului părinte" at bounding box center [112, 157] width 83 height 6
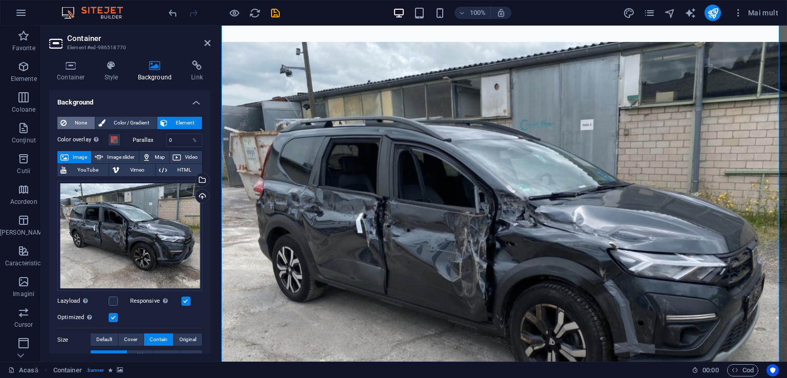
click at [79, 122] on span "None" at bounding box center [81, 123] width 22 height 12
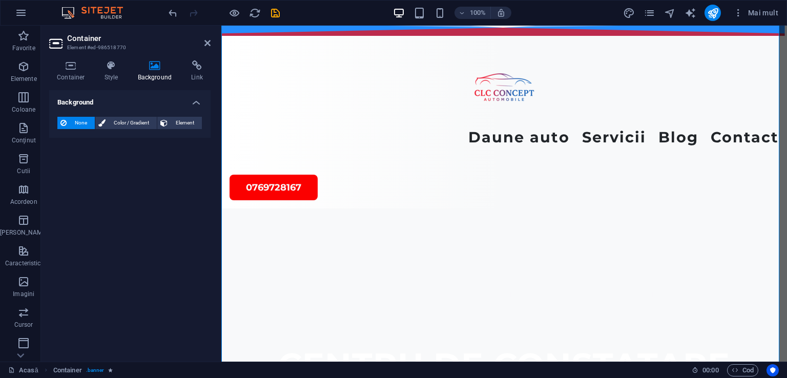
click at [79, 122] on span "None" at bounding box center [81, 123] width 22 height 12
click at [112, 122] on span "Color / Gradient" at bounding box center [131, 123] width 45 height 12
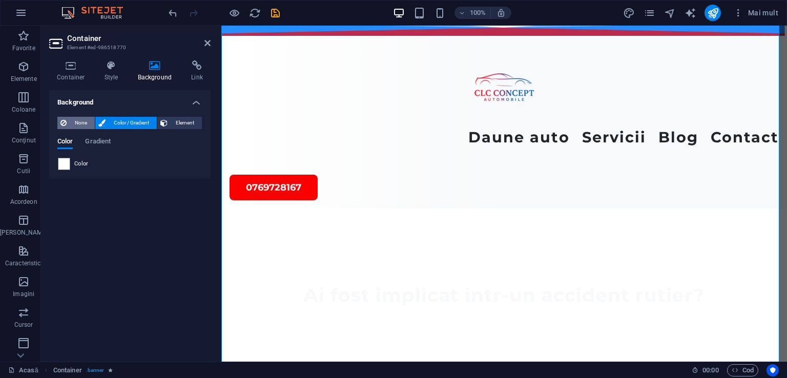
click at [64, 121] on icon at bounding box center [63, 123] width 6 height 12
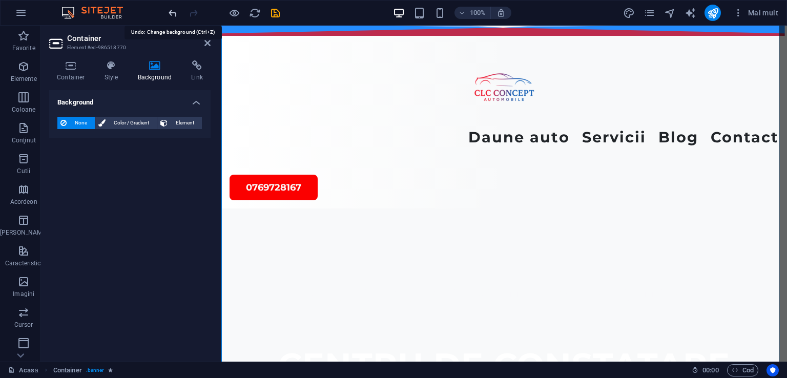
click at [171, 10] on icon "anula" at bounding box center [173, 13] width 12 height 12
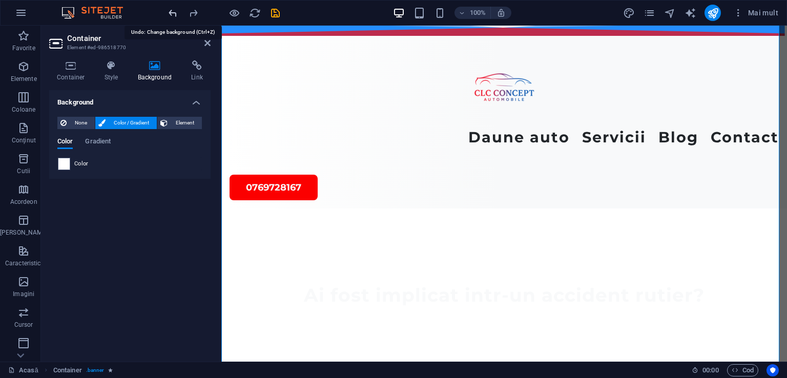
click at [171, 10] on icon "anula" at bounding box center [173, 13] width 12 height 12
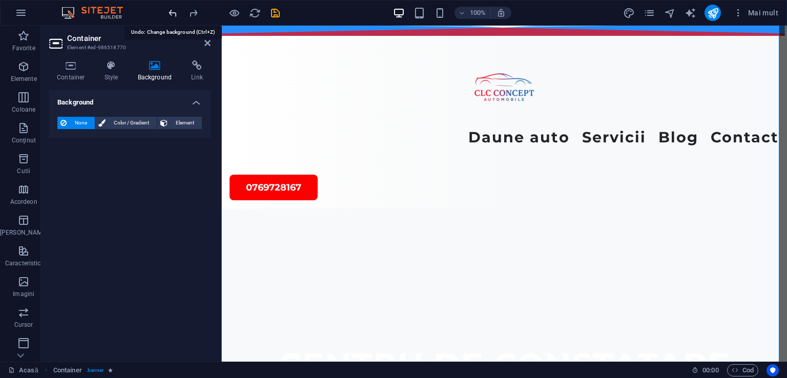
click at [171, 10] on icon "anula" at bounding box center [173, 13] width 12 height 12
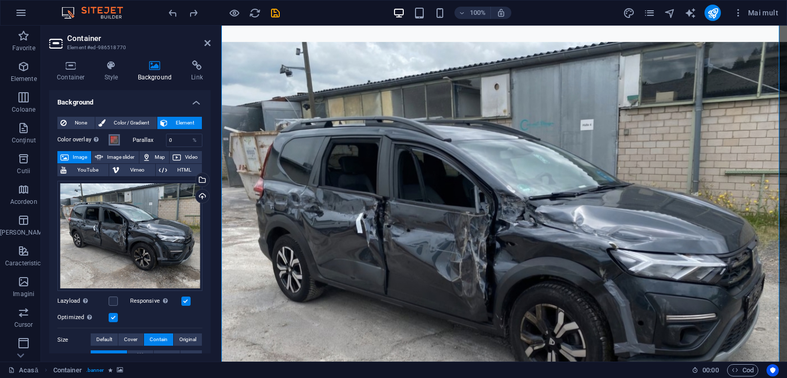
click at [112, 138] on span at bounding box center [114, 140] width 8 height 8
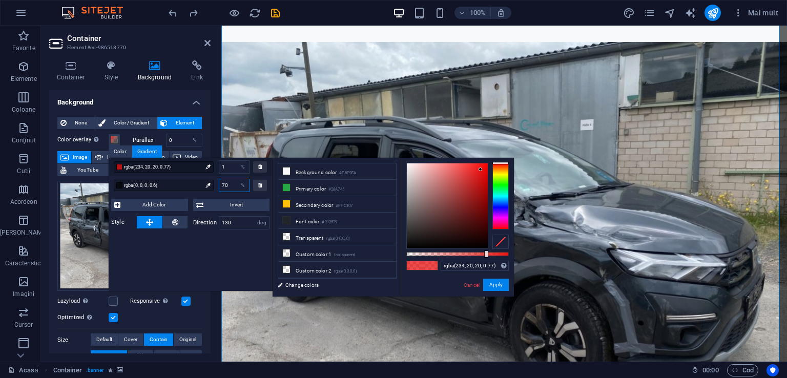
drag, startPoint x: 231, startPoint y: 181, endPoint x: 217, endPoint y: 181, distance: 13.8
click at [217, 181] on div "70 %" at bounding box center [232, 185] width 36 height 13
type input "rgba(0, 0, 0, 0.6)"
type input "99"
drag, startPoint x: 229, startPoint y: 166, endPoint x: 214, endPoint y: 171, distance: 15.1
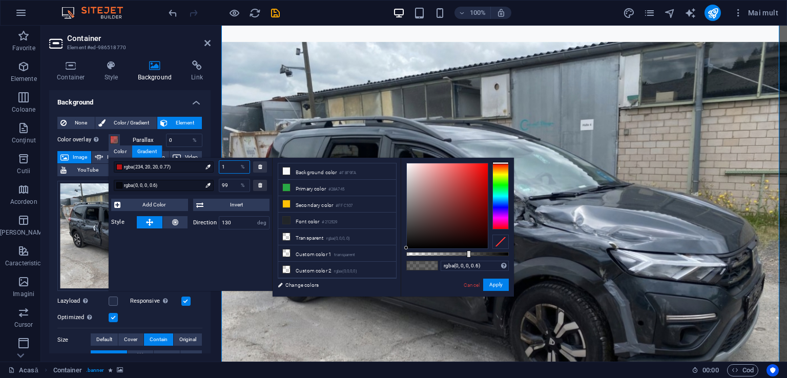
click at [214, 171] on div "1 %" at bounding box center [232, 166] width 36 height 13
type input "rgba(234, 20, 20, 0.77)"
click at [259, 186] on icon at bounding box center [260, 184] width 4 height 5
click at [259, 167] on icon at bounding box center [260, 166] width 4 height 5
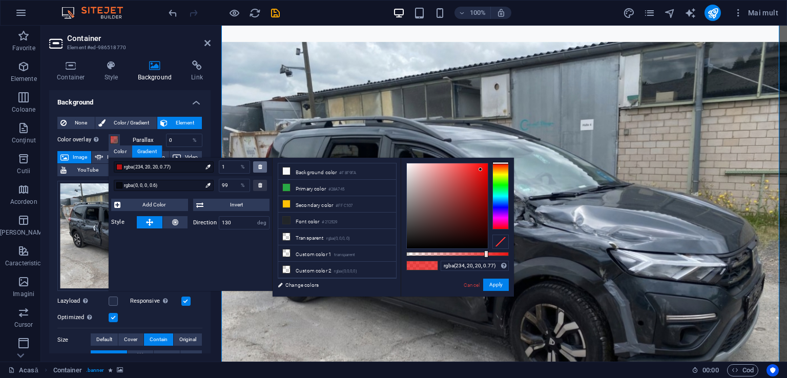
click at [259, 167] on icon at bounding box center [260, 166] width 4 height 5
drag, startPoint x: 229, startPoint y: 168, endPoint x: 208, endPoint y: 165, distance: 21.2
click at [208, 165] on div "rgba(234, 20, 20, 0.77) 1 %" at bounding box center [190, 167] width 163 height 18
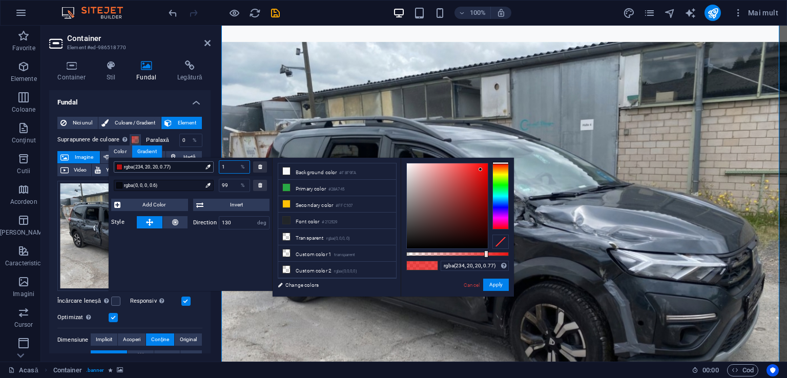
type input "0"
drag, startPoint x: 232, startPoint y: 184, endPoint x: 188, endPoint y: 190, distance: 44.4
click at [188, 190] on div "rgba(0, 0, 0, 0.6) 99 %" at bounding box center [190, 185] width 163 height 18
type input "rgba(0, 0, 0, 0.6)"
type input "0"
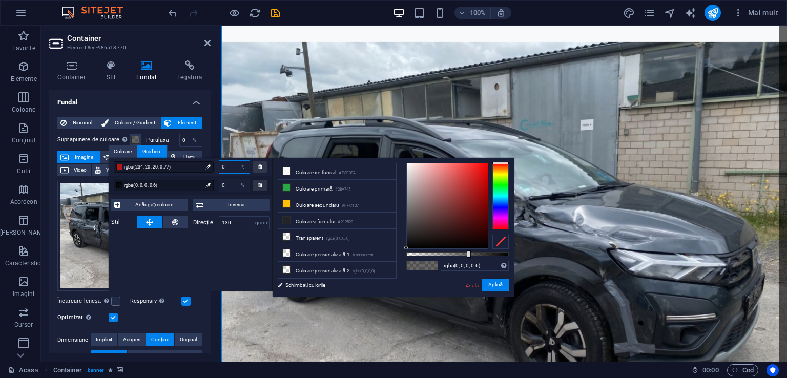
click at [224, 170] on input "0" at bounding box center [234, 167] width 30 height 12
type input "rgba(234, 20, 20, 0.77)"
drag, startPoint x: 226, startPoint y: 167, endPoint x: 213, endPoint y: 167, distance: 12.8
click at [213, 167] on div "rgba(234, 20, 20, 0.77) 0 %" at bounding box center [190, 167] width 163 height 18
type input "1"
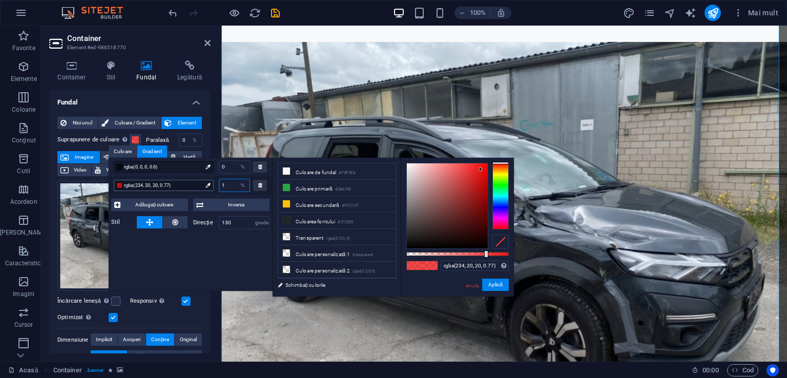
drag, startPoint x: 229, startPoint y: 184, endPoint x: 211, endPoint y: 186, distance: 18.1
click at [211, 186] on div "rgba(234, 20, 20, 0.77) 1 %" at bounding box center [190, 185] width 163 height 18
type input "0"
click at [247, 246] on div "rgba(0, 0, 0, 0.6) 0 % rgba(234, 20, 20, 0.77) 0 % Adăugați culoare Inversa Sti…" at bounding box center [191, 224] width 164 height 133
drag, startPoint x: 229, startPoint y: 187, endPoint x: 209, endPoint y: 183, distance: 20.7
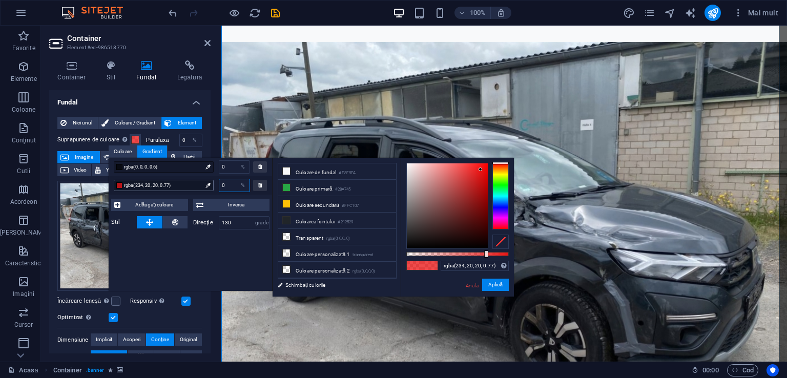
click at [209, 183] on div "rgba(234, 20, 20, 0.77) 0 %" at bounding box center [190, 185] width 163 height 18
click at [261, 185] on icon at bounding box center [260, 184] width 4 height 5
click at [261, 170] on div at bounding box center [260, 166] width 14 height 11
drag, startPoint x: 484, startPoint y: 253, endPoint x: 407, endPoint y: 252, distance: 76.9
click at [407, 252] on div at bounding box center [408, 254] width 4 height 7
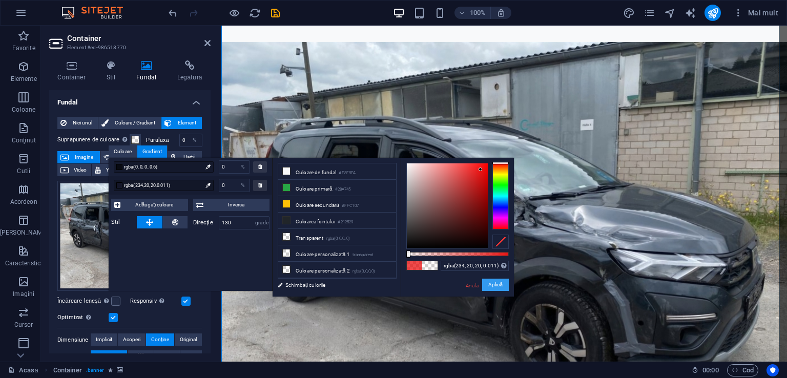
click at [495, 282] on font "Aplică" at bounding box center [495, 285] width 14 height 6
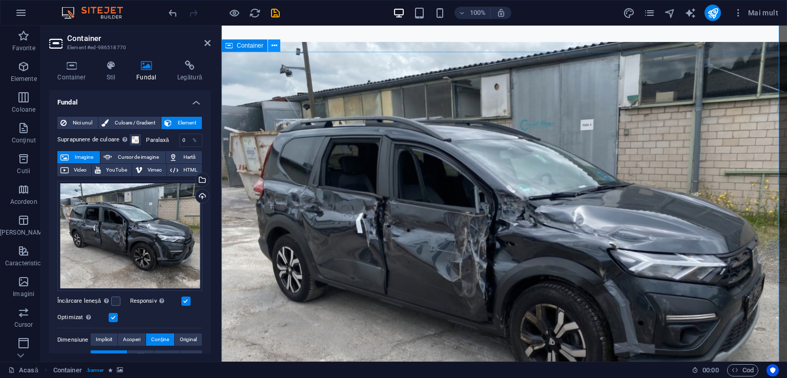
click at [272, 46] on icon at bounding box center [275, 45] width 6 height 11
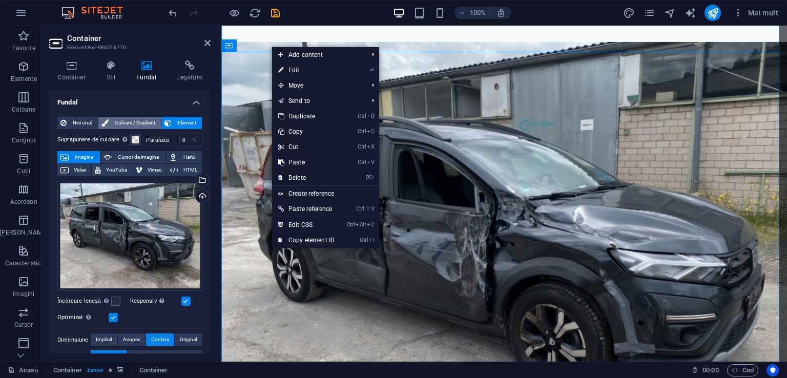
click at [119, 119] on span "Culoare / Gradient" at bounding box center [135, 123] width 46 height 12
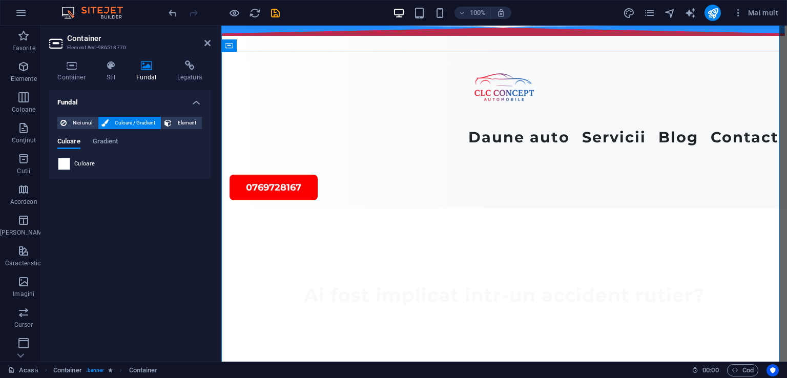
click at [119, 119] on span "Culoare / Gradient" at bounding box center [135, 123] width 46 height 12
click at [82, 118] on span "Nici unul" at bounding box center [82, 123] width 25 height 12
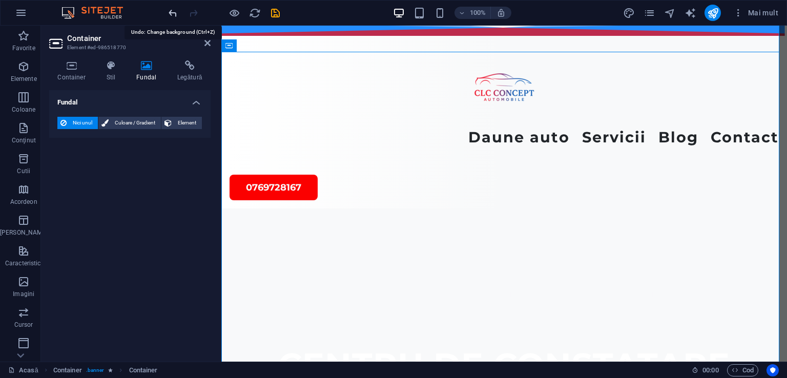
click at [172, 9] on icon "anula" at bounding box center [173, 13] width 12 height 12
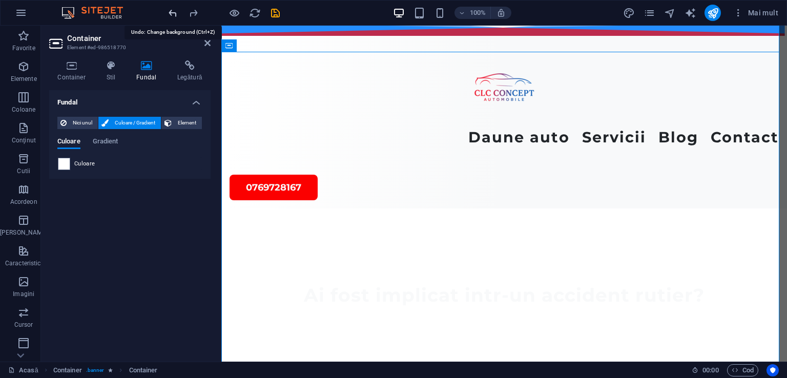
click at [172, 9] on icon "anula" at bounding box center [173, 13] width 12 height 12
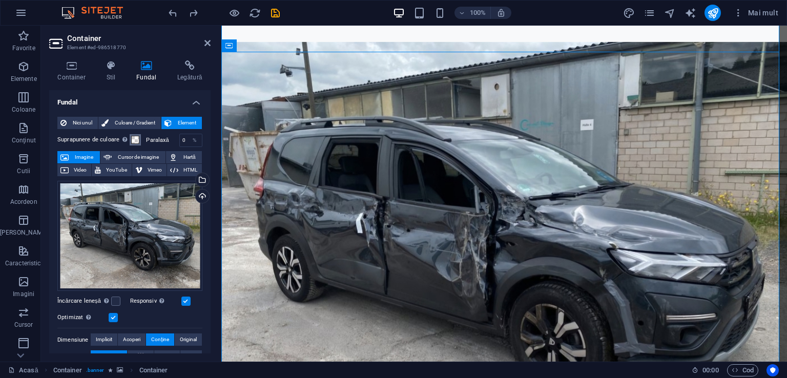
click at [135, 140] on span at bounding box center [135, 140] width 8 height 8
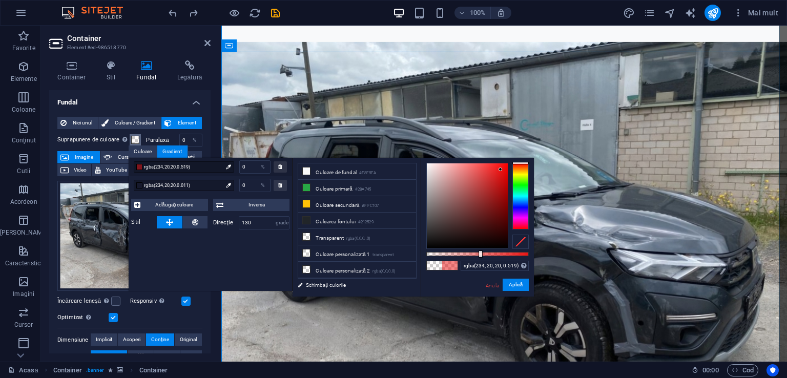
drag, startPoint x: 427, startPoint y: 252, endPoint x: 480, endPoint y: 253, distance: 52.3
click at [480, 253] on div at bounding box center [481, 254] width 4 height 7
click at [511, 282] on font "Aplică" at bounding box center [516, 285] width 14 height 6
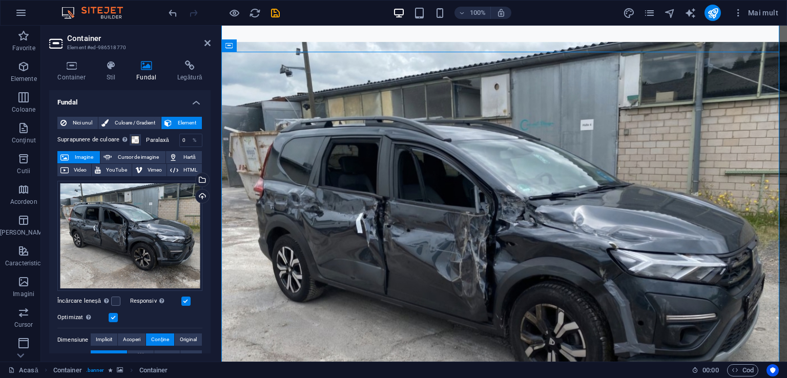
click at [189, 122] on font "Element" at bounding box center [187, 123] width 18 height 6
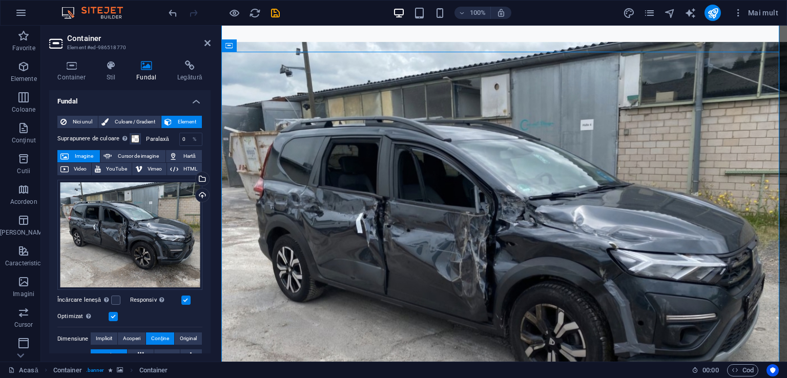
scroll to position [5, 0]
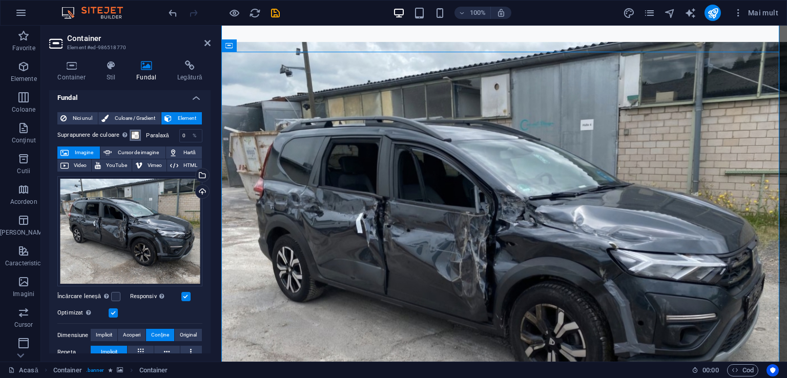
click at [131, 137] on span at bounding box center [135, 135] width 8 height 8
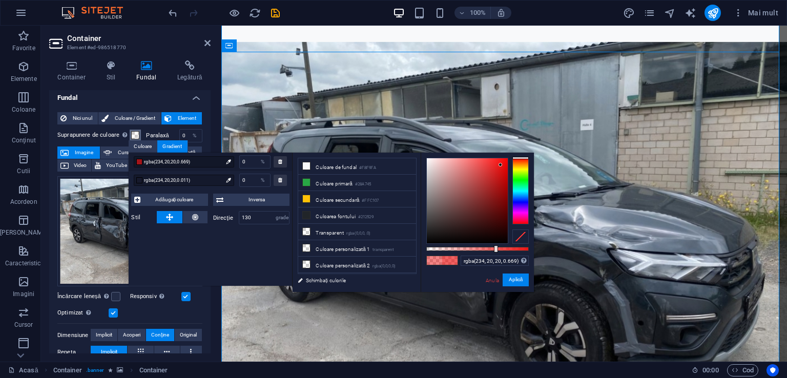
drag, startPoint x: 481, startPoint y: 248, endPoint x: 495, endPoint y: 248, distance: 14.4
click at [495, 248] on div at bounding box center [496, 248] width 4 height 7
click at [174, 13] on icon "anula" at bounding box center [173, 13] width 12 height 12
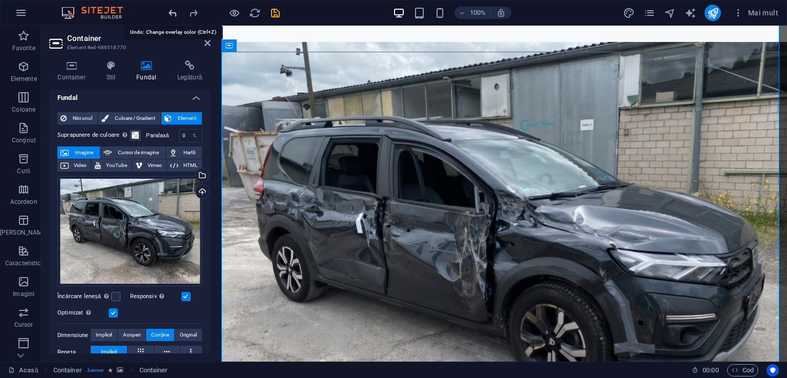
click at [174, 13] on icon "anula" at bounding box center [173, 13] width 12 height 12
click at [174, 12] on icon "anula" at bounding box center [173, 13] width 12 height 12
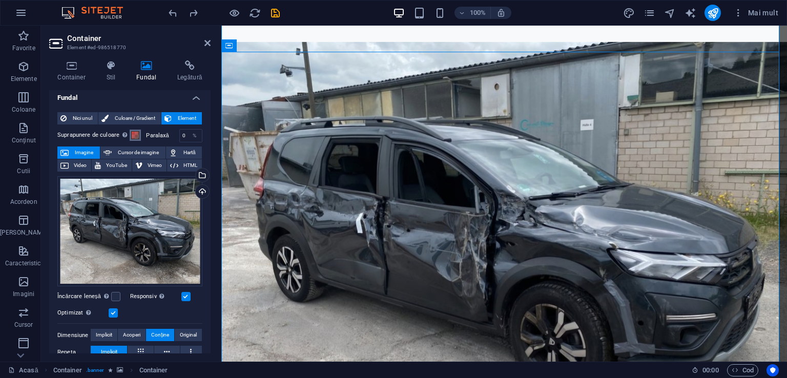
click at [131, 132] on span at bounding box center [135, 135] width 8 height 8
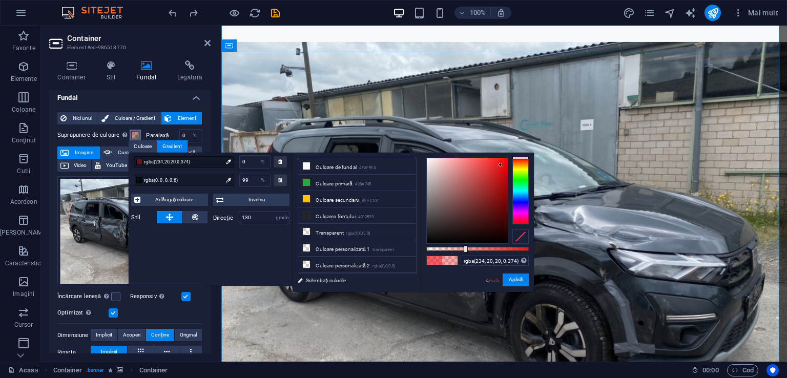
drag, startPoint x: 496, startPoint y: 251, endPoint x: 465, endPoint y: 249, distance: 30.8
click at [465, 249] on div at bounding box center [466, 248] width 4 height 7
type input "rgba(234, 20, 20, 0.329)"
click at [460, 249] on div at bounding box center [461, 248] width 4 height 7
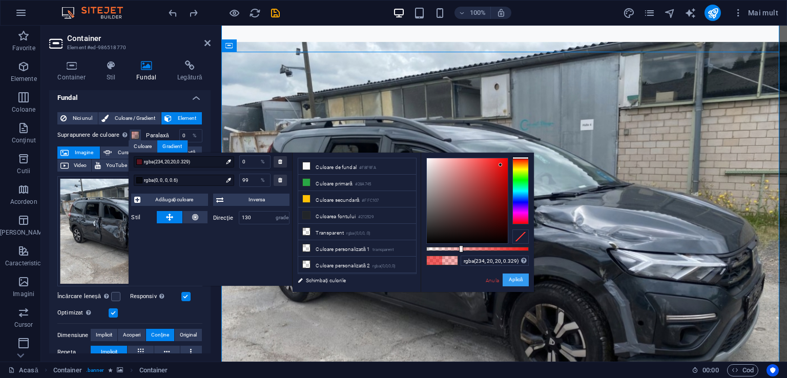
click at [510, 280] on font "Aplică" at bounding box center [516, 280] width 14 height 6
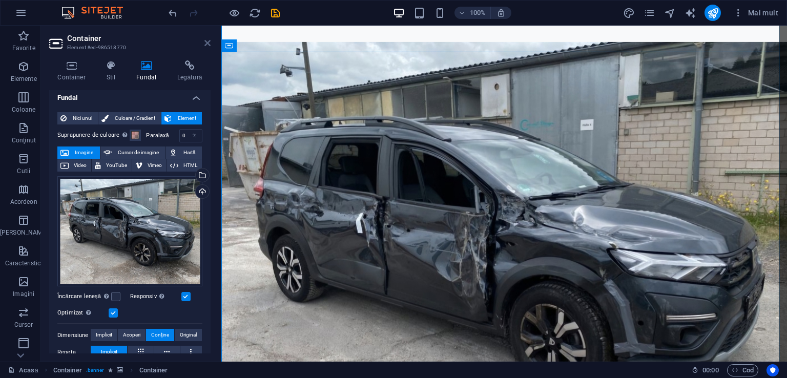
click at [207, 45] on icon at bounding box center [207, 43] width 6 height 8
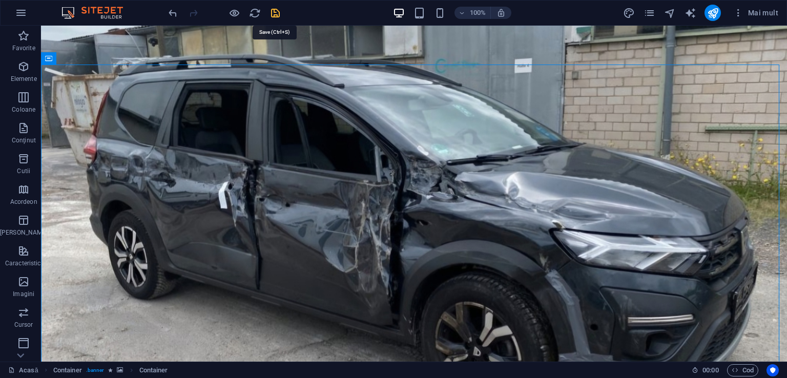
click at [276, 15] on icon "salva" at bounding box center [276, 13] width 12 height 12
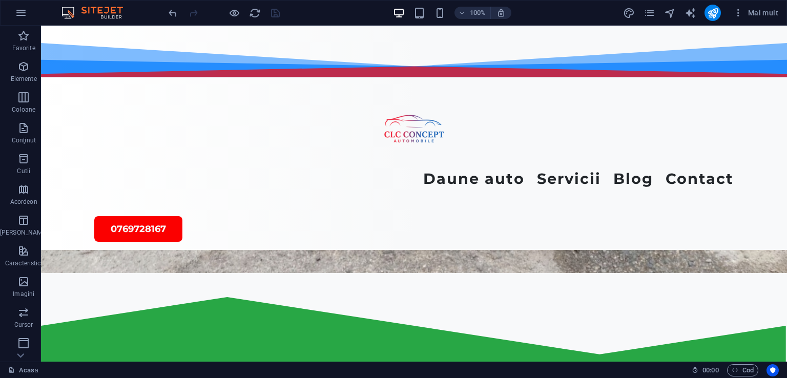
scroll to position [331, 0]
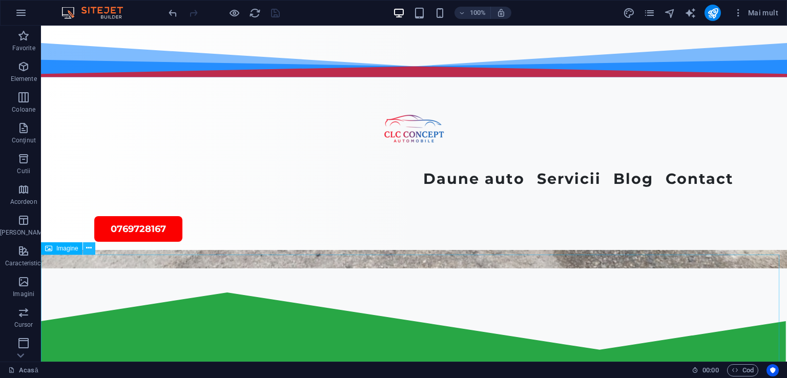
click at [89, 249] on icon at bounding box center [89, 248] width 6 height 11
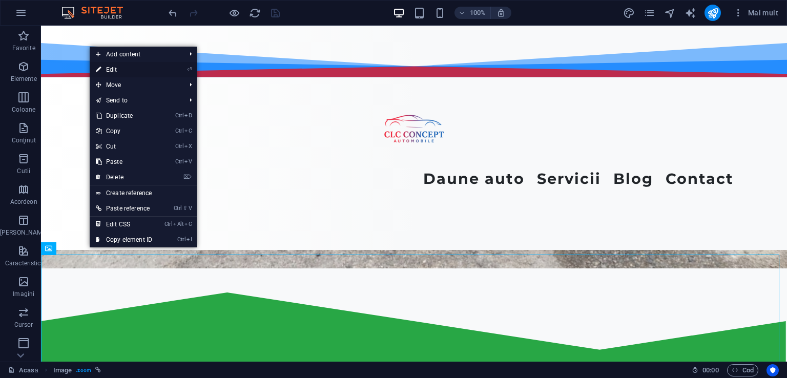
click at [111, 71] on link "⏎ Edit" at bounding box center [124, 69] width 69 height 15
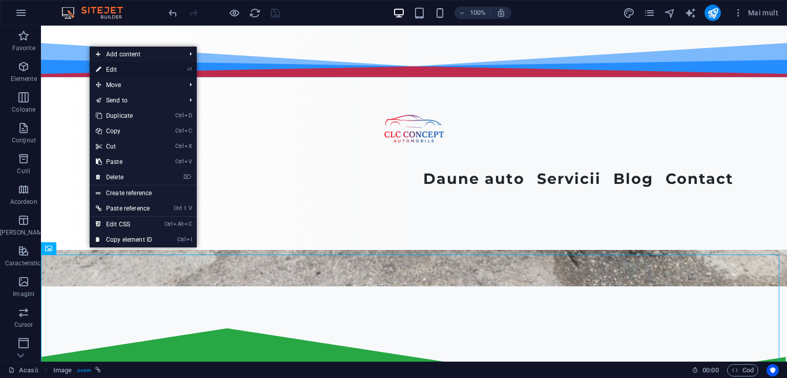
select select "px"
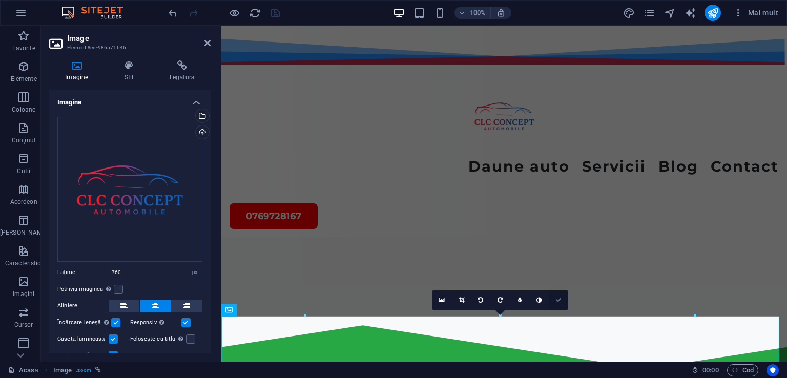
click at [558, 303] on link at bounding box center [558, 300] width 19 height 19
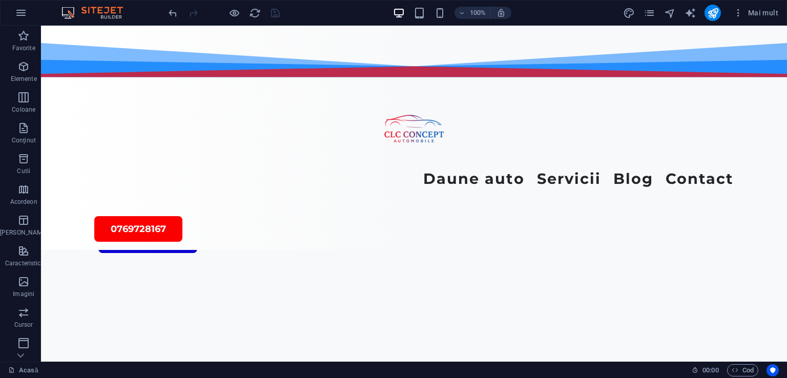
scroll to position [798, 0]
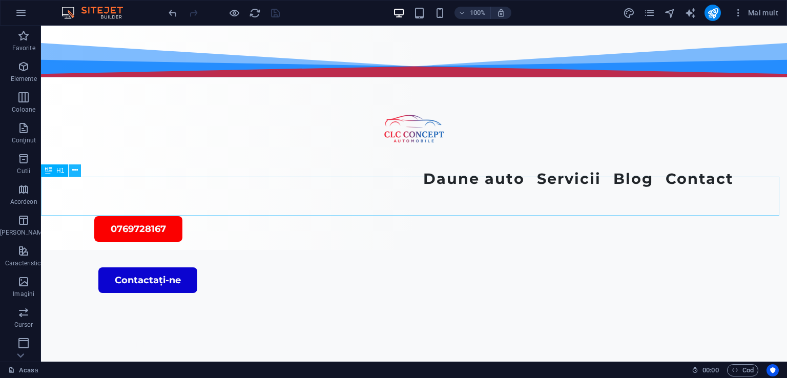
click at [74, 170] on icon at bounding box center [75, 170] width 6 height 11
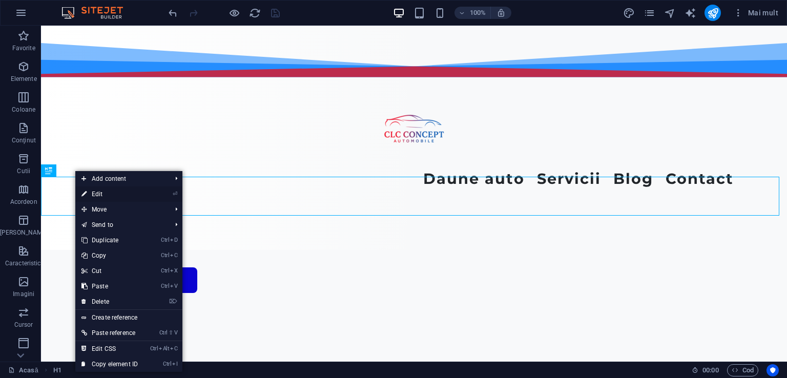
drag, startPoint x: 74, startPoint y: 170, endPoint x: 50, endPoint y: 169, distance: 24.1
click at [91, 194] on body "Text original Evaluați această traducere Feedbackul dvs. va fi folosit pentru a…" at bounding box center [393, 189] width 787 height 378
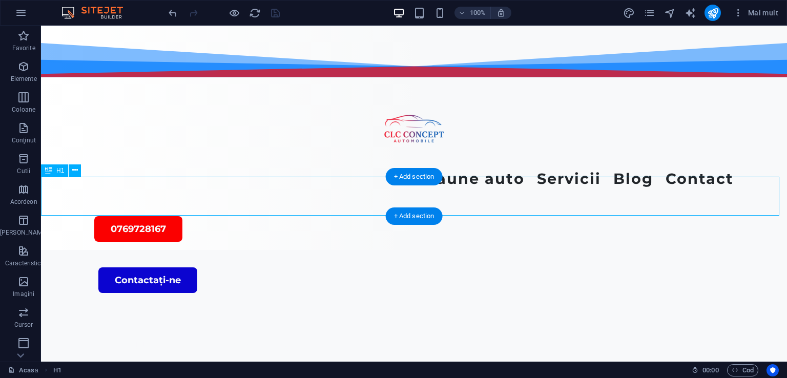
click at [76, 173] on icon at bounding box center [75, 170] width 6 height 11
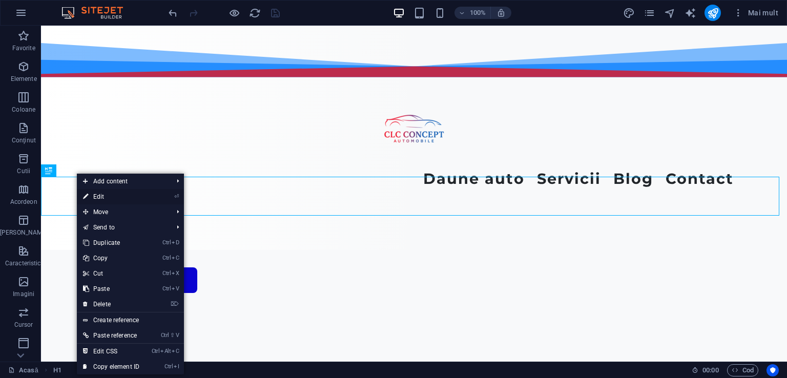
click at [96, 198] on link "⏎ Edit" at bounding box center [111, 196] width 69 height 15
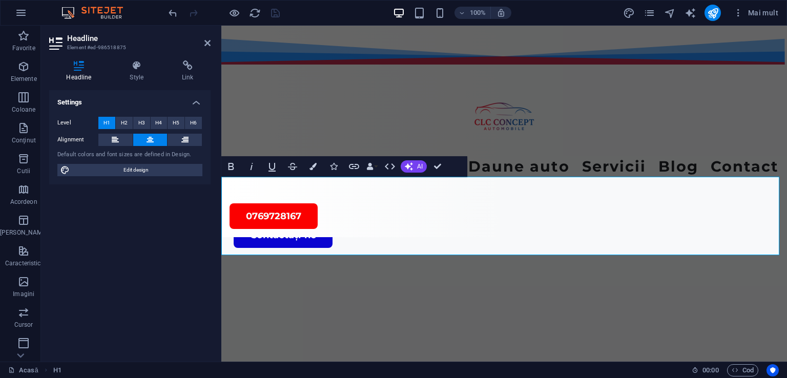
drag, startPoint x: 616, startPoint y: 232, endPoint x: 261, endPoint y: 183, distance: 358.5
click at [123, 122] on span "H2" at bounding box center [124, 123] width 7 height 12
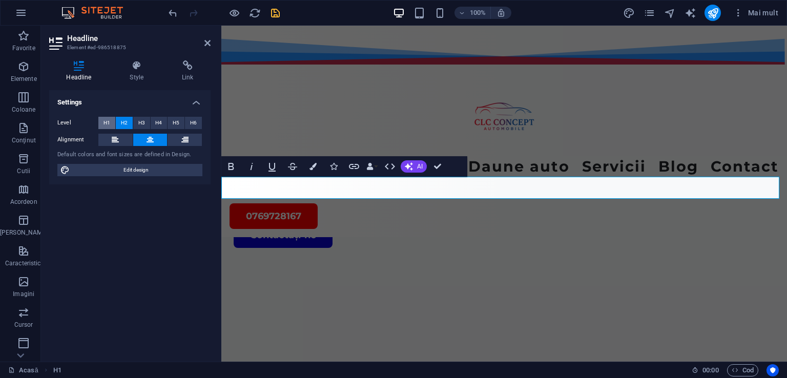
click at [110, 123] on span "H1" at bounding box center [107, 123] width 7 height 12
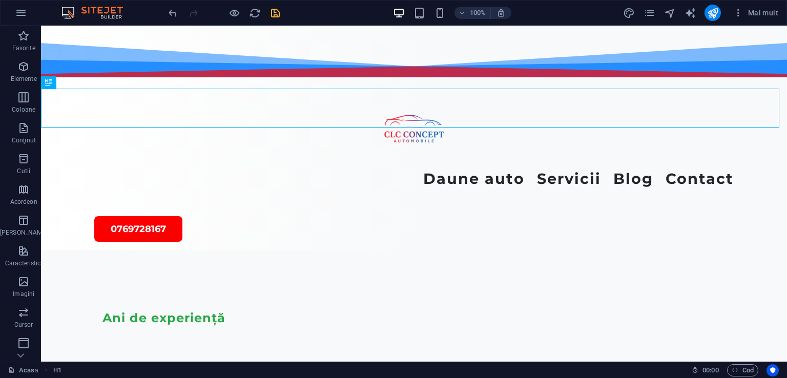
scroll to position [891, 0]
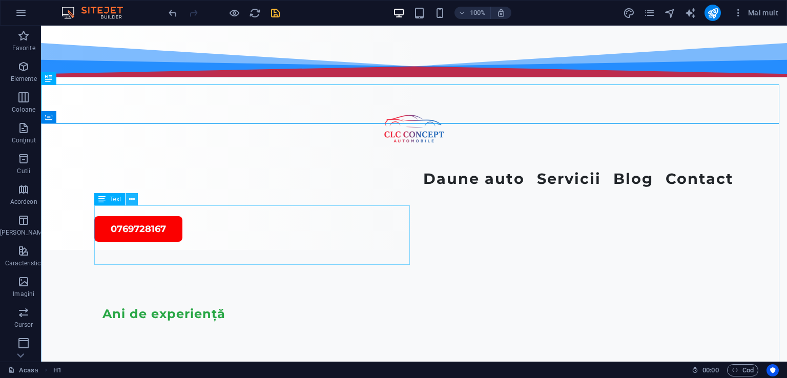
click at [131, 201] on icon at bounding box center [132, 199] width 6 height 11
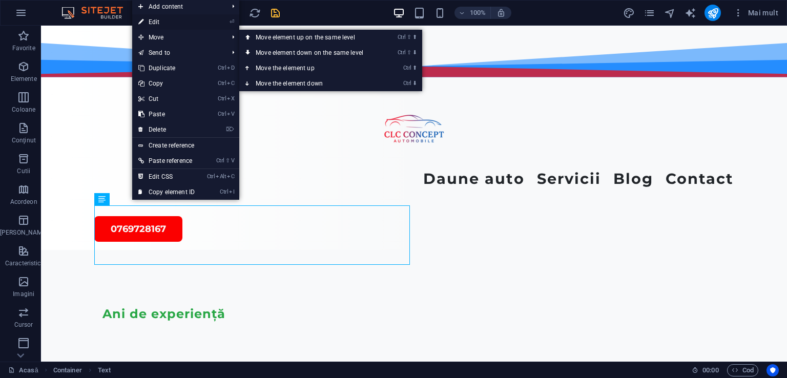
click at [158, 25] on link "⏎ Edit" at bounding box center [166, 21] width 69 height 15
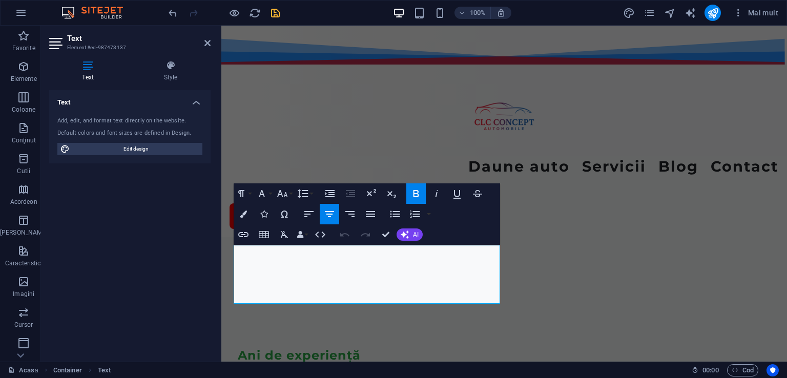
scroll to position [952, 0]
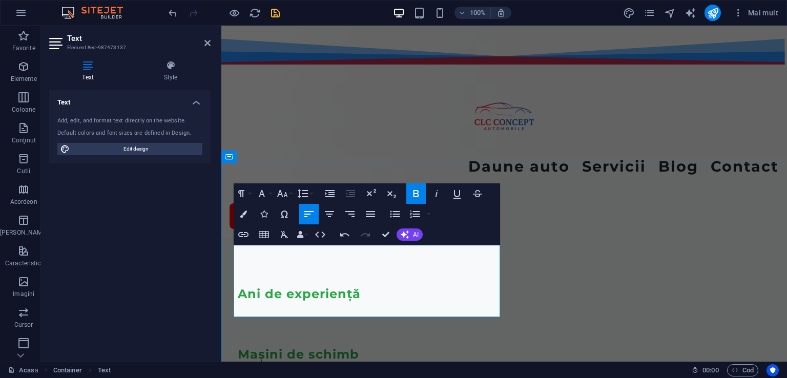
drag, startPoint x: 380, startPoint y: 267, endPoint x: 236, endPoint y: 266, distance: 143.5
click at [238, 192] on icon "button" at bounding box center [241, 194] width 12 height 12
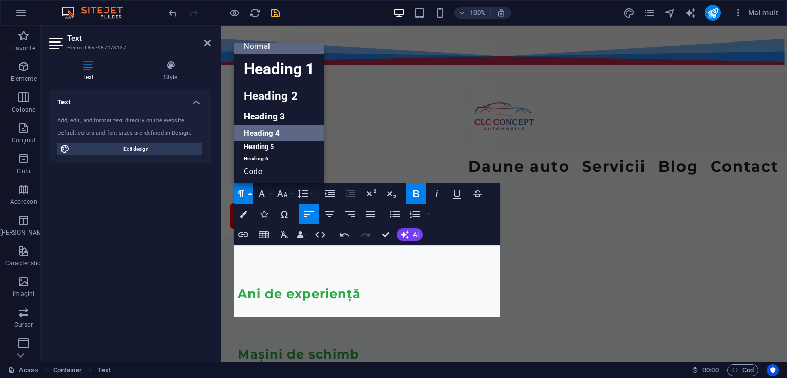
scroll to position [8, 0]
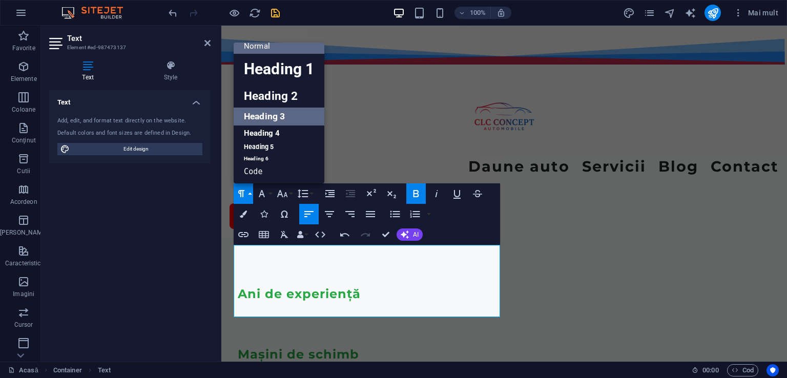
click at [281, 115] on link "Heading 3" at bounding box center [279, 117] width 91 height 18
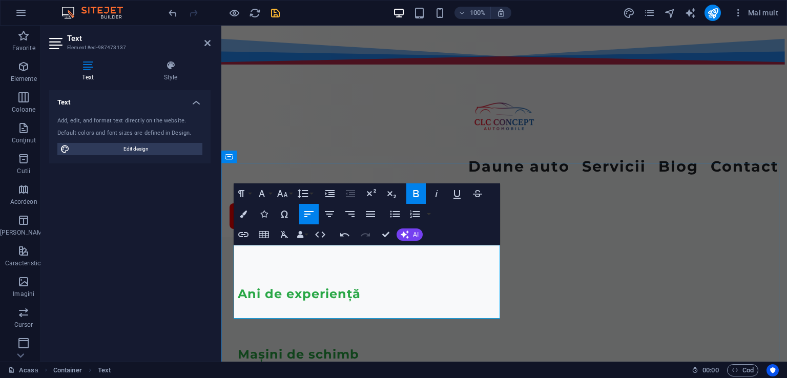
drag, startPoint x: 495, startPoint y: 250, endPoint x: 451, endPoint y: 311, distance: 74.5
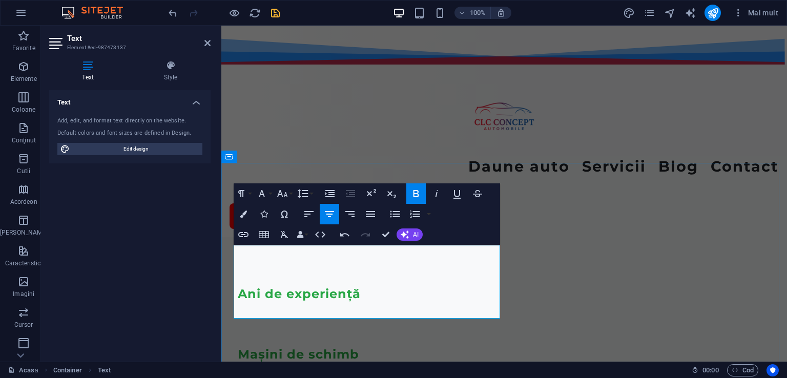
drag, startPoint x: 474, startPoint y: 311, endPoint x: 248, endPoint y: 247, distance: 234.8
click at [330, 212] on icon "button" at bounding box center [329, 214] width 9 height 6
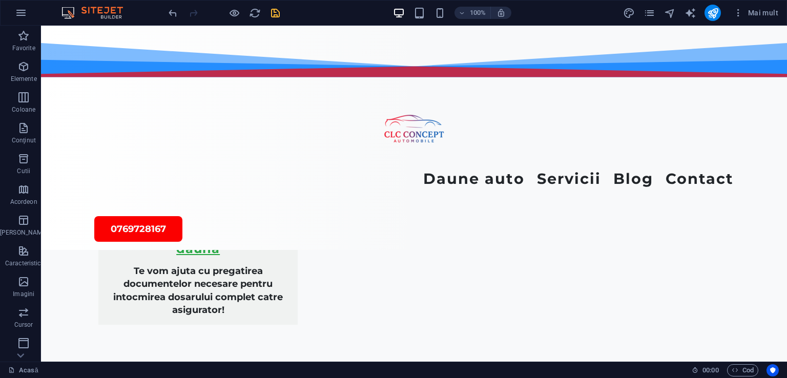
scroll to position [2253, 0]
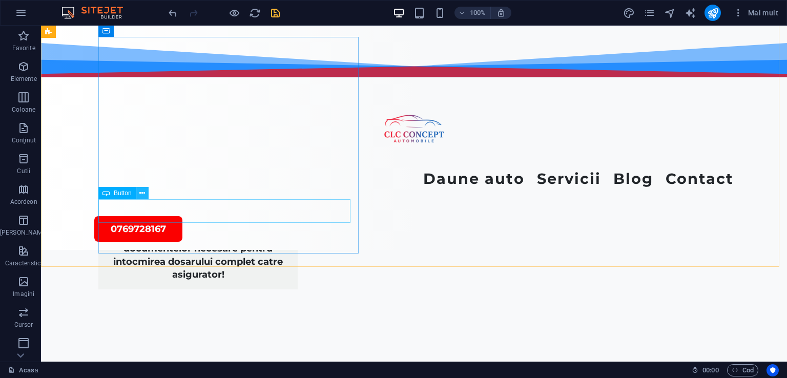
click at [141, 190] on icon at bounding box center [142, 193] width 6 height 11
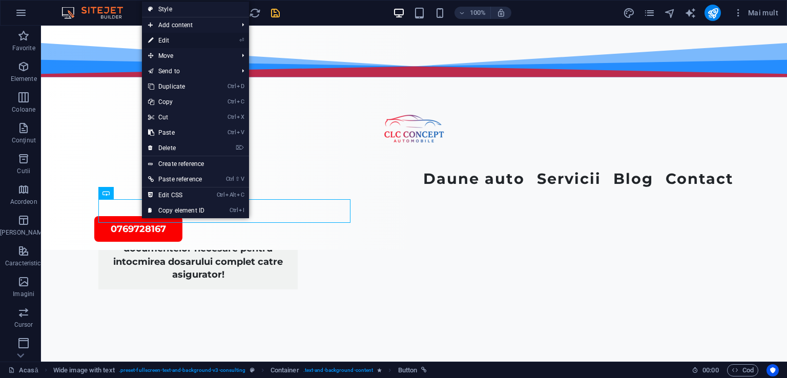
click at [161, 40] on link "⏎ Edit" at bounding box center [176, 40] width 69 height 15
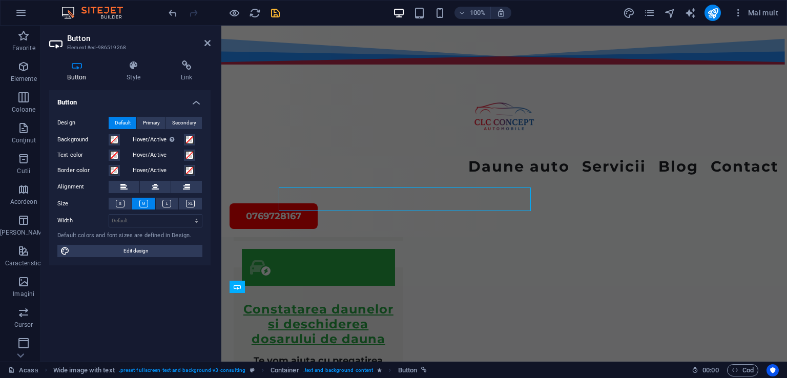
scroll to position [2265, 0]
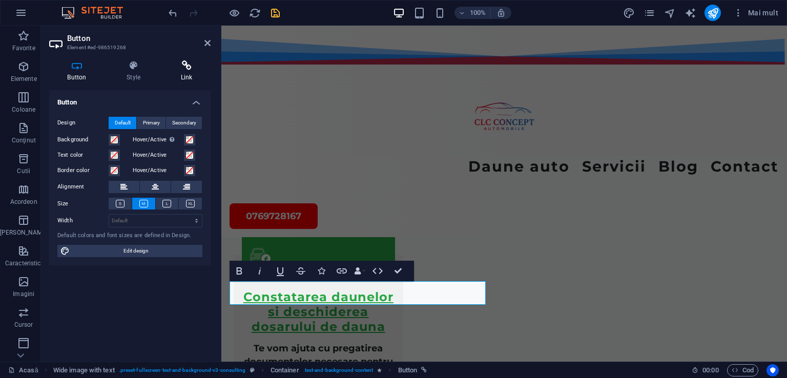
click at [186, 65] on icon at bounding box center [186, 65] width 48 height 10
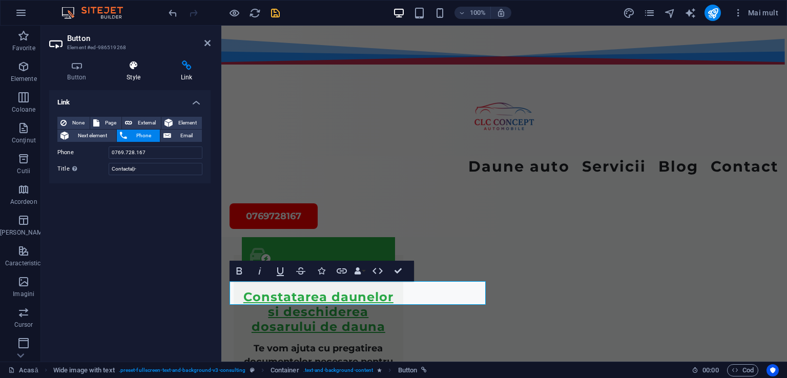
click at [131, 64] on icon at bounding box center [134, 65] width 50 height 10
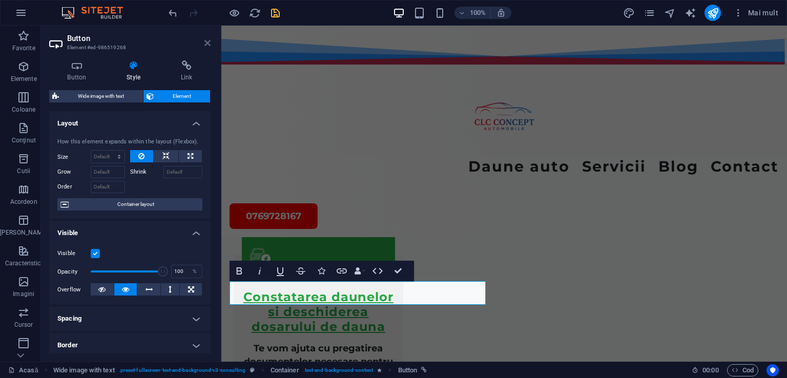
click at [210, 40] on icon at bounding box center [207, 43] width 6 height 8
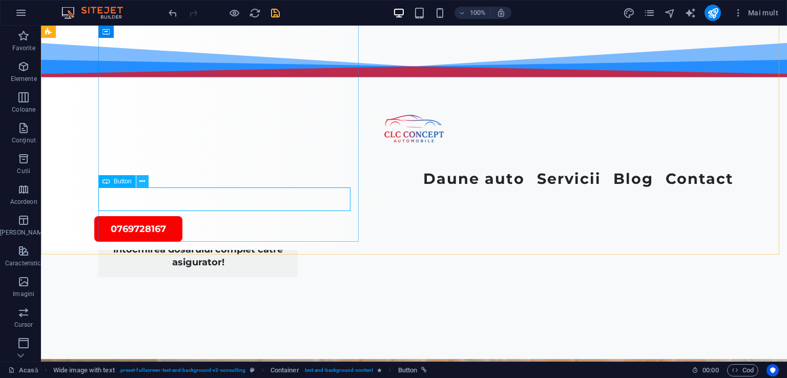
click at [141, 181] on icon at bounding box center [142, 181] width 6 height 11
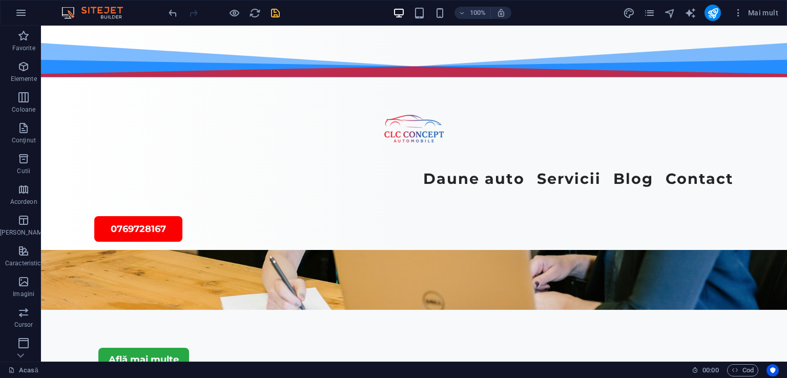
scroll to position [2704, 0]
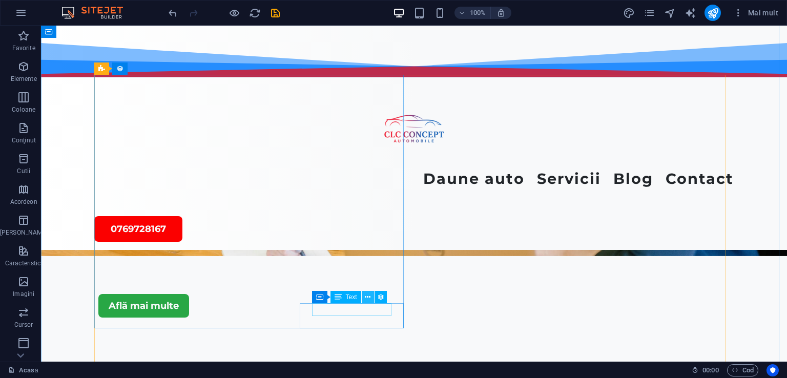
scroll to position [2704, 0]
click at [366, 296] on icon at bounding box center [368, 297] width 6 height 11
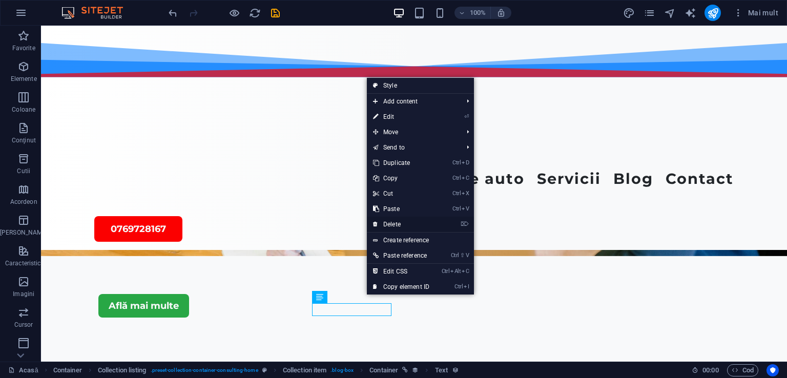
click at [396, 223] on link "⌦ Delete" at bounding box center [401, 224] width 69 height 15
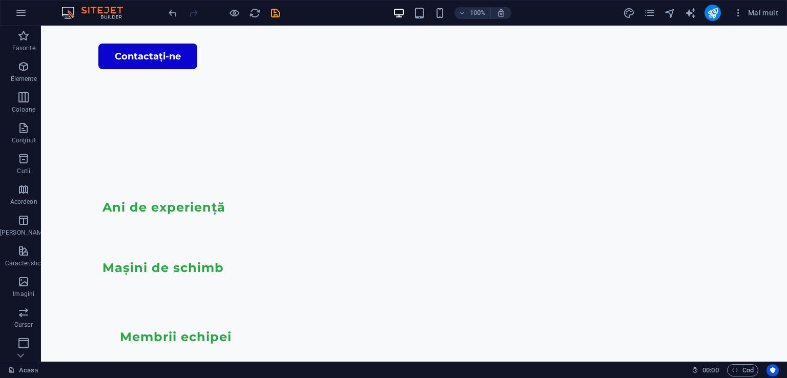
scroll to position [0, 0]
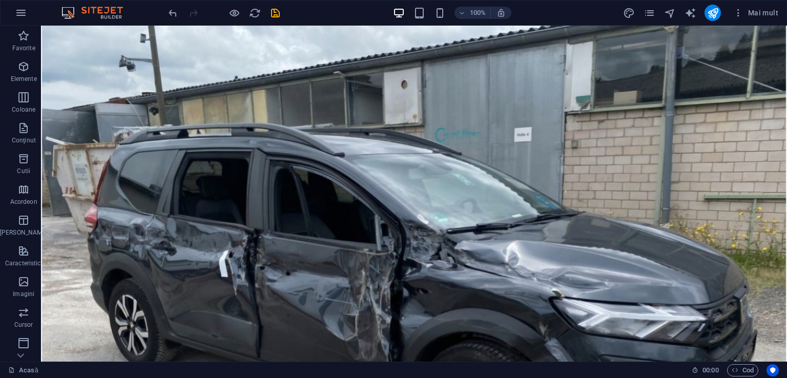
drag, startPoint x: 782, startPoint y: 294, endPoint x: 828, endPoint y: 51, distance: 247.2
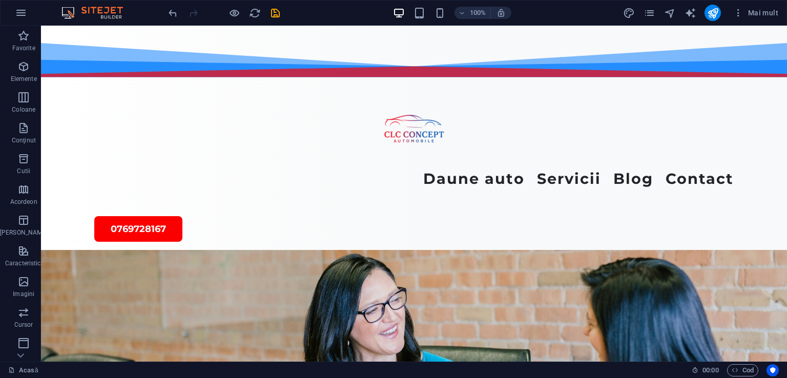
scroll to position [2487, 0]
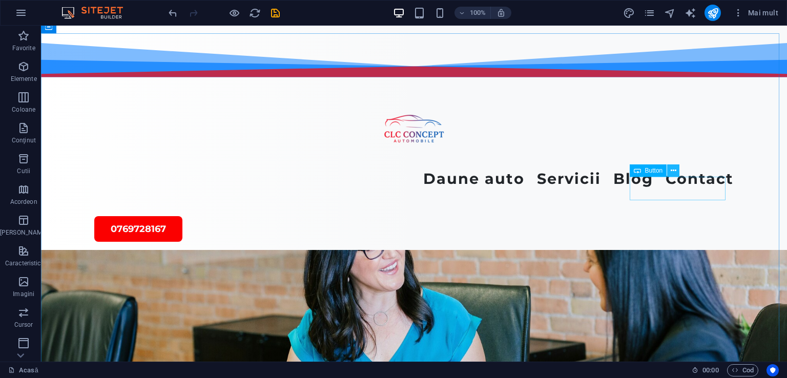
click at [674, 168] on icon at bounding box center [674, 171] width 6 height 11
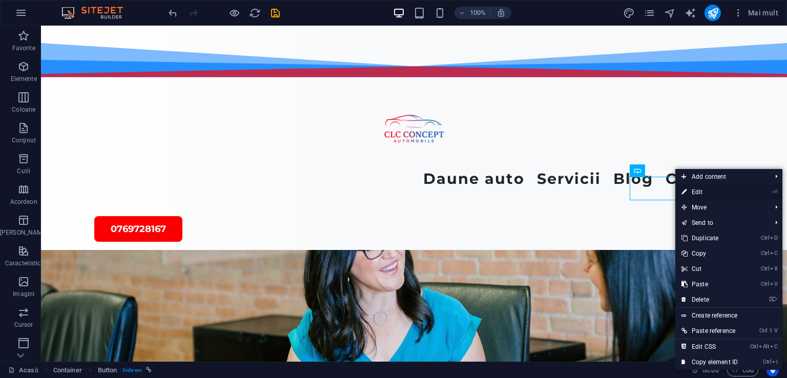
click at [690, 190] on link "⏎ Edit" at bounding box center [709, 191] width 69 height 15
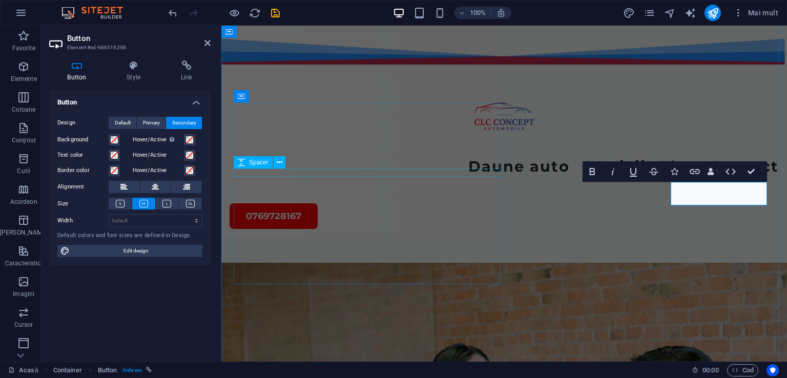
scroll to position [2600, 0]
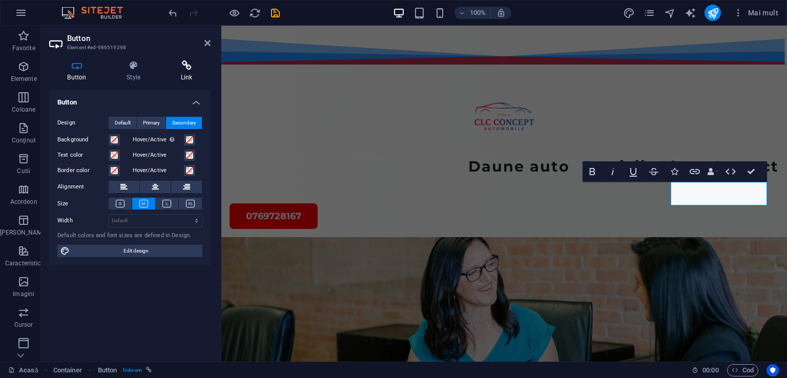
click at [191, 70] on icon at bounding box center [186, 65] width 48 height 10
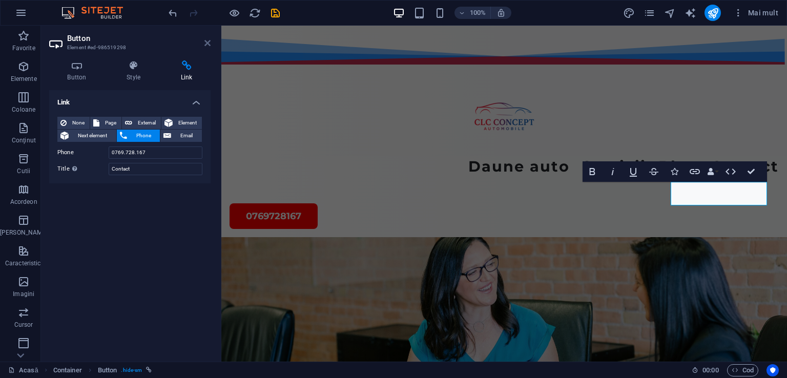
click at [210, 44] on icon at bounding box center [207, 43] width 6 height 8
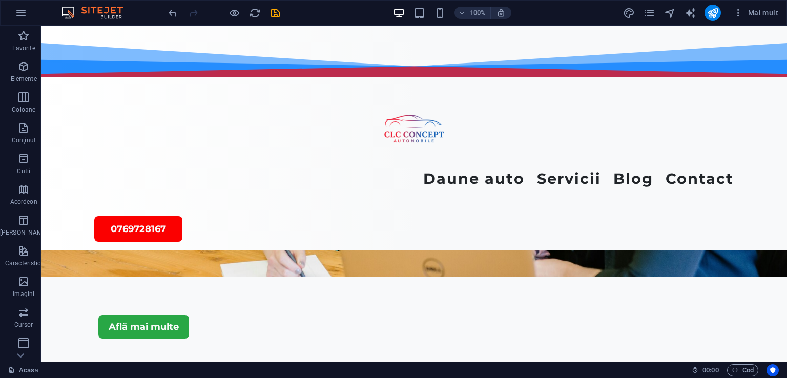
scroll to position [2623, 0]
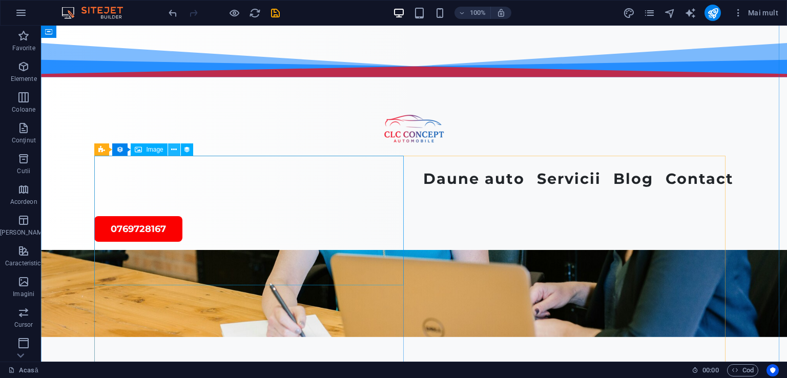
click at [174, 147] on icon at bounding box center [174, 150] width 6 height 11
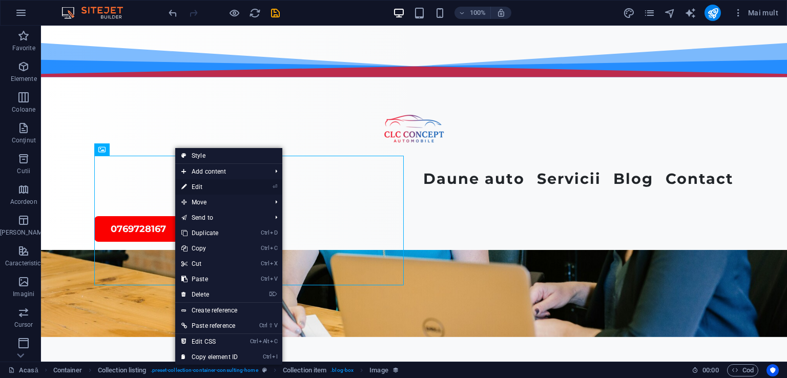
click at [196, 188] on link "⏎ Edit" at bounding box center [209, 186] width 69 height 15
select select "vw"
select select "px"
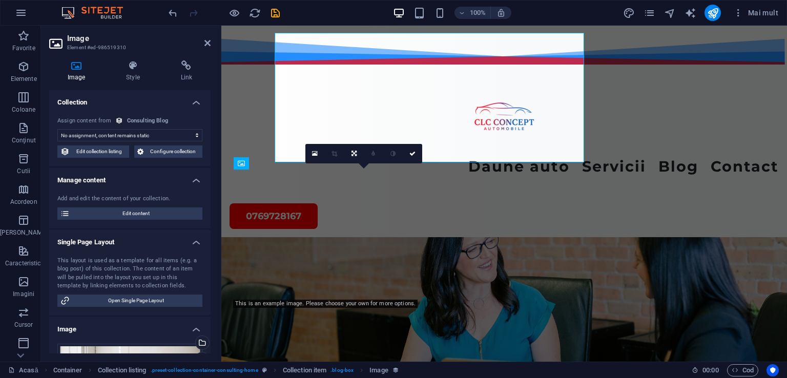
scroll to position [2746, 0]
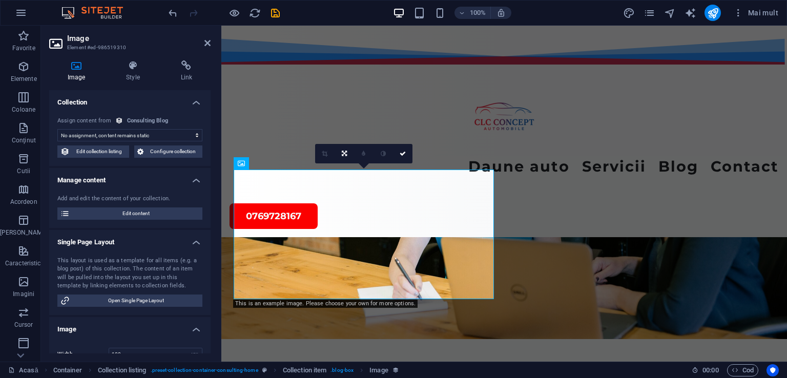
select select "blog-image"
click at [312, 161] on icon at bounding box center [314, 163] width 6 height 11
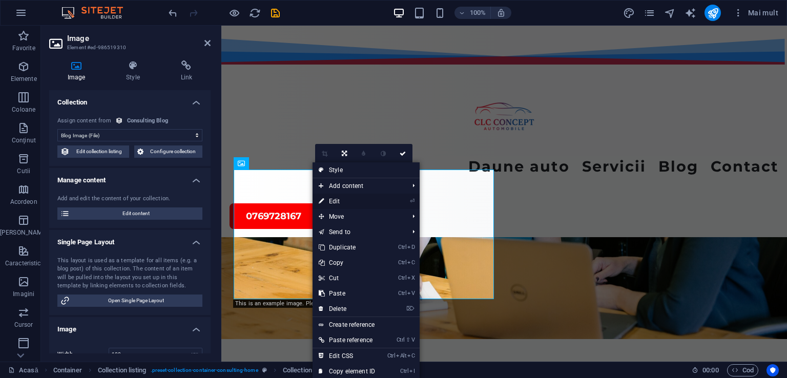
click at [338, 201] on link "⏎ Edit" at bounding box center [347, 201] width 69 height 15
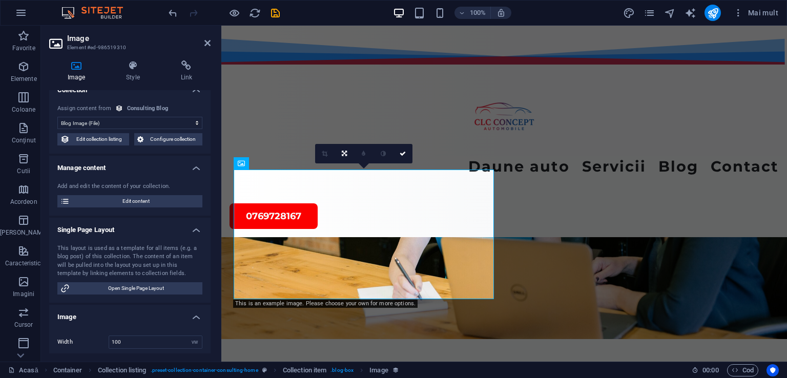
scroll to position [0, 0]
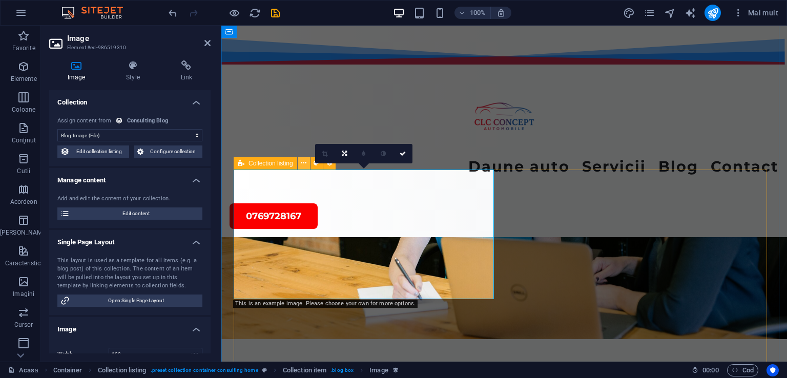
click at [303, 162] on icon at bounding box center [304, 163] width 6 height 11
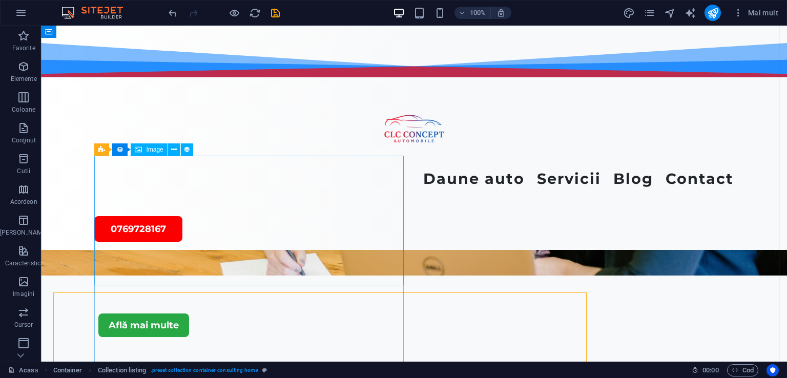
scroll to position [2623, 0]
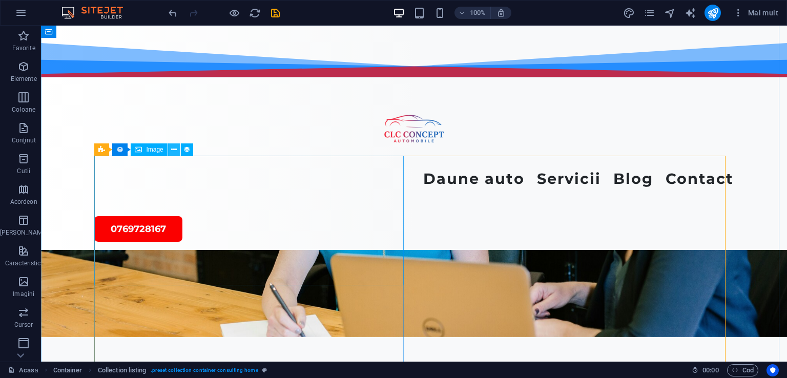
click at [170, 149] on button at bounding box center [174, 149] width 12 height 12
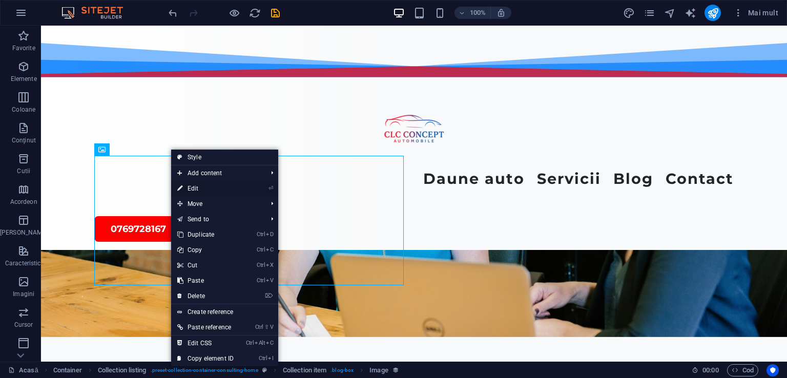
click at [191, 187] on link "⏎ Edit" at bounding box center [205, 188] width 69 height 15
select select "blog-image"
select select "vw"
select select "px"
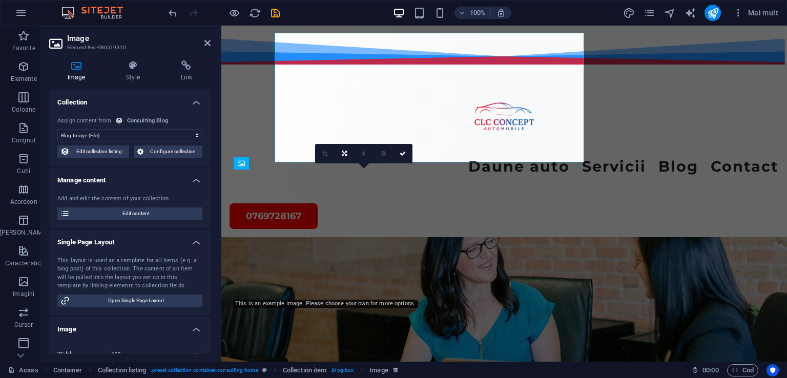
scroll to position [2746, 0]
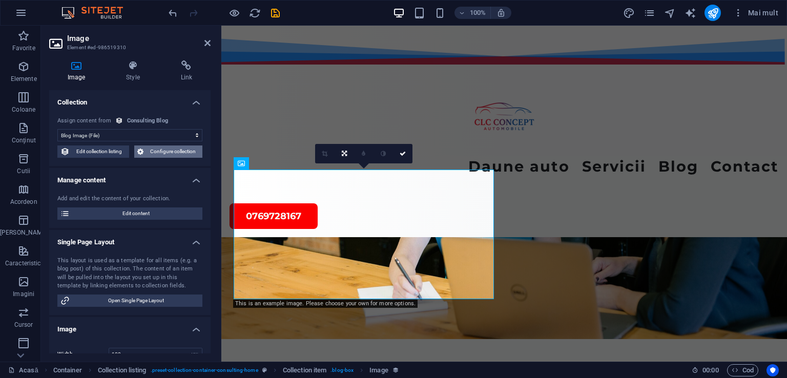
click at [164, 152] on span "Configure collection" at bounding box center [173, 152] width 53 height 12
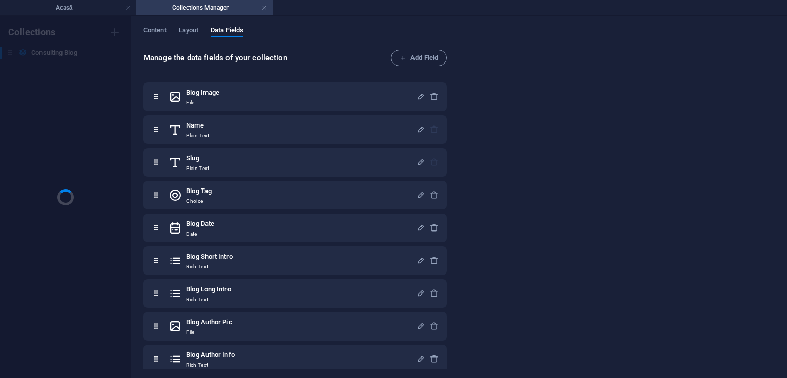
scroll to position [0, 0]
click at [264, 8] on link at bounding box center [264, 8] width 6 height 10
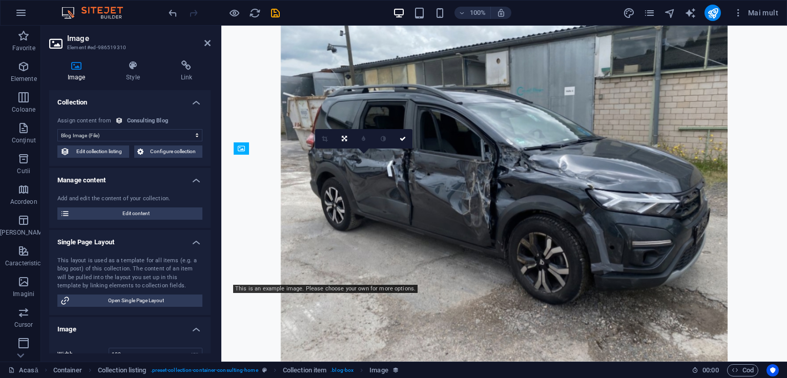
scroll to position [2746, 0]
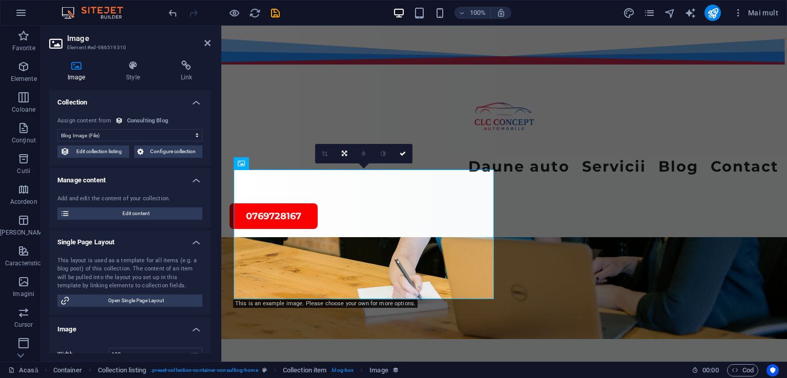
click at [79, 73] on h4 "Image" at bounding box center [78, 71] width 58 height 22
click at [158, 129] on select "No assignment, content remains static Created at (Date) Updated at (Date) Blog …" at bounding box center [129, 135] width 145 height 12
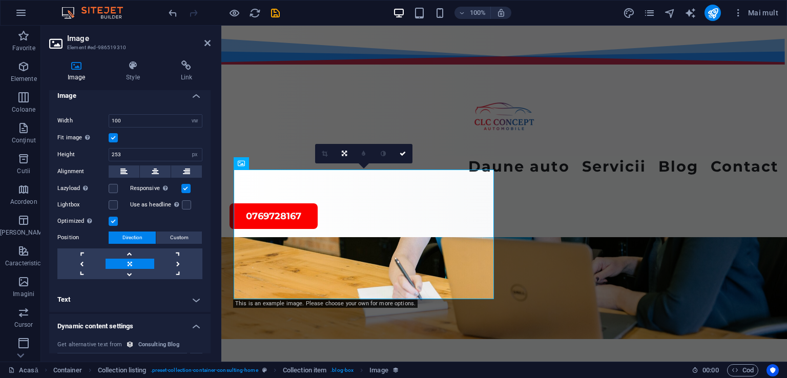
scroll to position [282, 0]
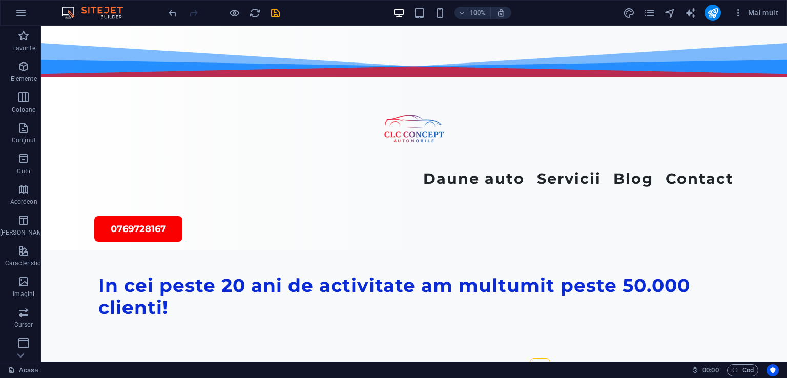
scroll to position [2839, 0]
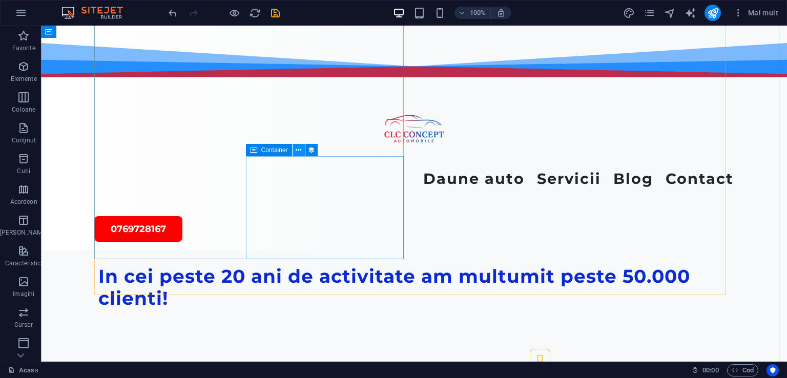
click at [297, 150] on icon at bounding box center [299, 150] width 6 height 11
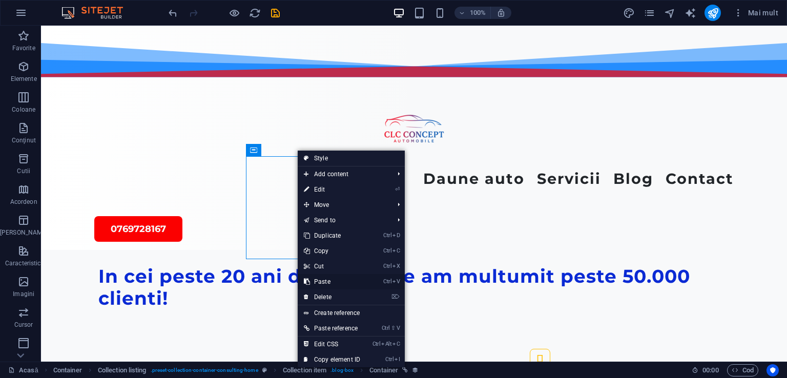
click at [321, 281] on link "Ctrl V Paste" at bounding box center [332, 281] width 69 height 15
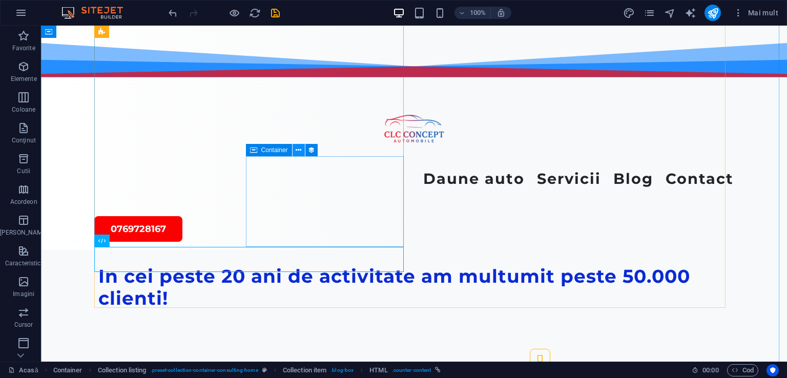
click at [296, 149] on icon at bounding box center [299, 150] width 6 height 11
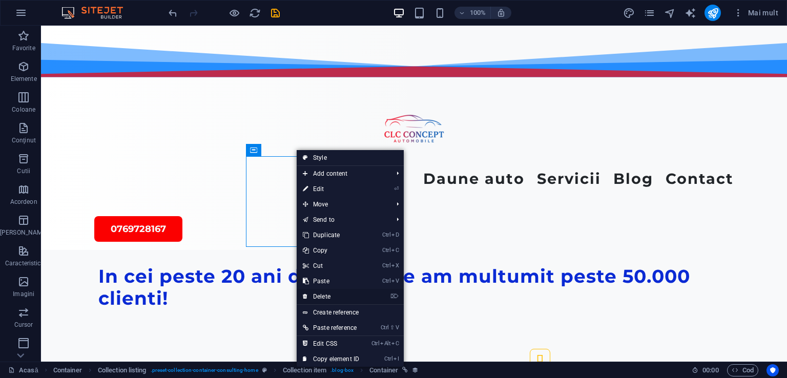
click at [319, 295] on link "⌦ Delete" at bounding box center [331, 296] width 69 height 15
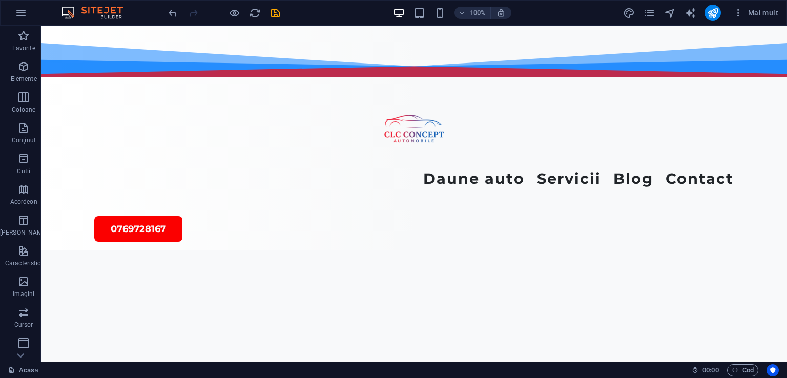
scroll to position [3012, 0]
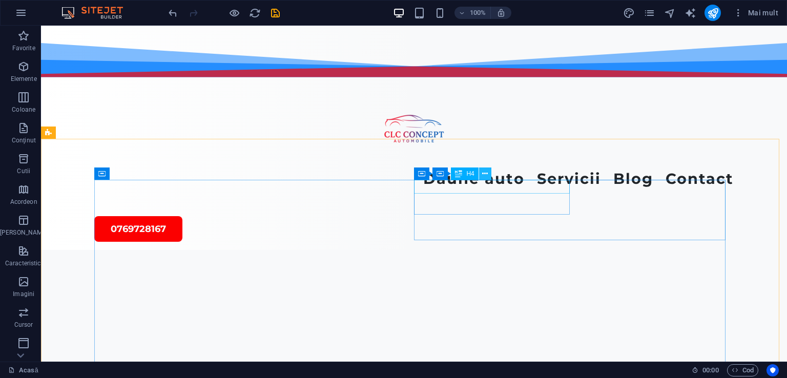
click at [483, 173] on icon at bounding box center [485, 174] width 6 height 11
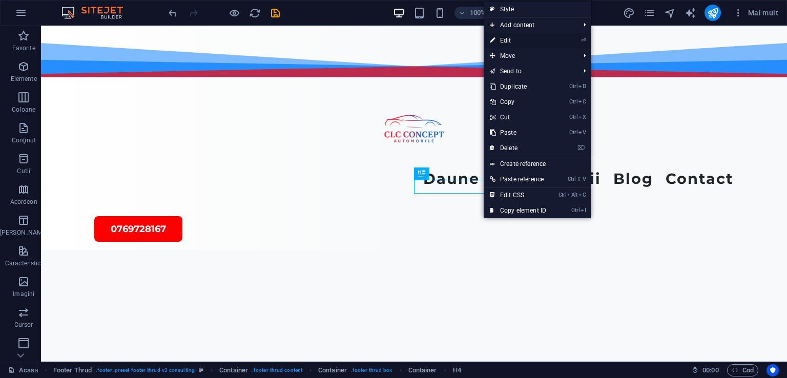
click at [506, 43] on link "⏎ Edit" at bounding box center [518, 40] width 69 height 15
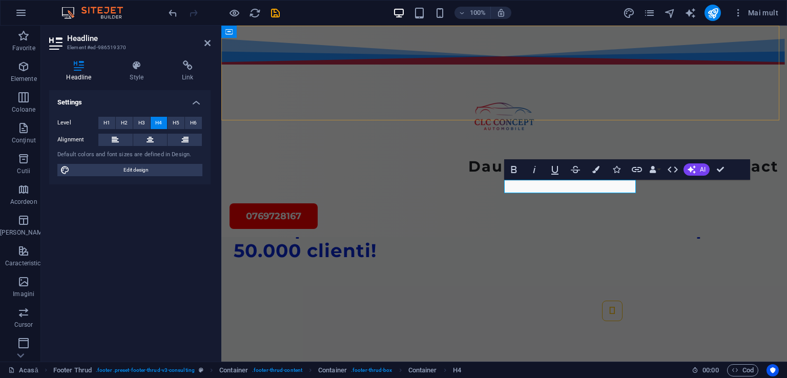
scroll to position [3162, 0]
click at [139, 66] on icon at bounding box center [137, 65] width 48 height 10
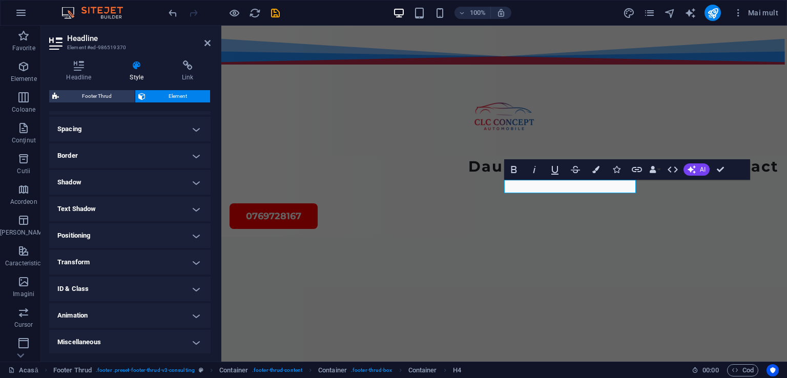
scroll to position [191, 0]
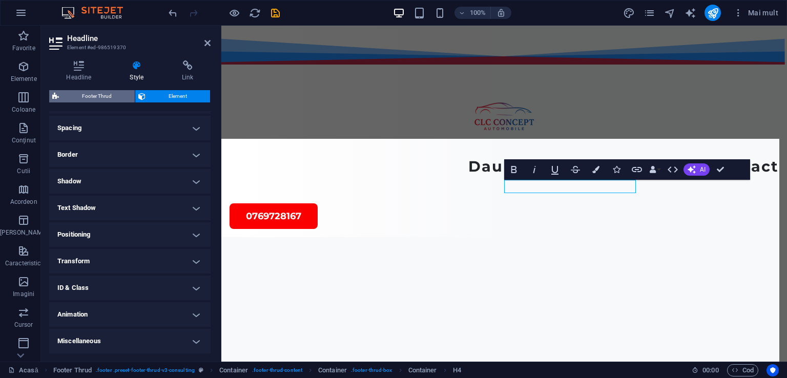
click at [88, 98] on span "Footer Thrud" at bounding box center [97, 96] width 70 height 12
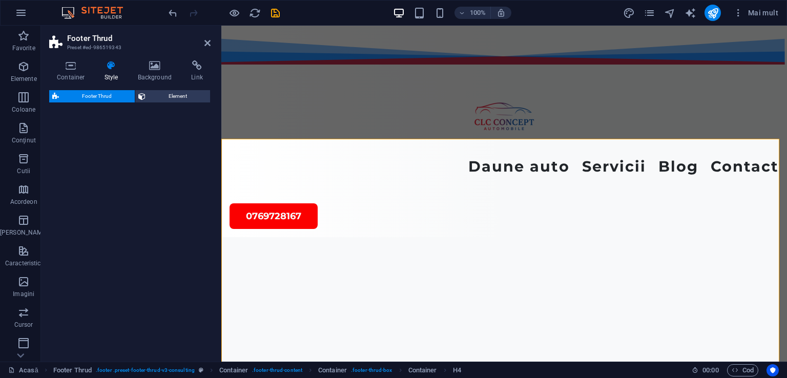
select select "rem"
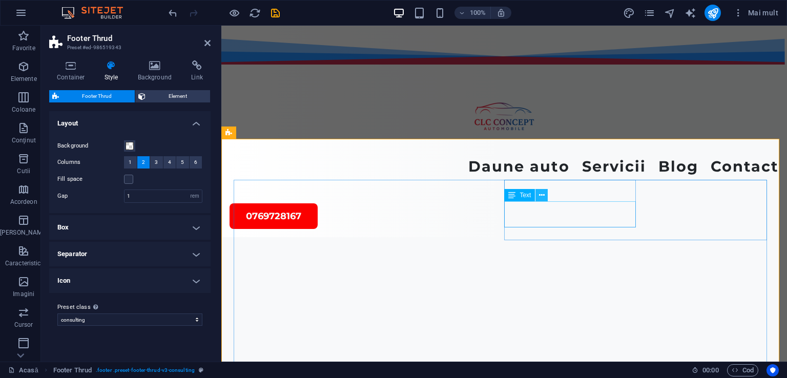
click at [541, 196] on icon at bounding box center [542, 195] width 6 height 11
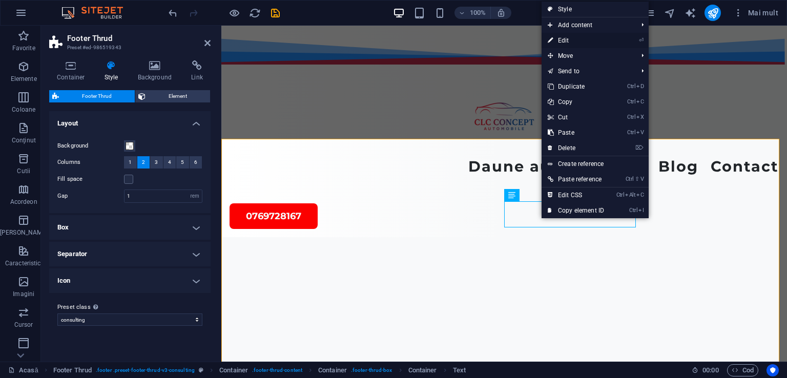
click at [562, 37] on link "⏎ Edit" at bounding box center [576, 40] width 69 height 15
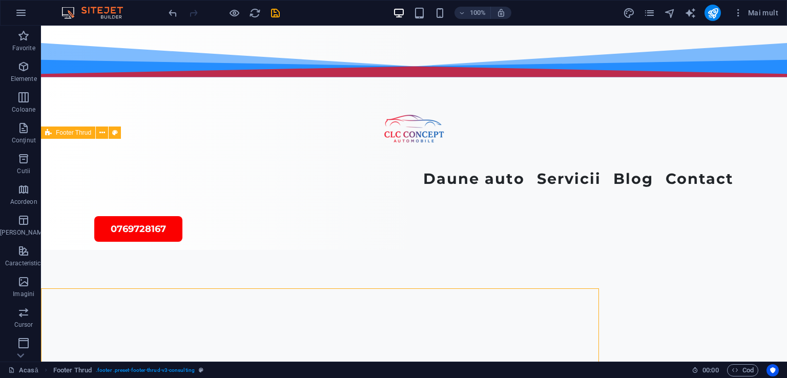
scroll to position [3012, 0]
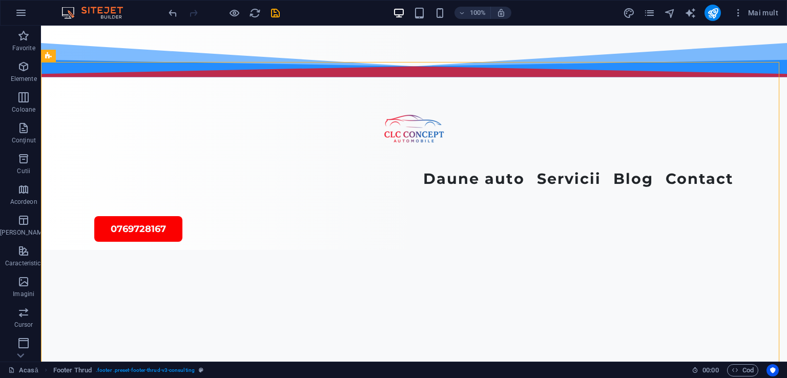
scroll to position [3125, 0]
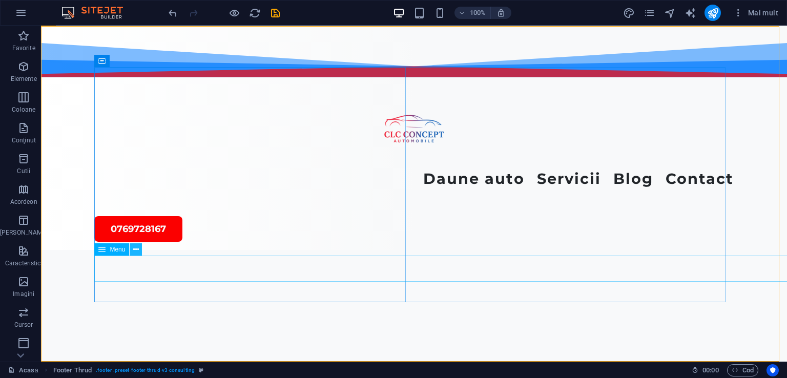
click at [136, 250] on icon at bounding box center [136, 249] width 6 height 11
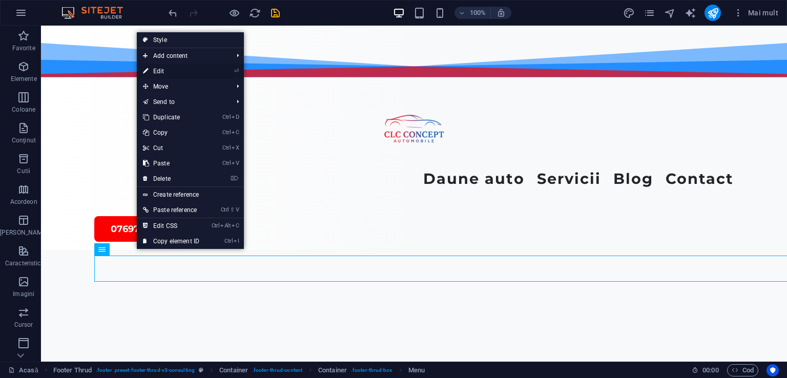
click at [162, 75] on link "⏎ Edit" at bounding box center [171, 71] width 69 height 15
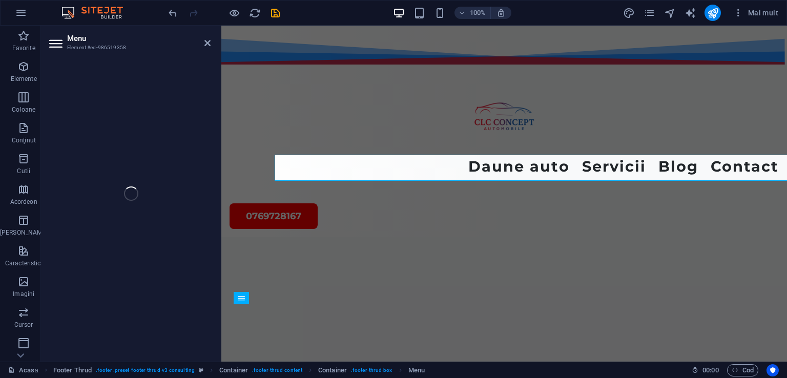
scroll to position [3226, 0]
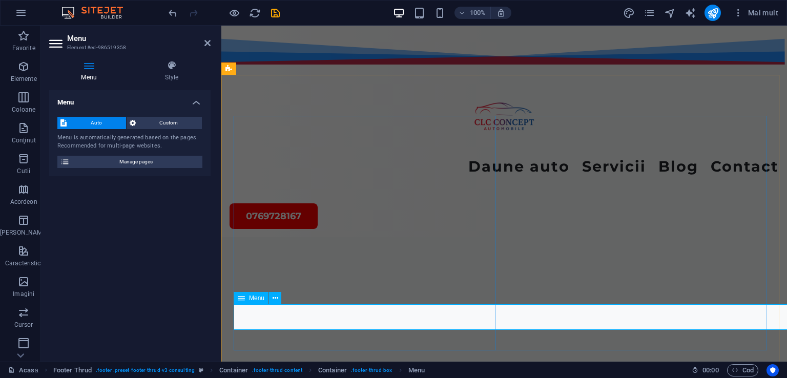
click at [275, 298] on icon at bounding box center [276, 298] width 6 height 11
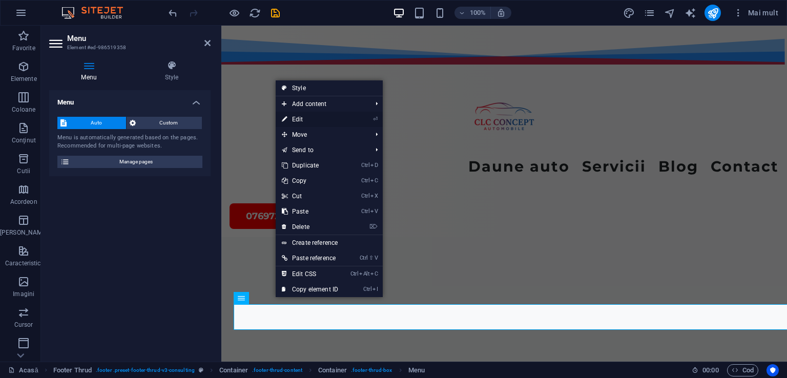
click at [299, 117] on link "⏎ Edit" at bounding box center [310, 119] width 69 height 15
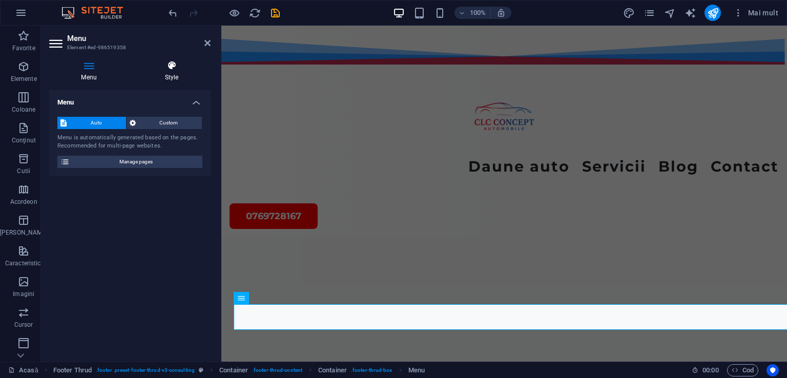
click at [171, 68] on icon at bounding box center [172, 65] width 78 height 10
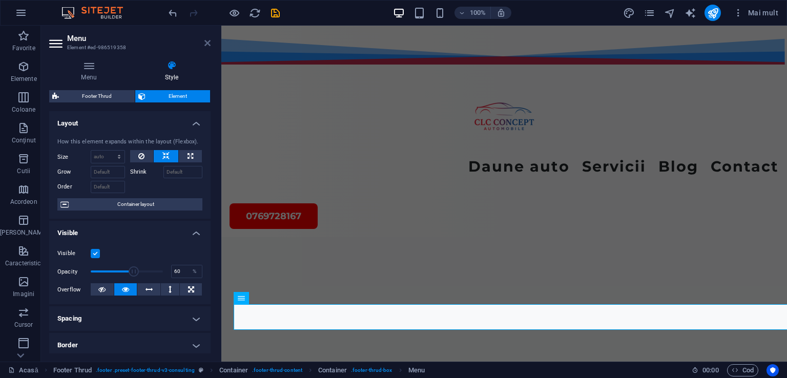
click at [206, 40] on icon at bounding box center [207, 43] width 6 height 8
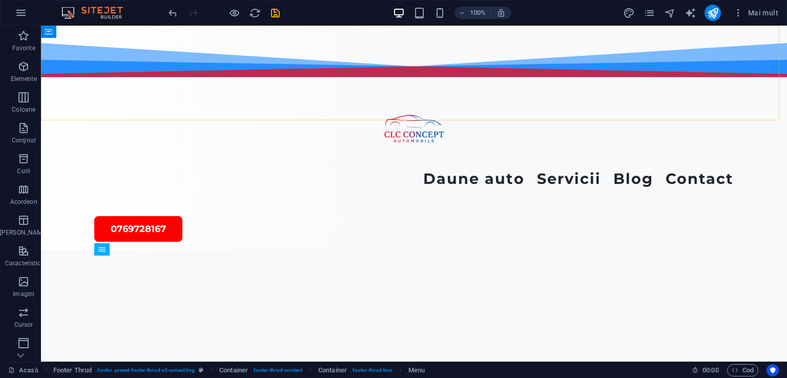
scroll to position [3125, 0]
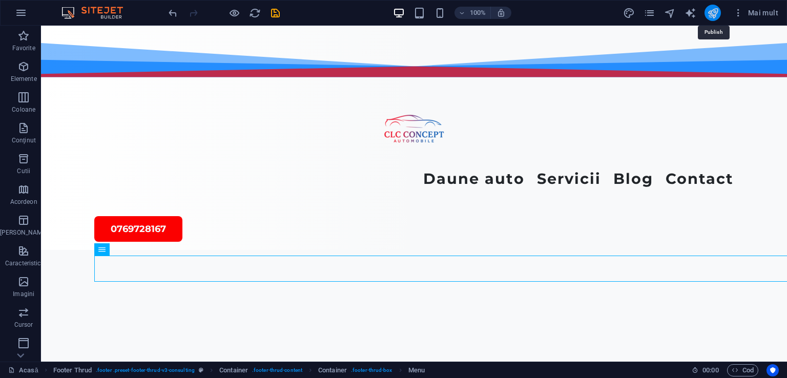
click at [713, 11] on icon "publica" at bounding box center [713, 13] width 12 height 12
